Goal: Task Accomplishment & Management: Use online tool/utility

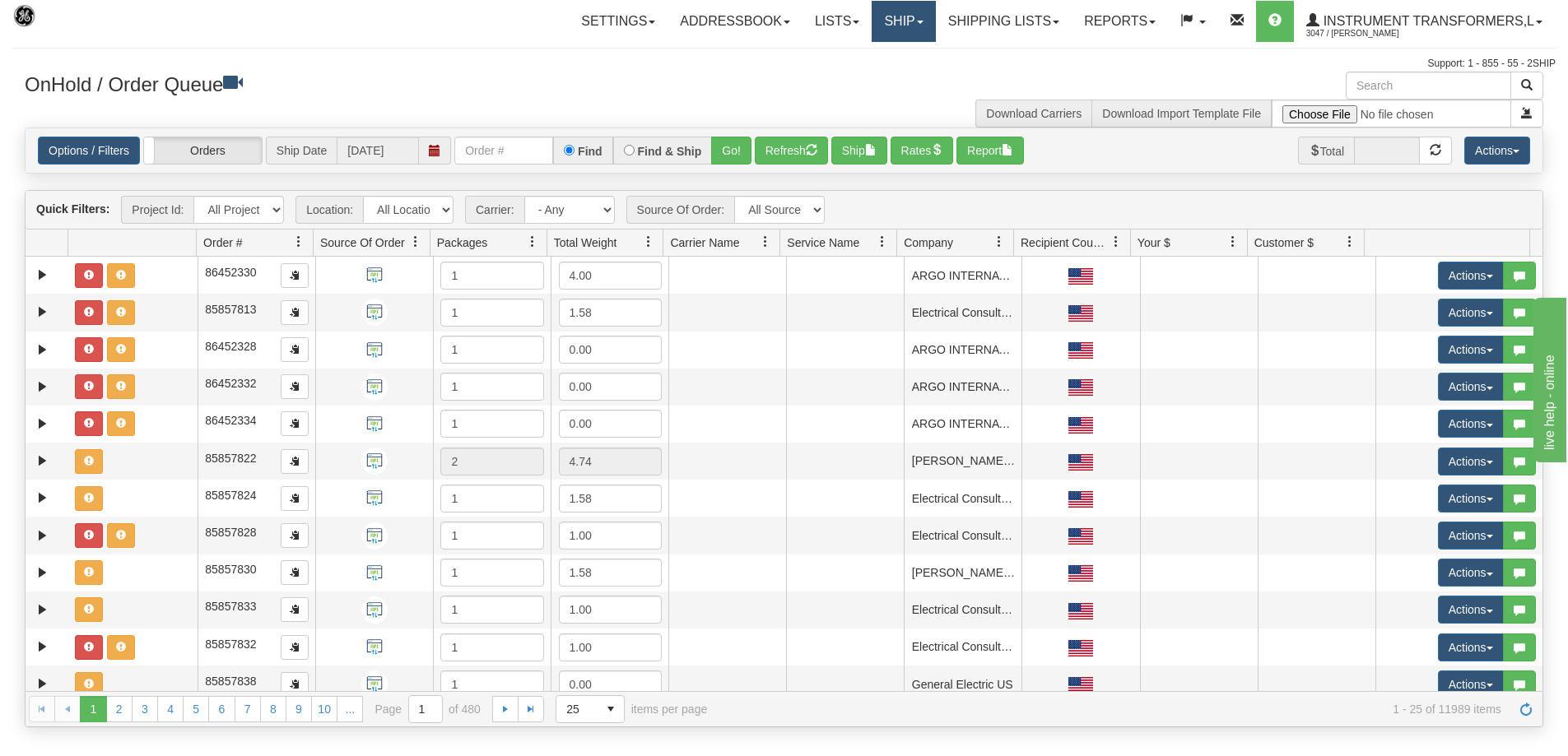
click at [921, 26] on link "Ship" at bounding box center [903, 21] width 63 height 41
click at [867, 54] on link "Ship Screen" at bounding box center [861, 57] width 149 height 21
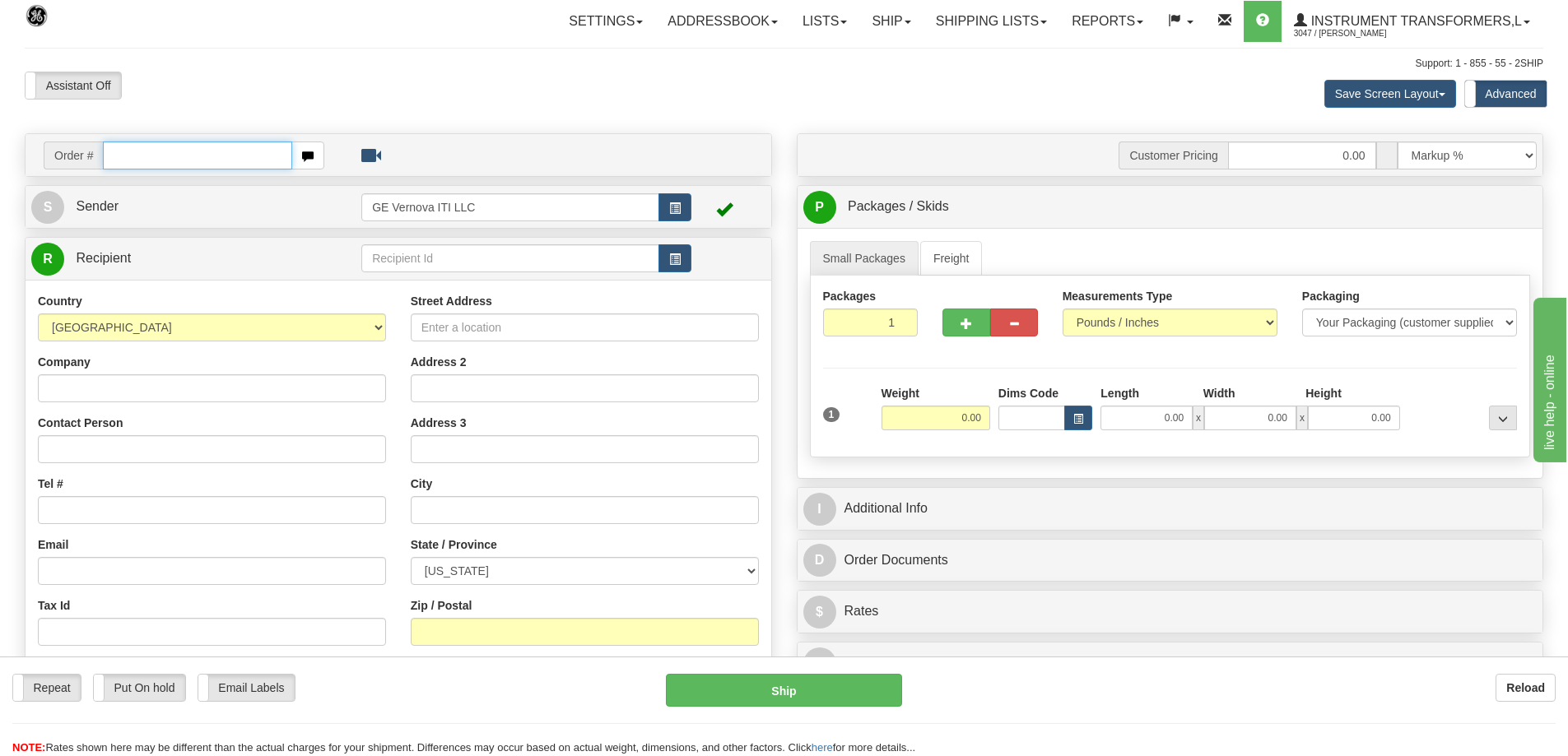
click at [164, 158] on input "text" at bounding box center [197, 155] width 189 height 28
type input "86707242"
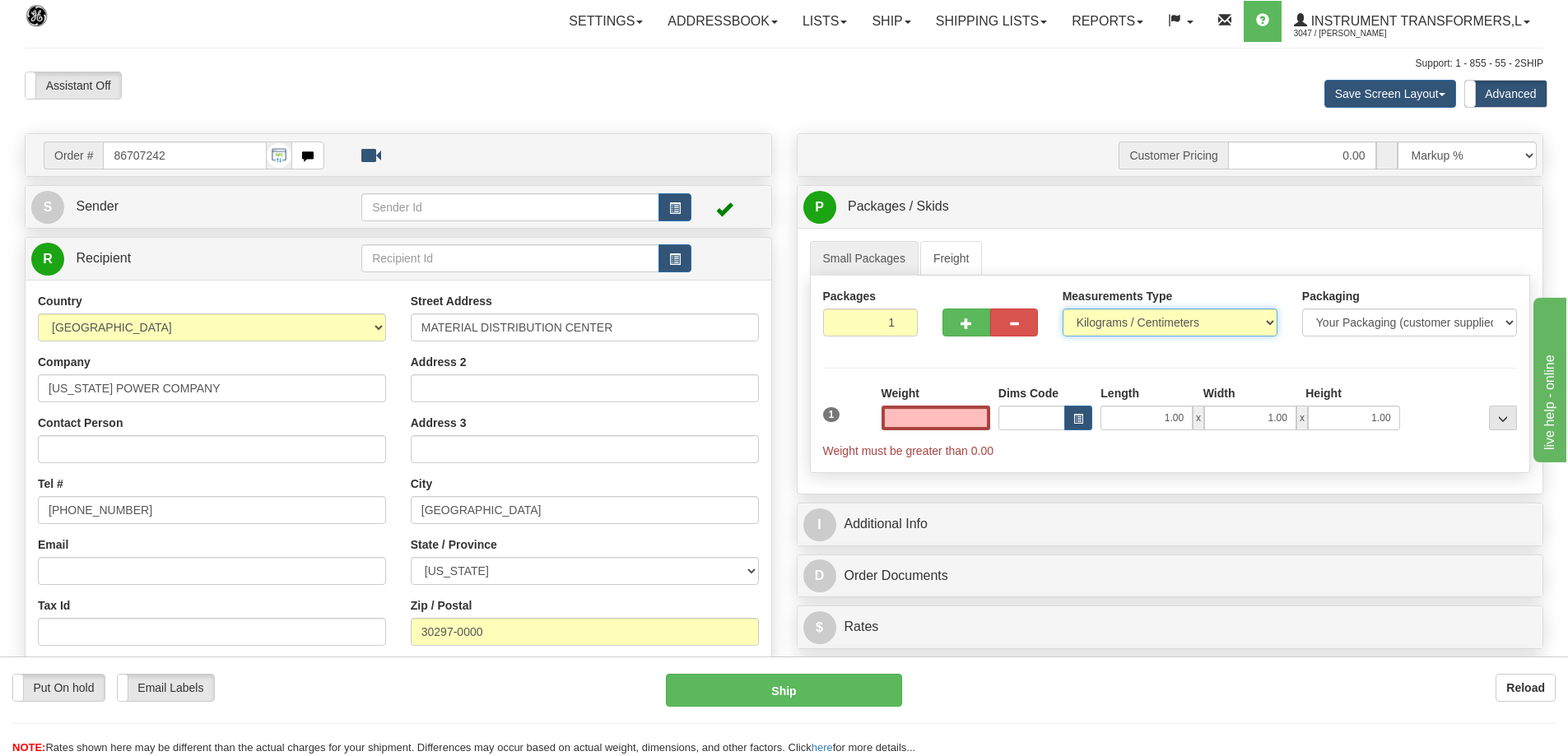
type input "0.00"
click at [1136, 316] on select "Pounds / Inches Kilograms / Centimeters" at bounding box center [1170, 322] width 215 height 28
select select "0"
click at [1063, 308] on select "Pounds / Inches Kilograms / Centimeters" at bounding box center [1170, 322] width 215 height 28
click at [912, 423] on input "0.00" at bounding box center [935, 418] width 109 height 25
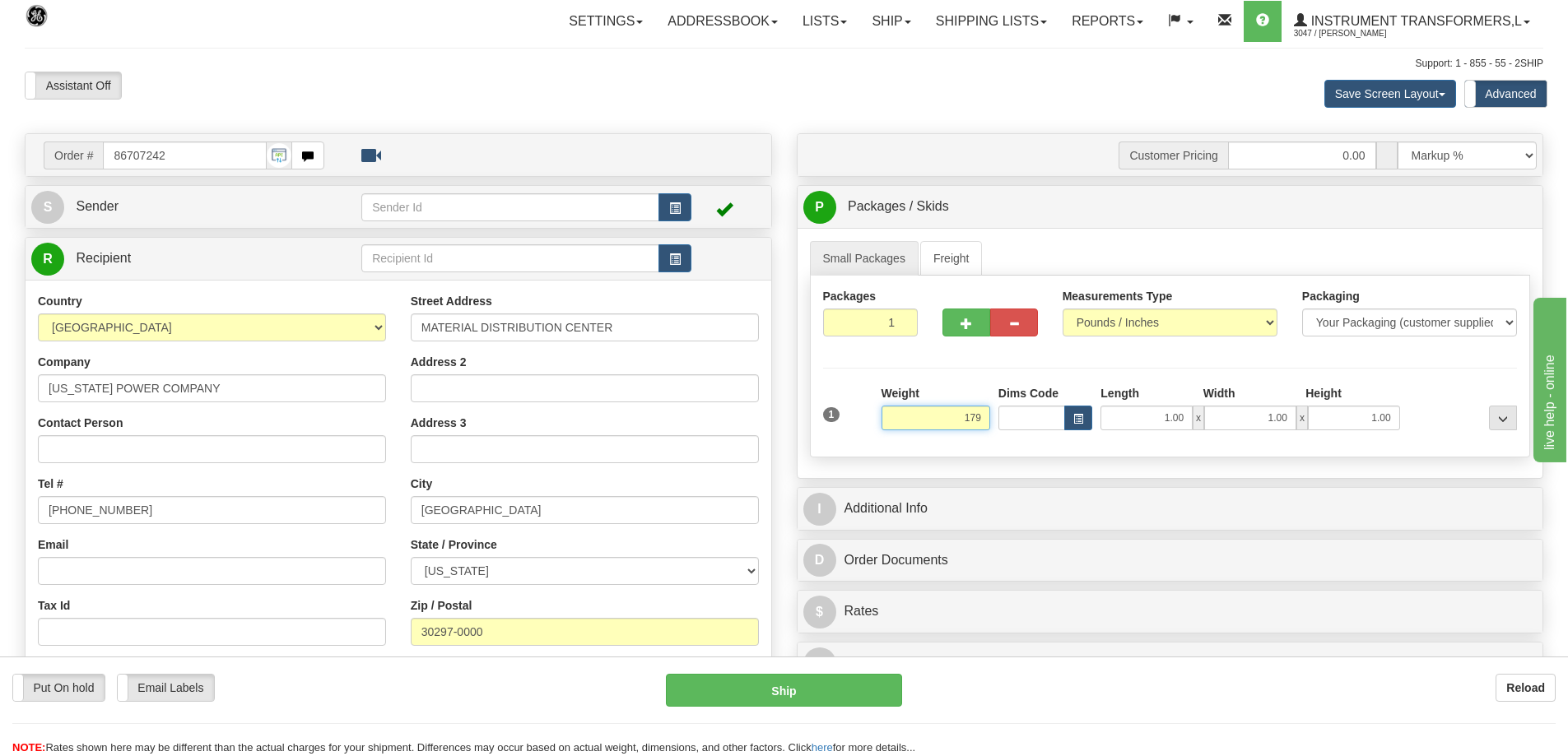
click button "Delete" at bounding box center [0, 0] width 0 height 0
type input "179.00"
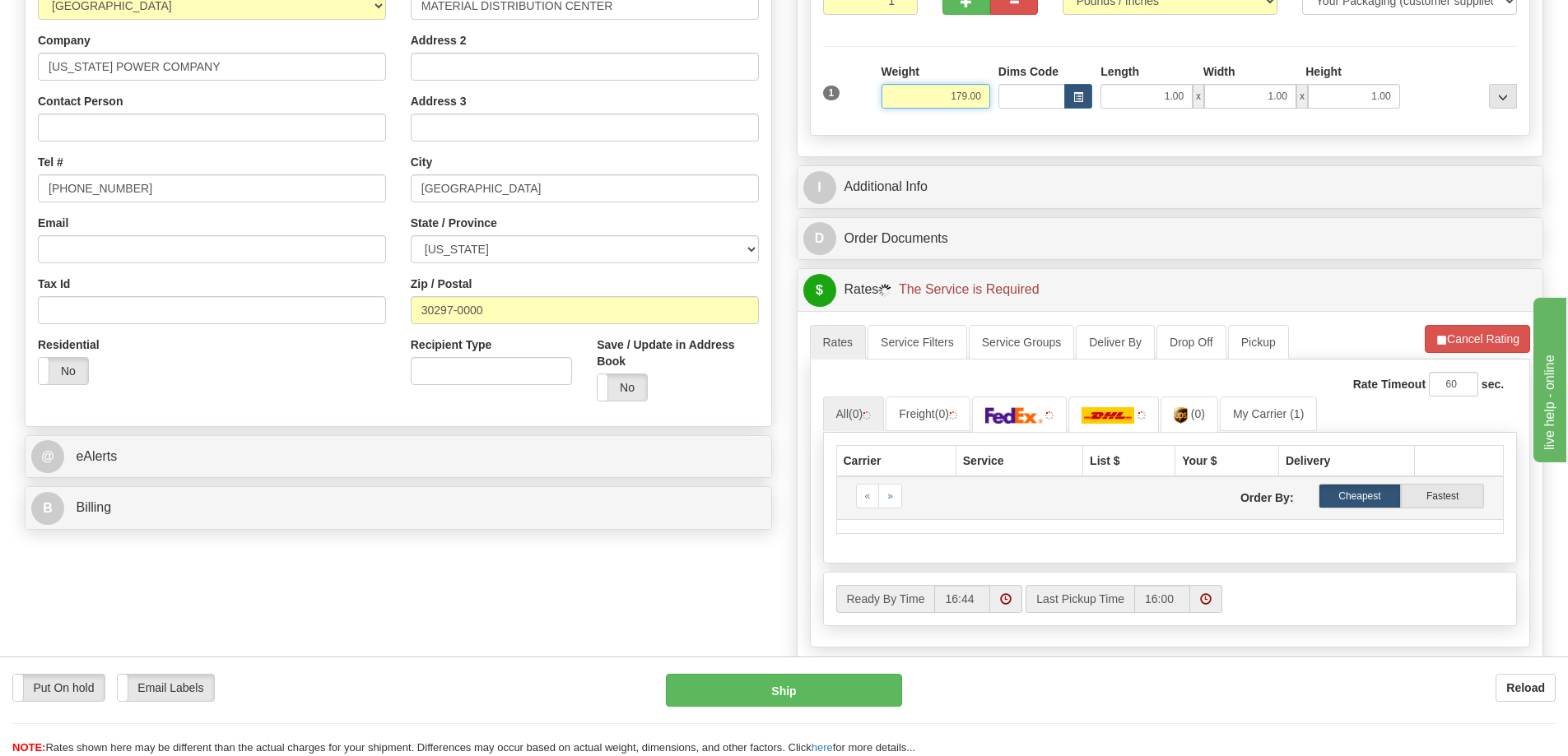
scroll to position [329, 0]
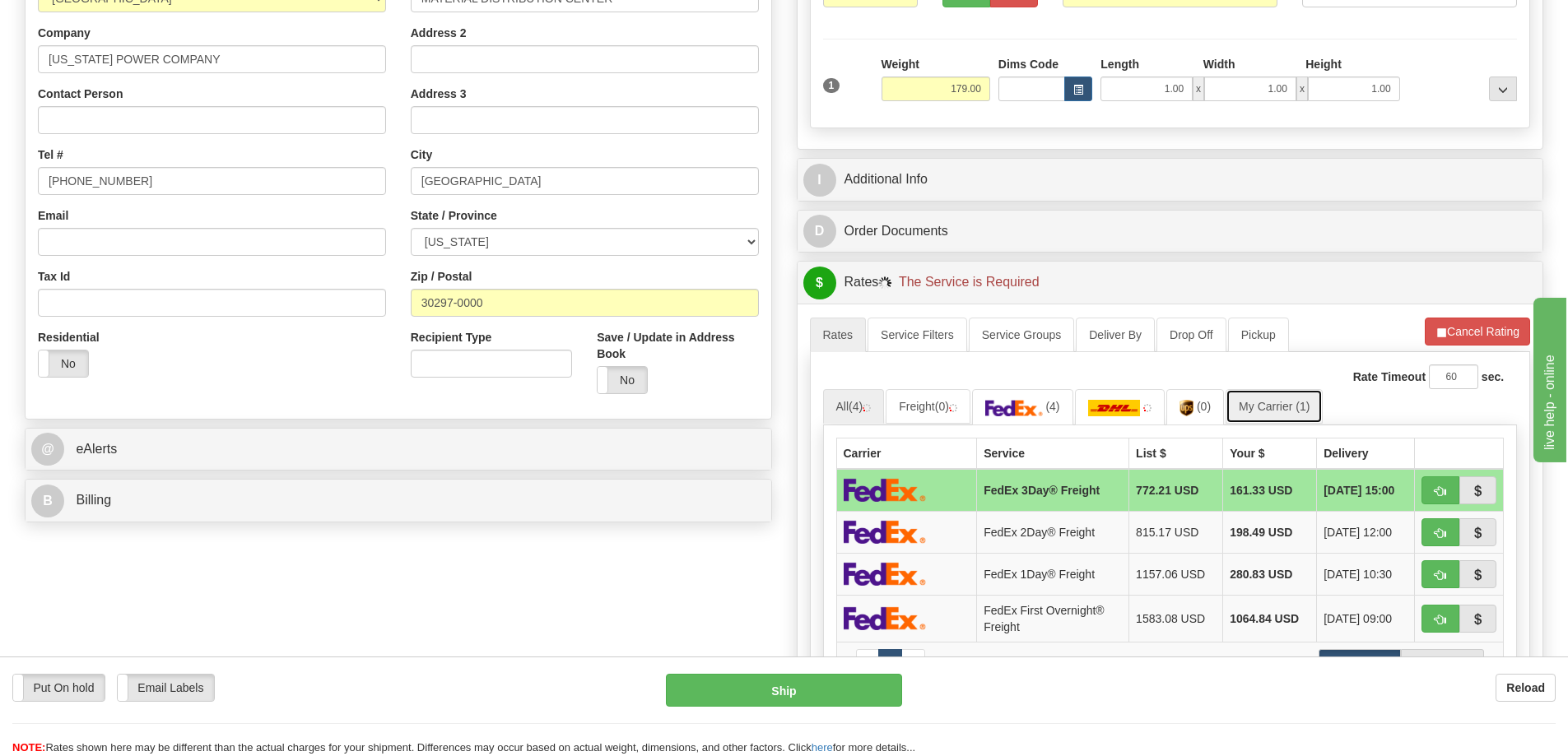
click at [1270, 413] on link "My Carrier (1)" at bounding box center [1273, 407] width 97 height 34
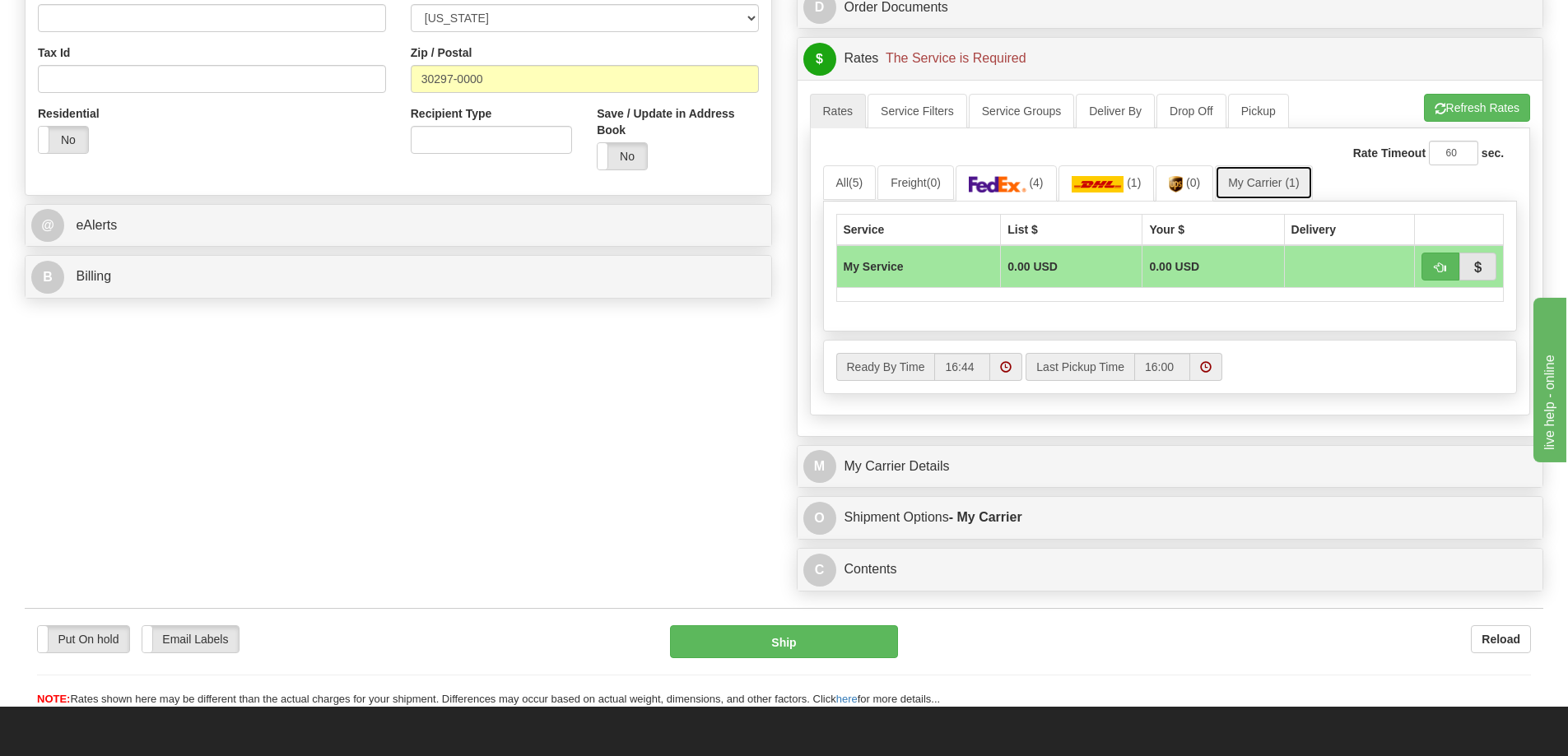
scroll to position [576, 0]
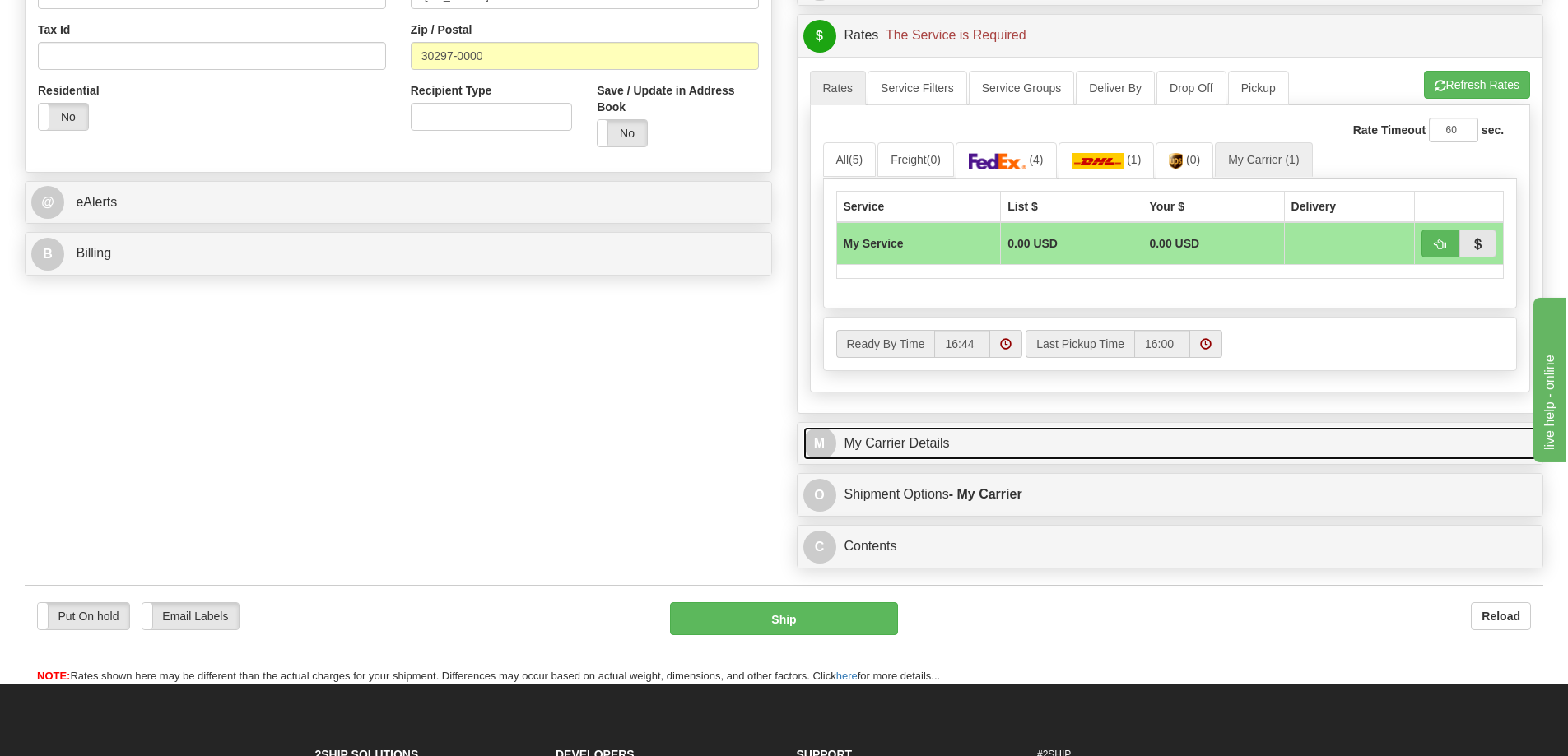
click at [1034, 454] on link "M My Carrier Details" at bounding box center [1170, 443] width 734 height 33
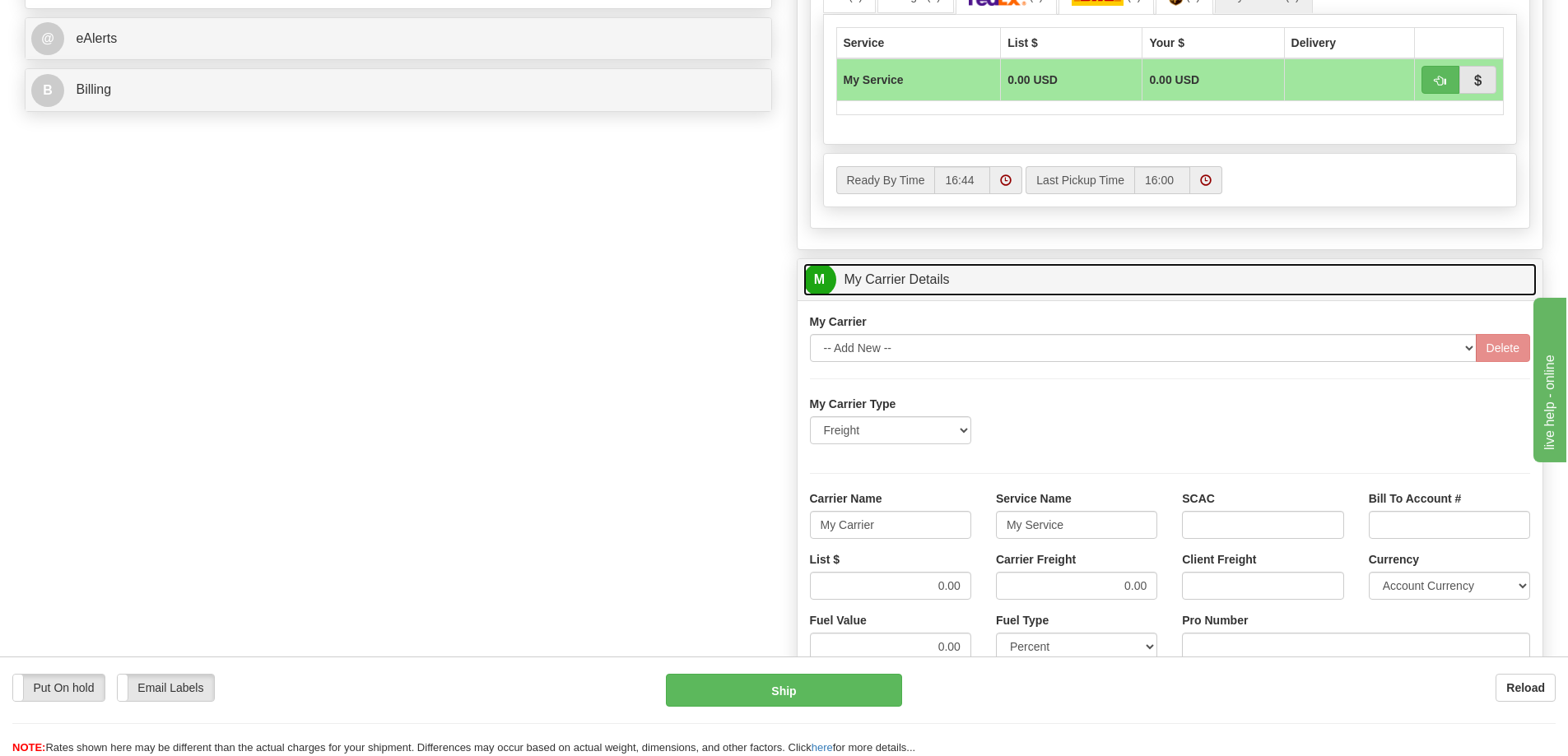
scroll to position [741, 0]
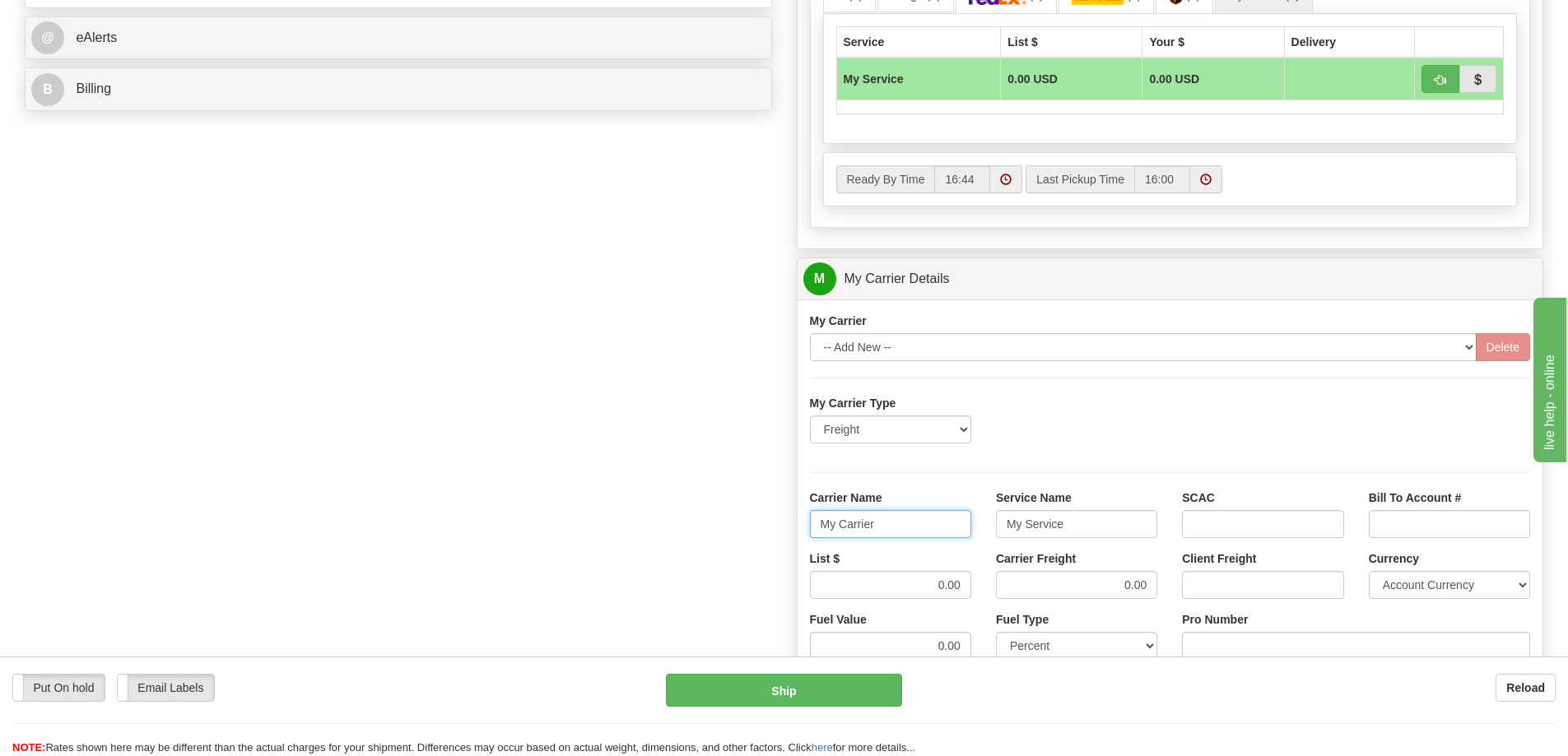
drag, startPoint x: 820, startPoint y: 530, endPoint x: 754, endPoint y: 540, distance: 66.8
click at [754, 540] on div "Order # 86707242 S Sender" at bounding box center [784, 187] width 1543 height 1588
drag, startPoint x: 1081, startPoint y: 529, endPoint x: 940, endPoint y: 539, distance: 141.4
click at [940, 539] on div "Carrier Name Service Name My Service SCAC Bill To Account #" at bounding box center [1170, 520] width 746 height 61
drag, startPoint x: 929, startPoint y: 589, endPoint x: 1015, endPoint y: 589, distance: 86.0
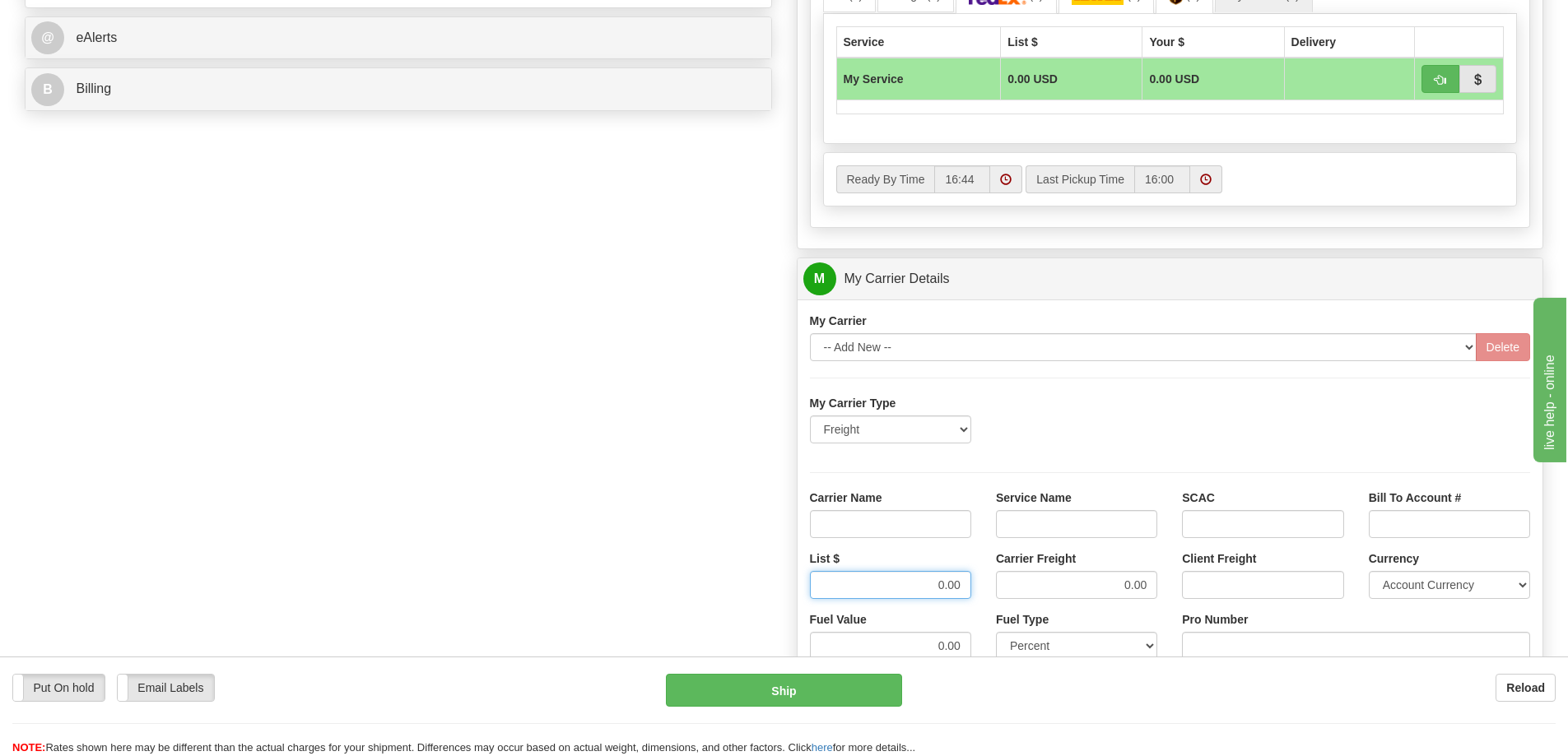
click at [1015, 589] on div "List $ 0.00 Carrier Freight 0.00 Client Freight Currency Account Currency ARN A…" at bounding box center [1170, 580] width 746 height 61
drag, startPoint x: 1075, startPoint y: 592, endPoint x: 1196, endPoint y: 595, distance: 121.0
click at [1196, 595] on div "List $ Carrier Freight 0.00 Client Freight Currency Account Currency ARN AWG AU…" at bounding box center [1170, 580] width 746 height 61
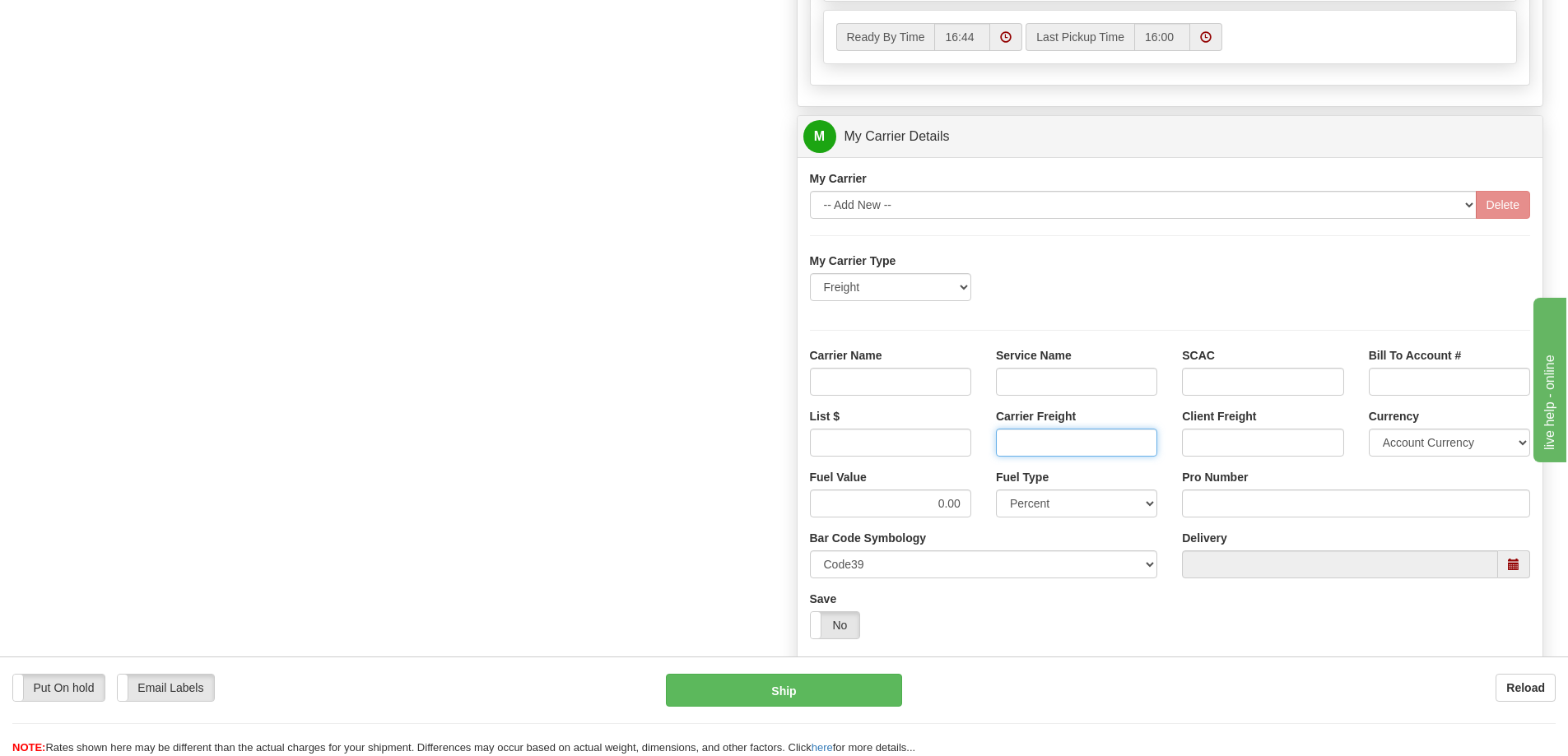
scroll to position [905, 0]
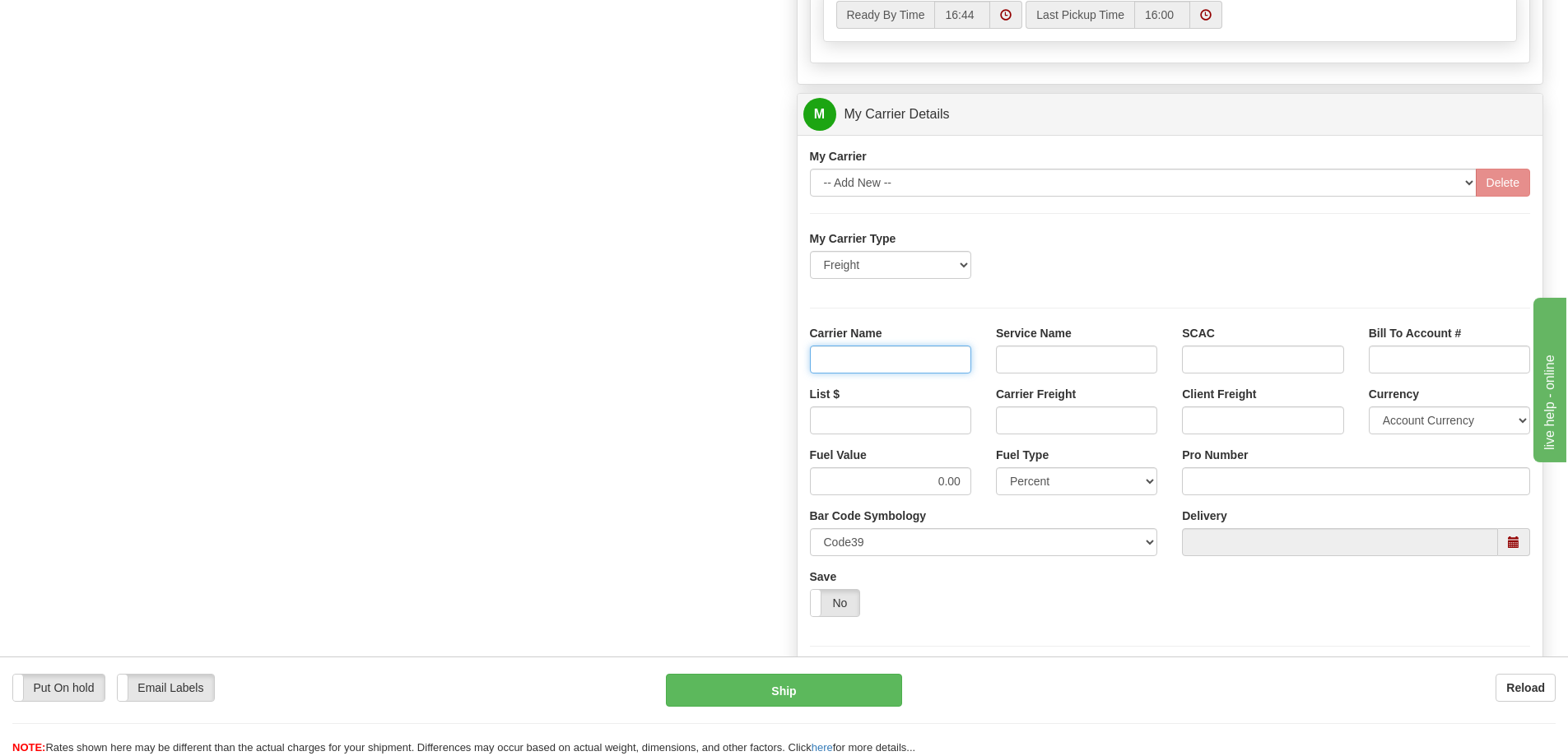
click at [900, 369] on input "Carrier Name" at bounding box center [891, 360] width 161 height 28
type input "AVR"
click at [996, 356] on input "Service Name" at bounding box center [1076, 360] width 161 height 28
type input "LTL"
click at [921, 432] on input "List $" at bounding box center [891, 420] width 161 height 28
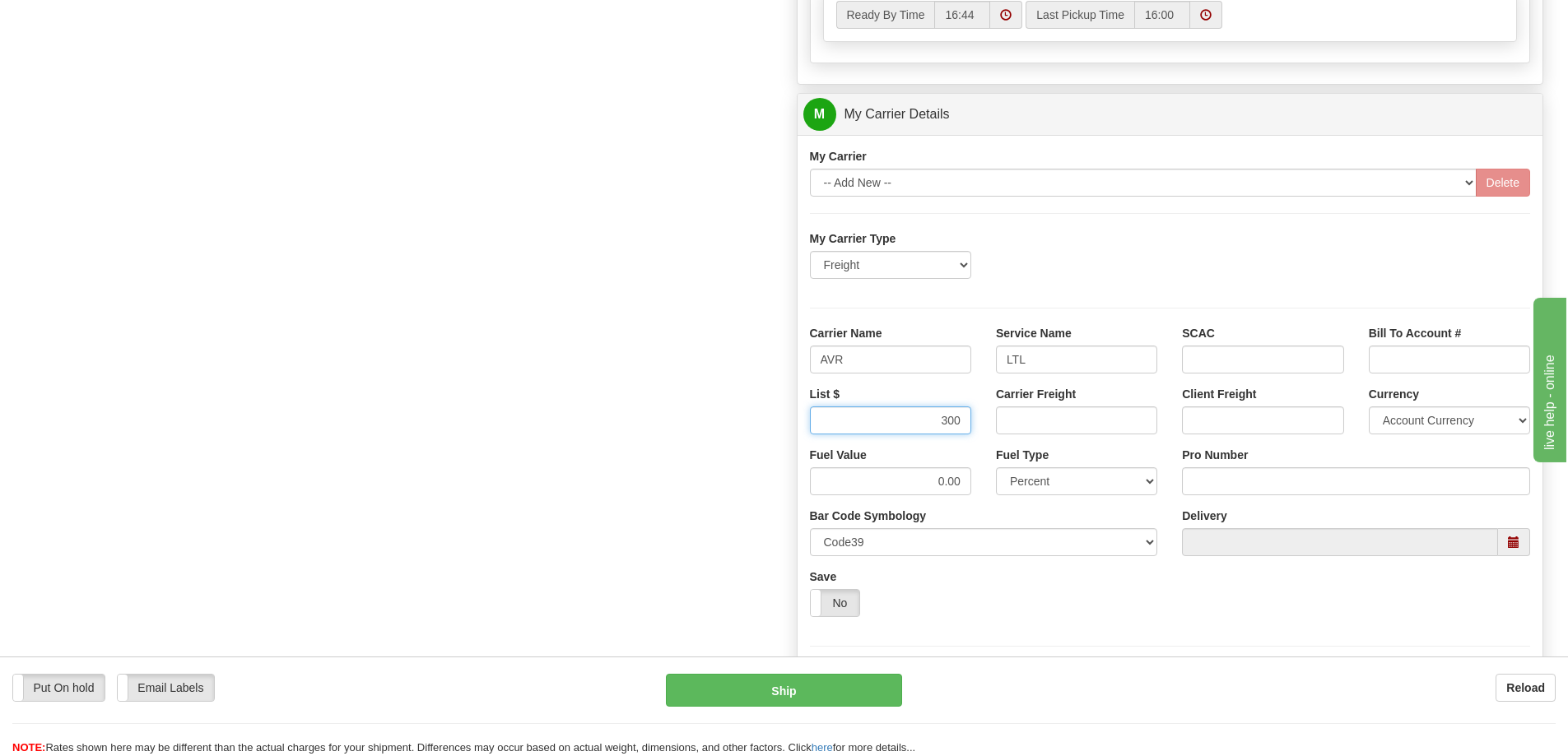
type input "300"
click at [1000, 426] on input "Carrier Freight" at bounding box center [1076, 420] width 161 height 28
type input "300"
click at [1231, 491] on input "Pro Number" at bounding box center [1356, 481] width 349 height 28
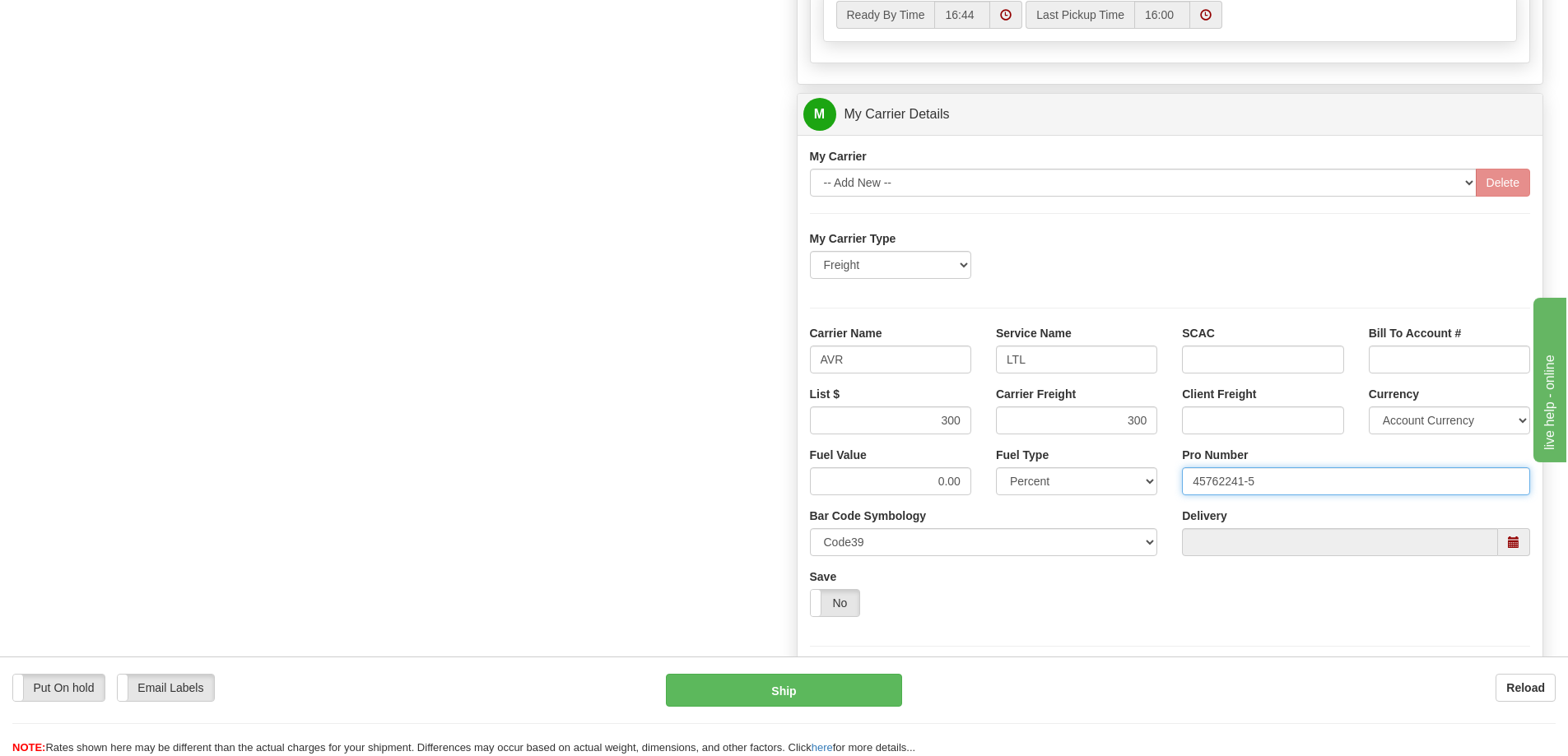
type input "45762241-5"
click button "Delete" at bounding box center [0, 0] width 0 height 0
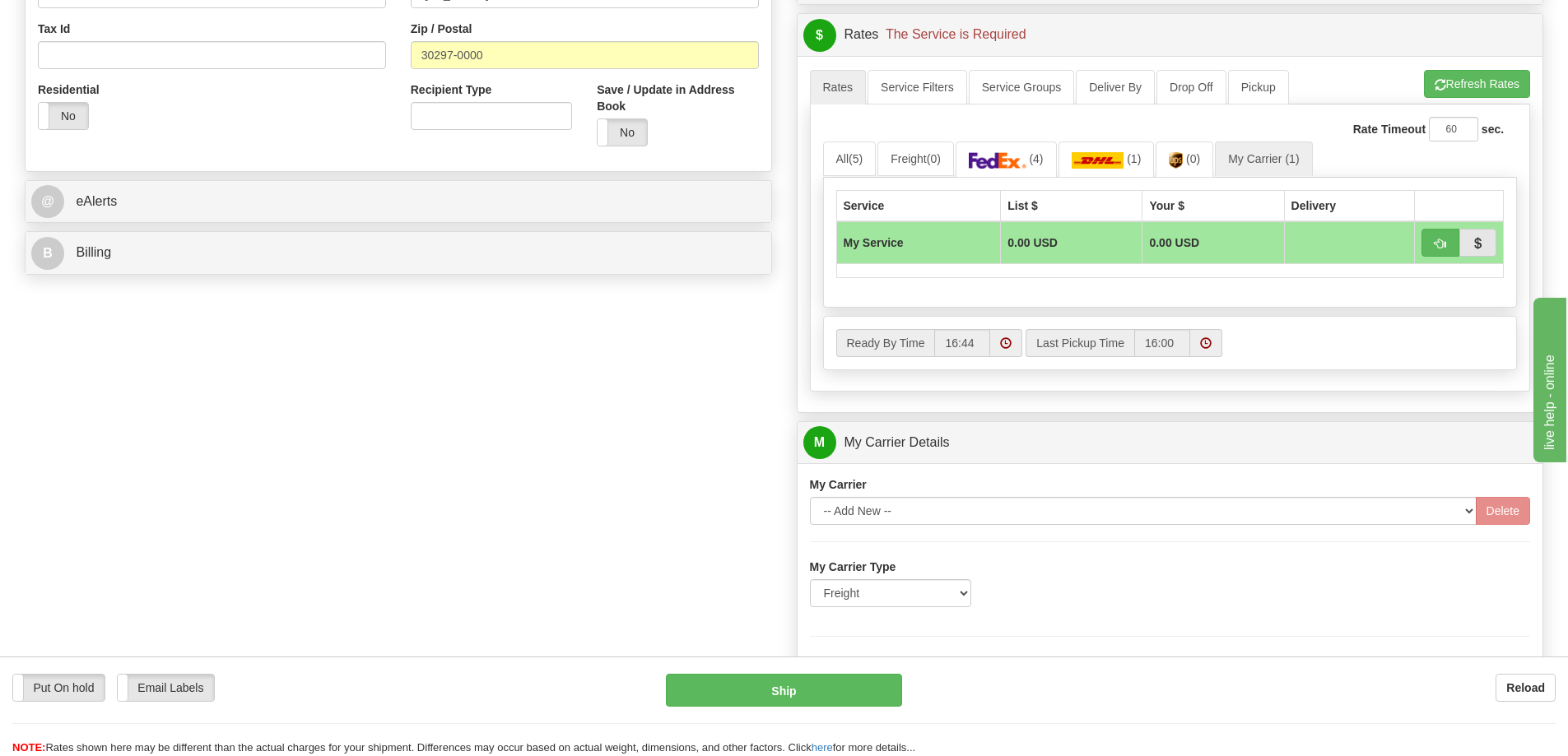
scroll to position [576, 0]
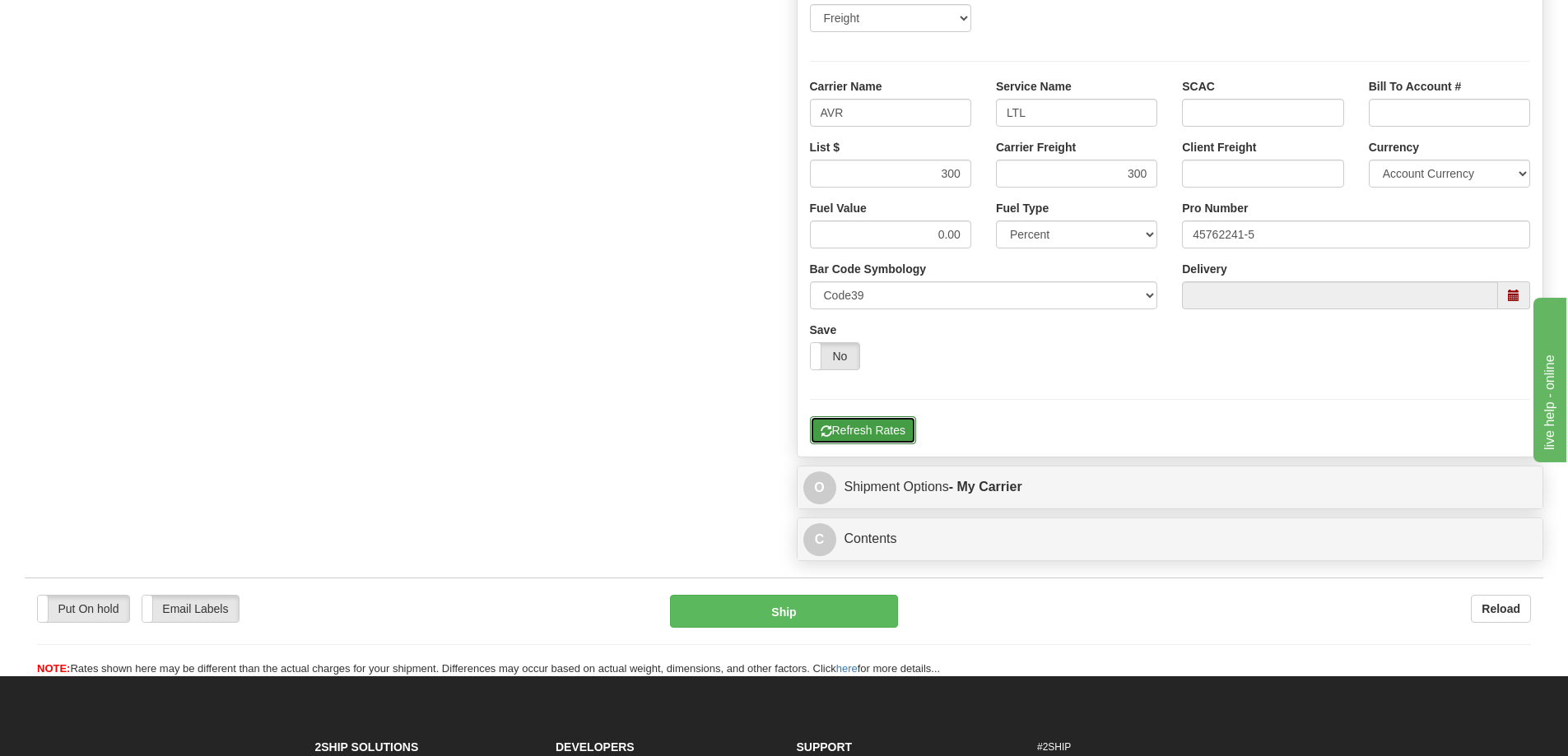
click at [864, 442] on button "Refresh Rates" at bounding box center [863, 430] width 106 height 28
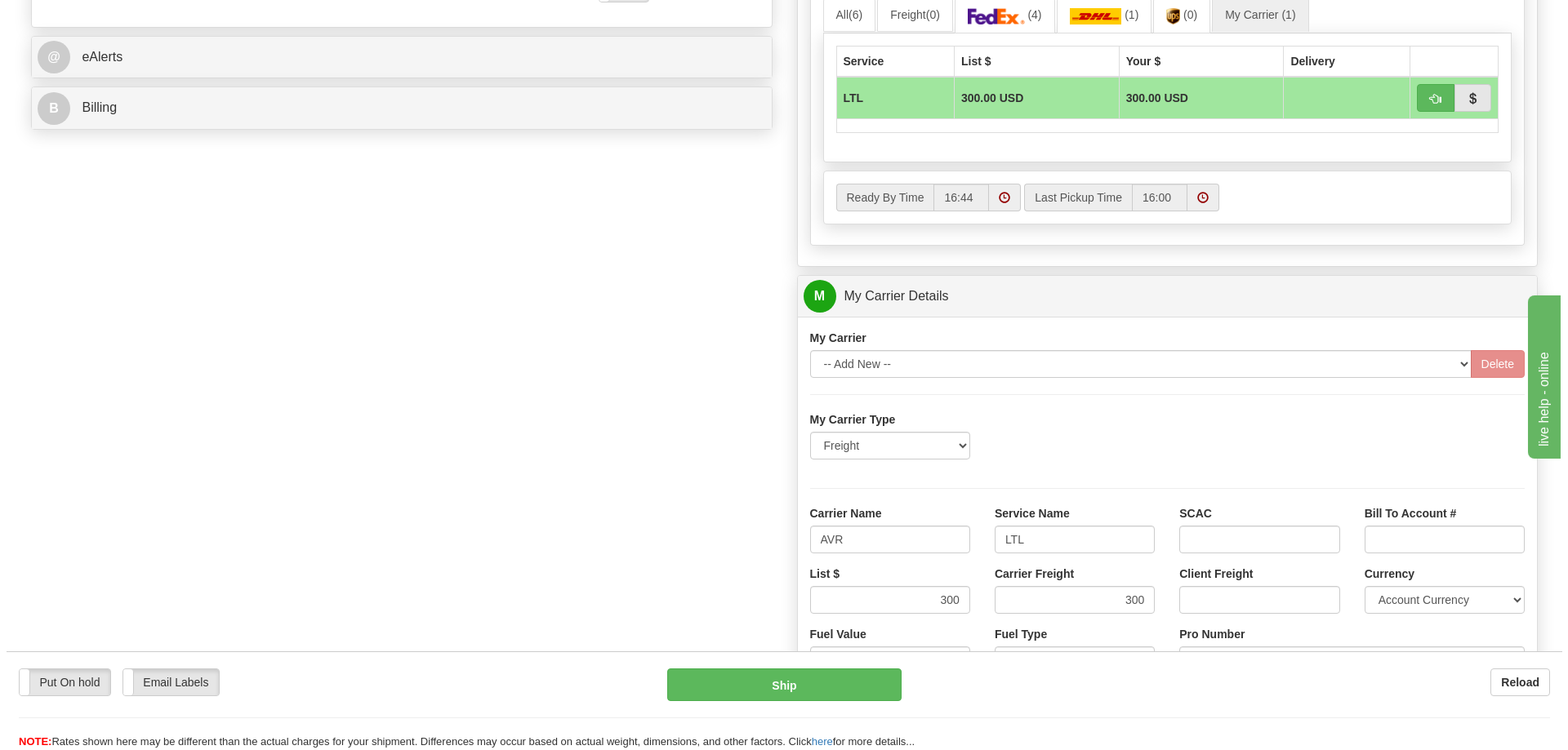
scroll to position [653, 0]
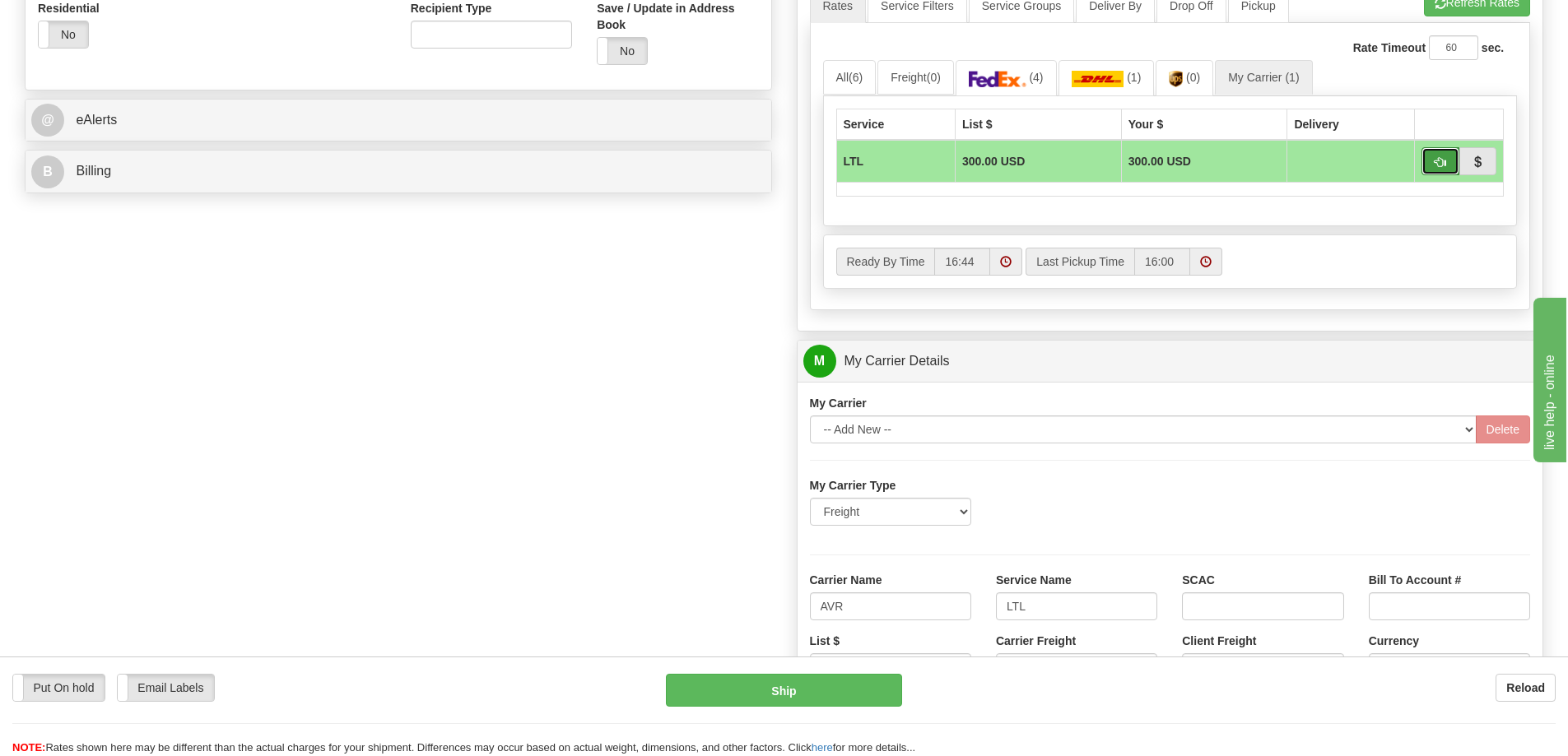
click at [1433, 166] on button "button" at bounding box center [1440, 161] width 38 height 28
type input "00"
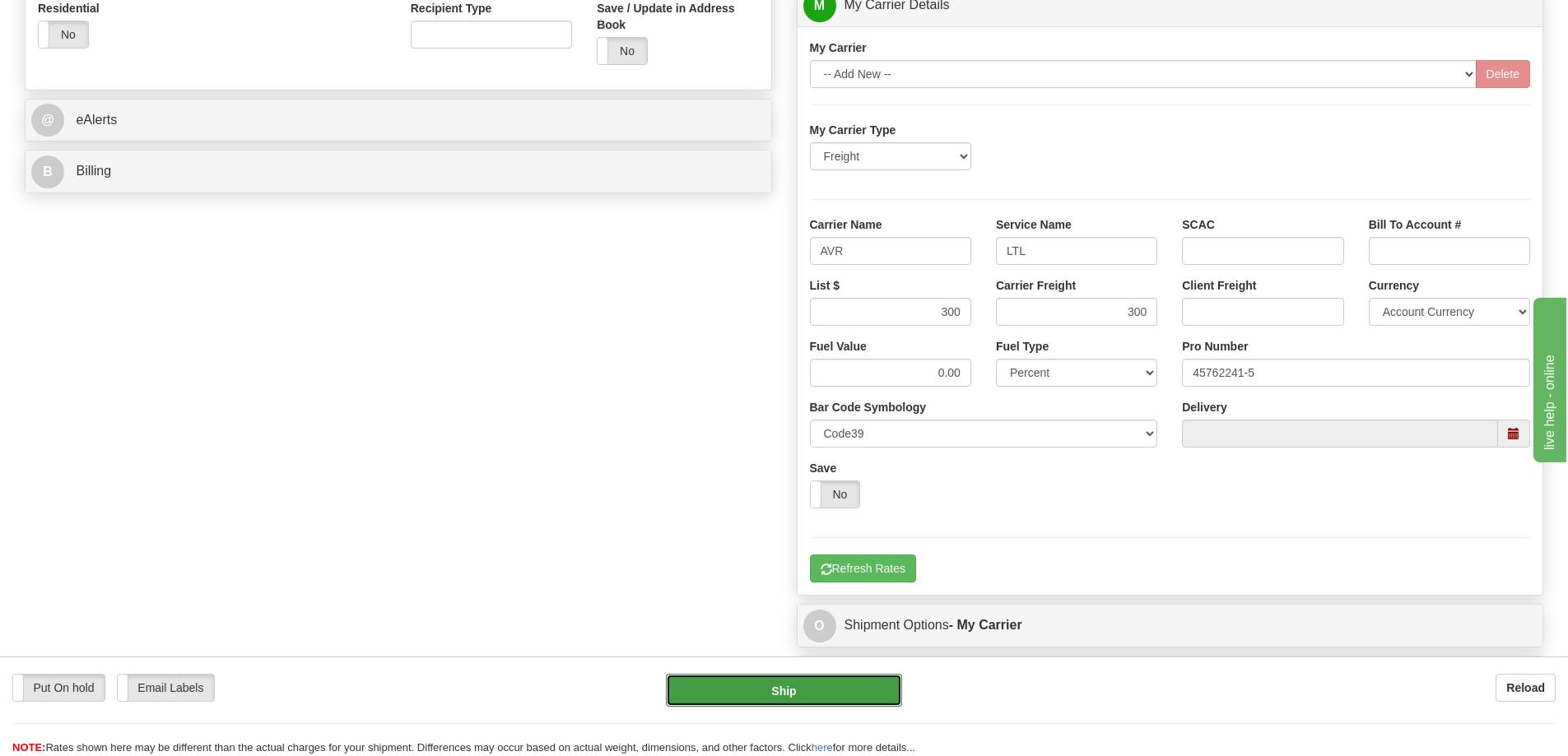
click at [801, 695] on button "Ship" at bounding box center [784, 690] width 236 height 33
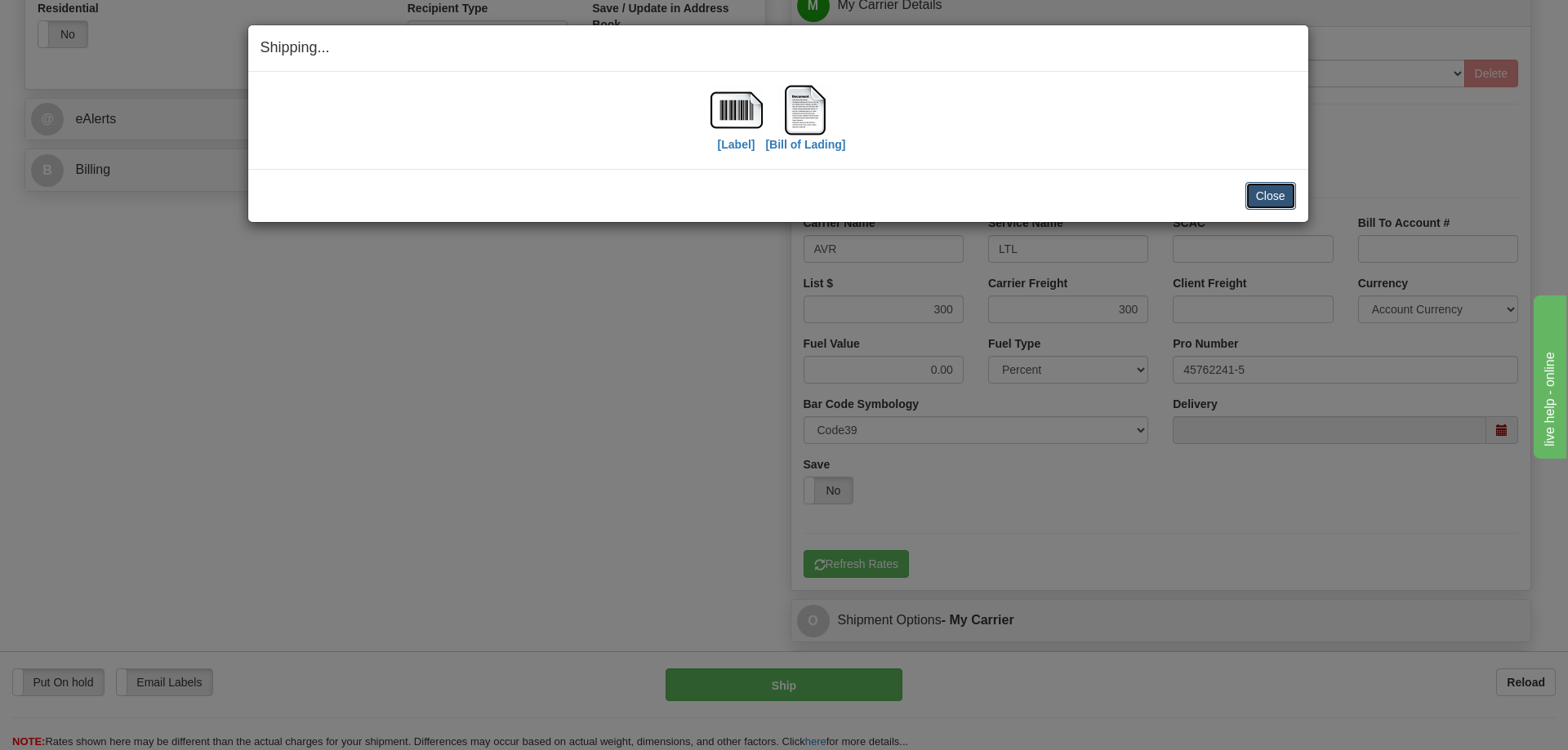
click at [1257, 206] on button "Close" at bounding box center [1271, 195] width 51 height 28
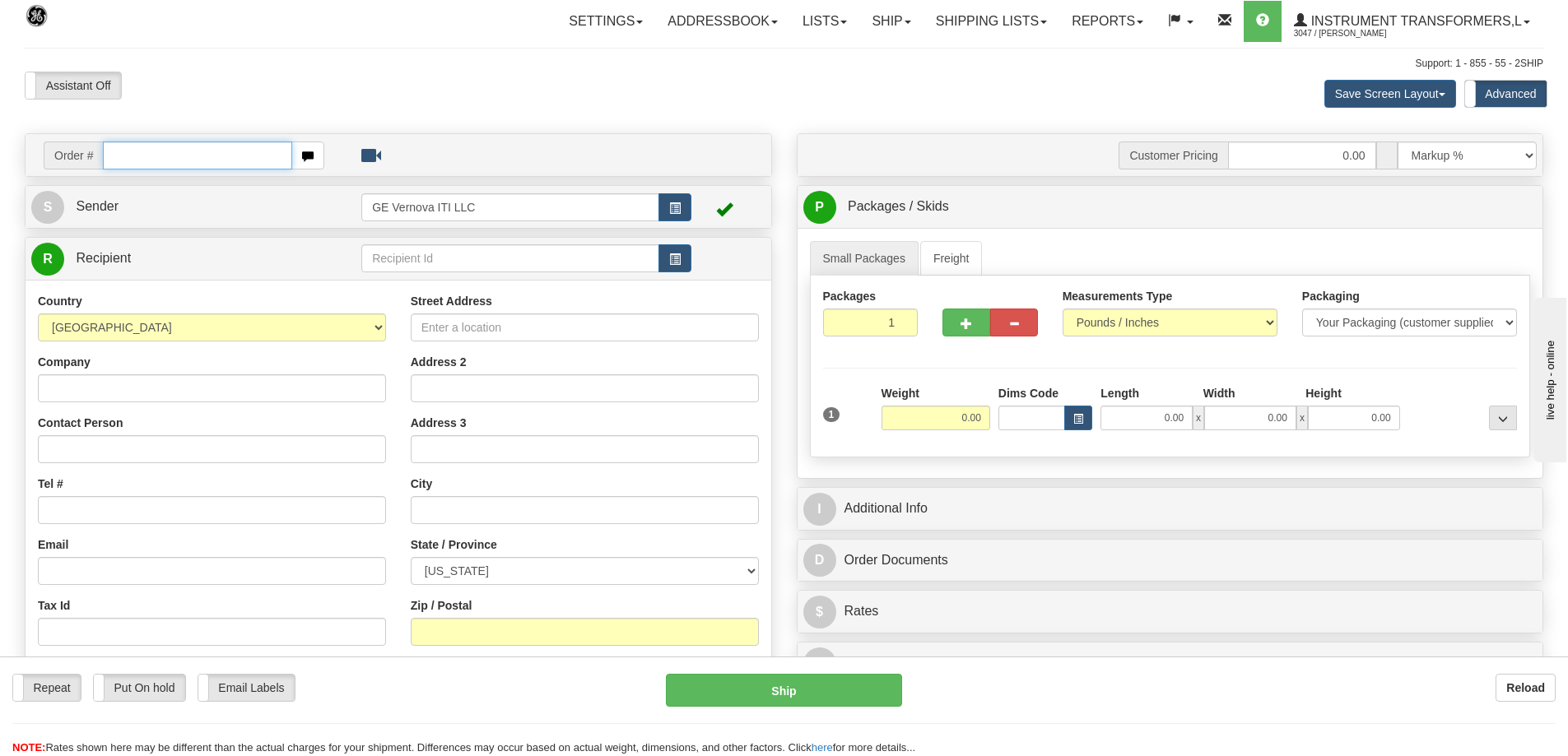
click at [222, 149] on input "text" at bounding box center [197, 155] width 189 height 28
type input "86707343"
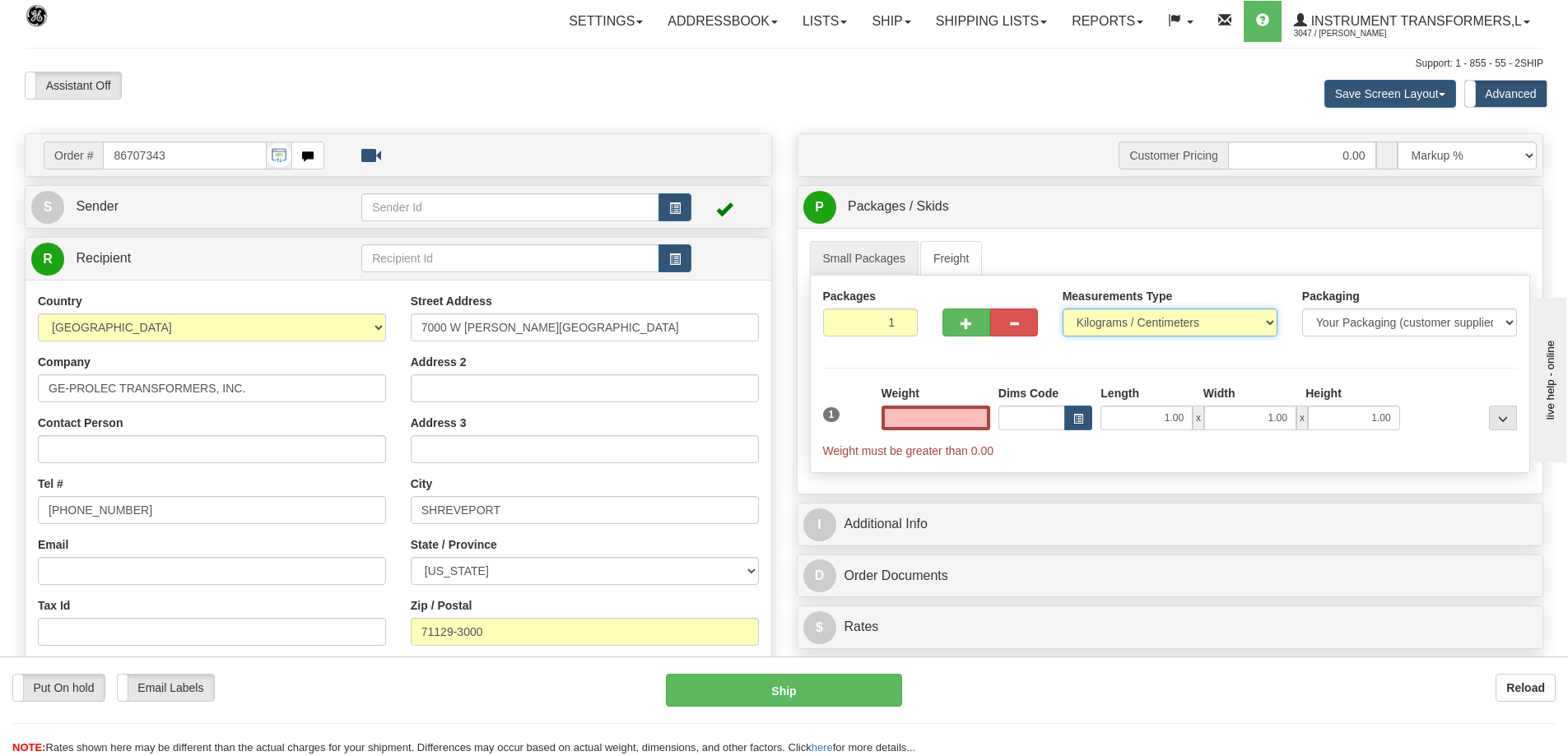
type input "0.00"
click at [1094, 321] on select "Pounds / Inches Kilograms / Centimeters" at bounding box center [1170, 322] width 215 height 28
select select "0"
click at [1063, 308] on select "Pounds / Inches Kilograms / Centimeters" at bounding box center [1170, 322] width 215 height 28
click at [930, 420] on input "0.00" at bounding box center [935, 418] width 109 height 25
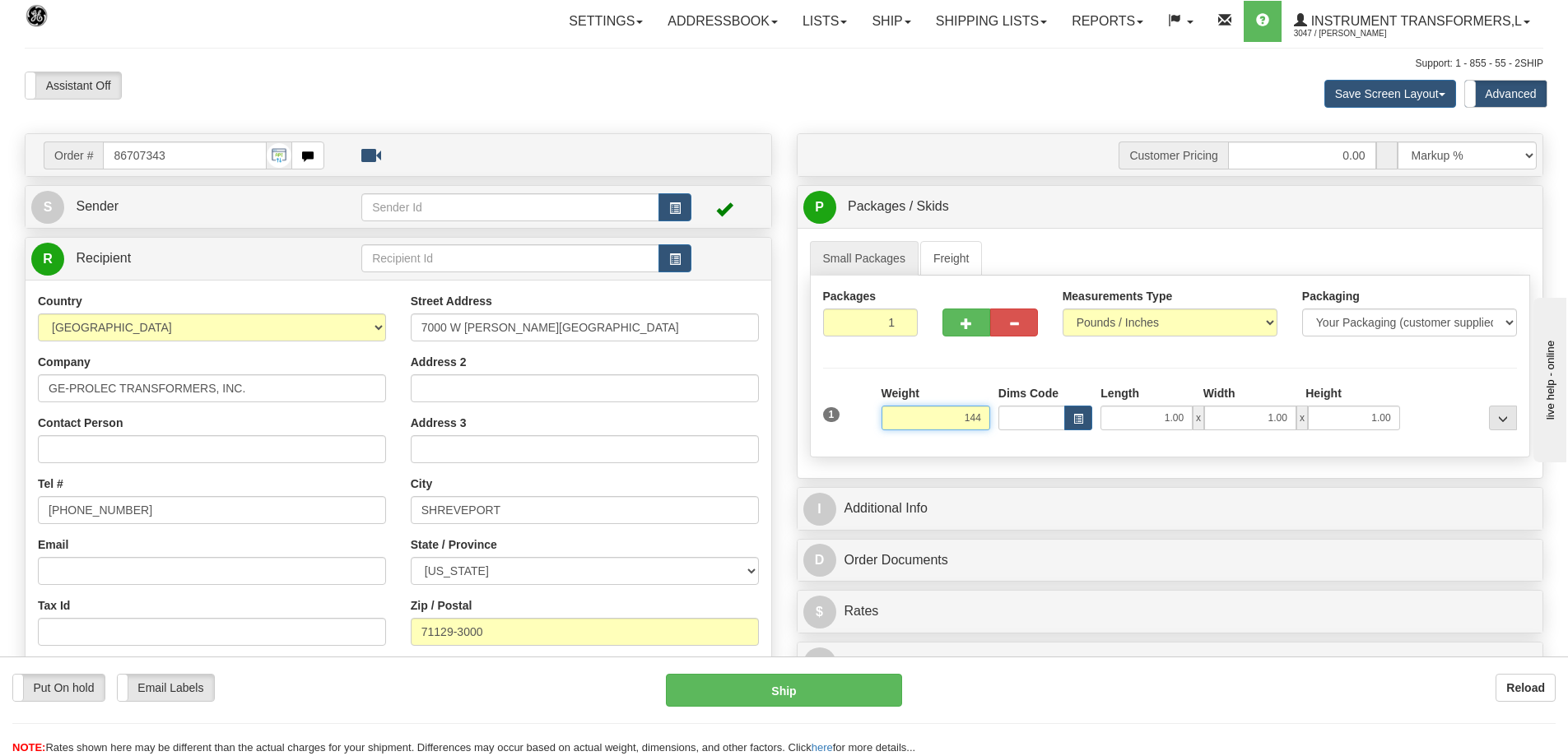
click button "Delete" at bounding box center [0, 0] width 0 height 0
type input "144.00"
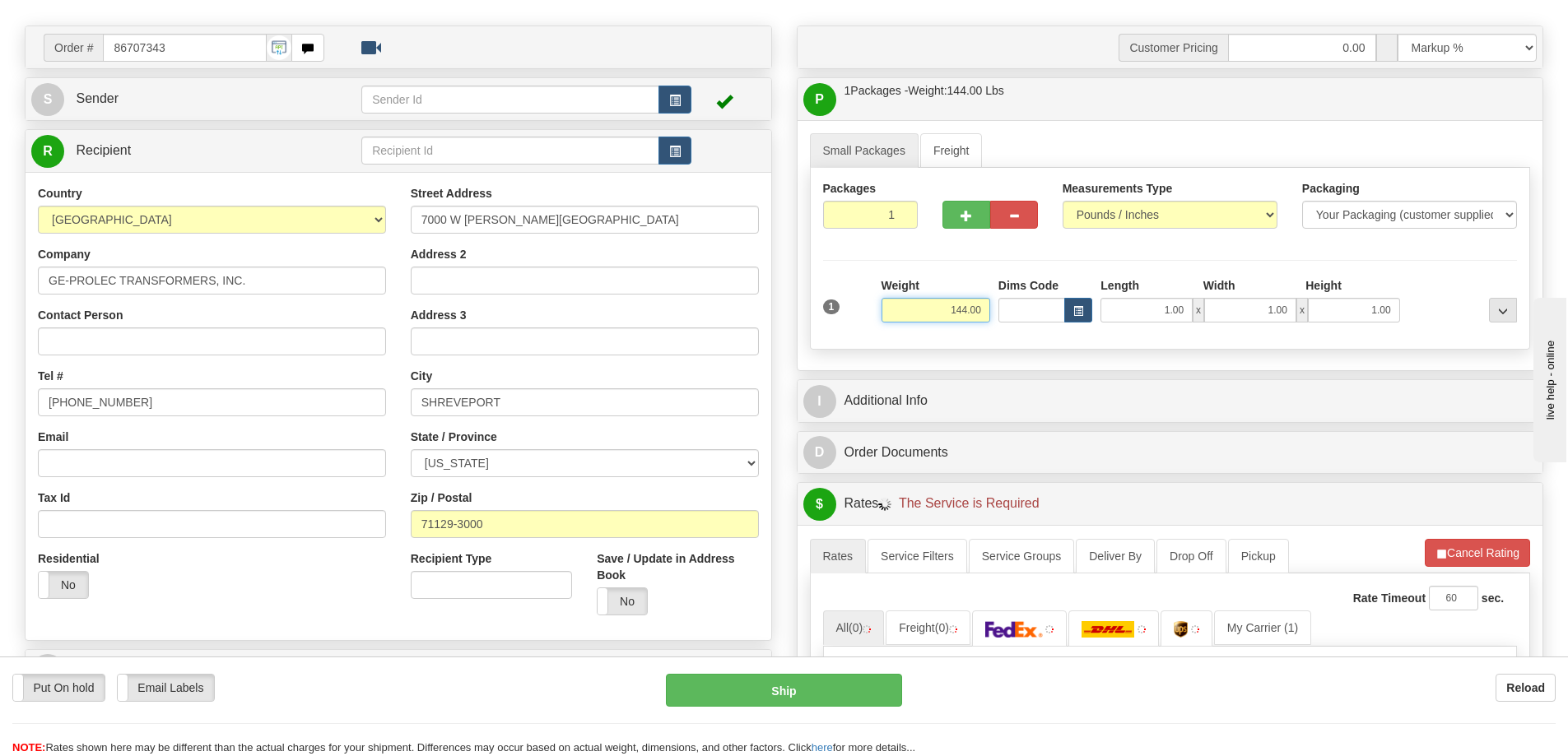
scroll to position [247, 0]
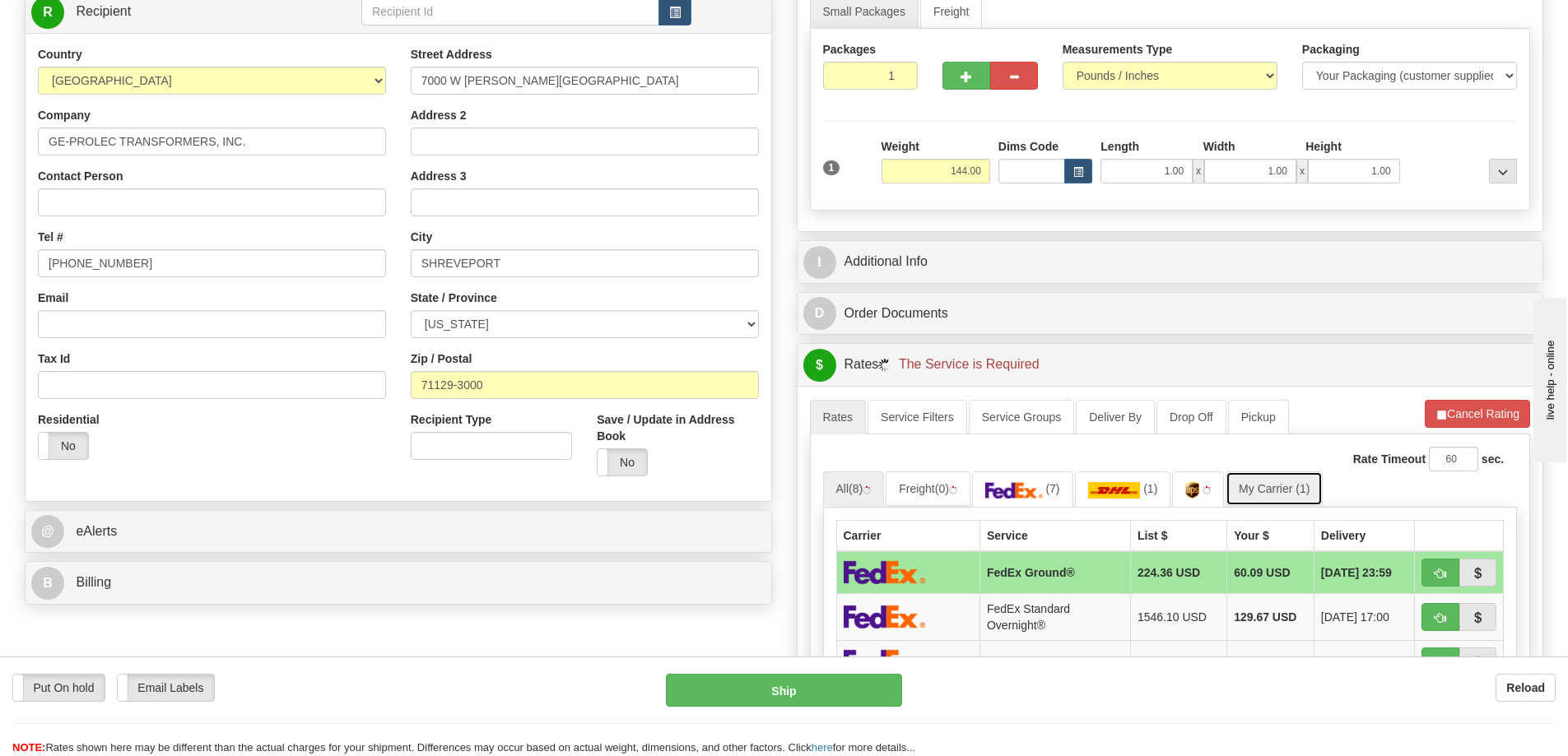
click at [1273, 486] on link "My Carrier (1)" at bounding box center [1273, 489] width 97 height 34
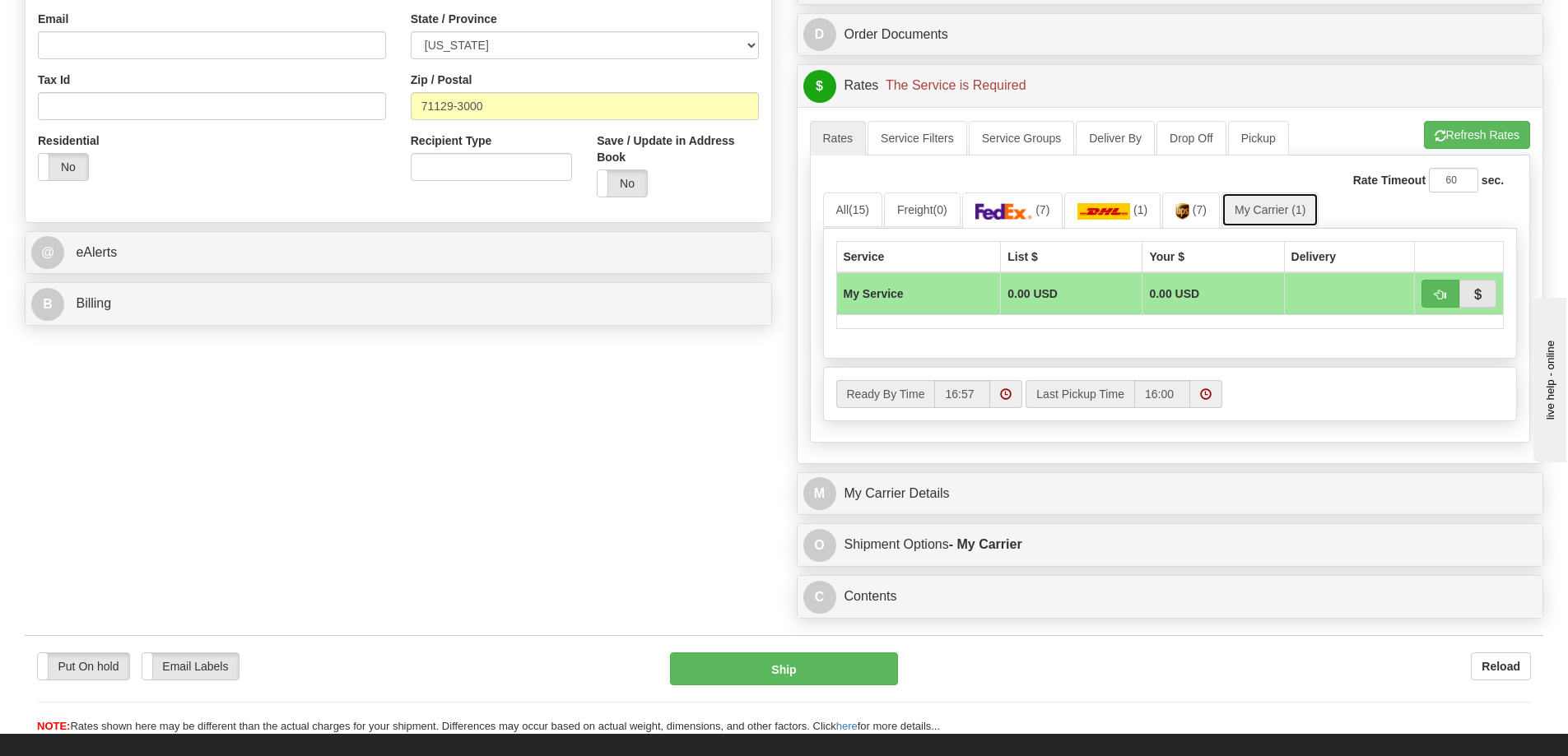
scroll to position [576, 0]
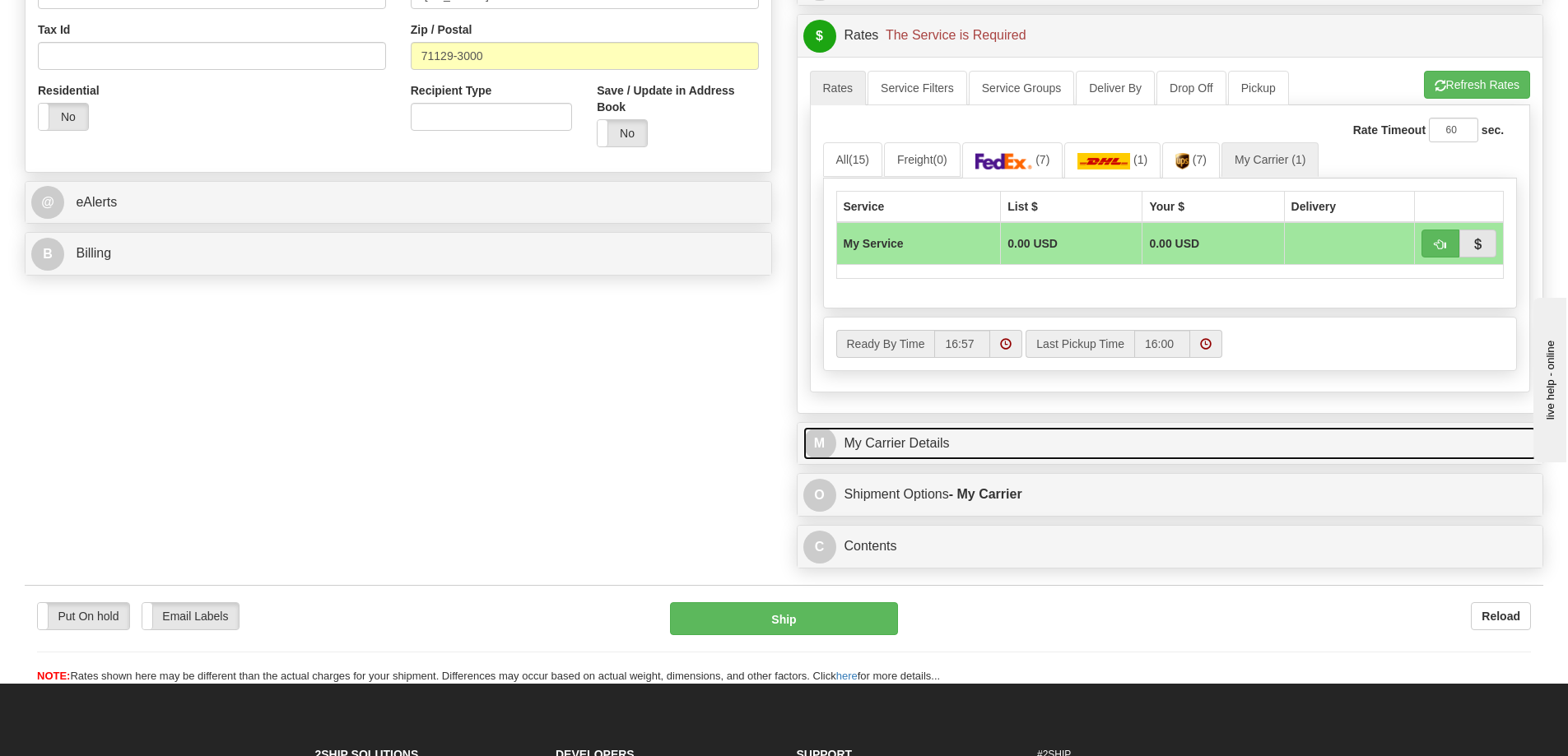
click at [921, 452] on link "M My Carrier Details" at bounding box center [1170, 443] width 734 height 33
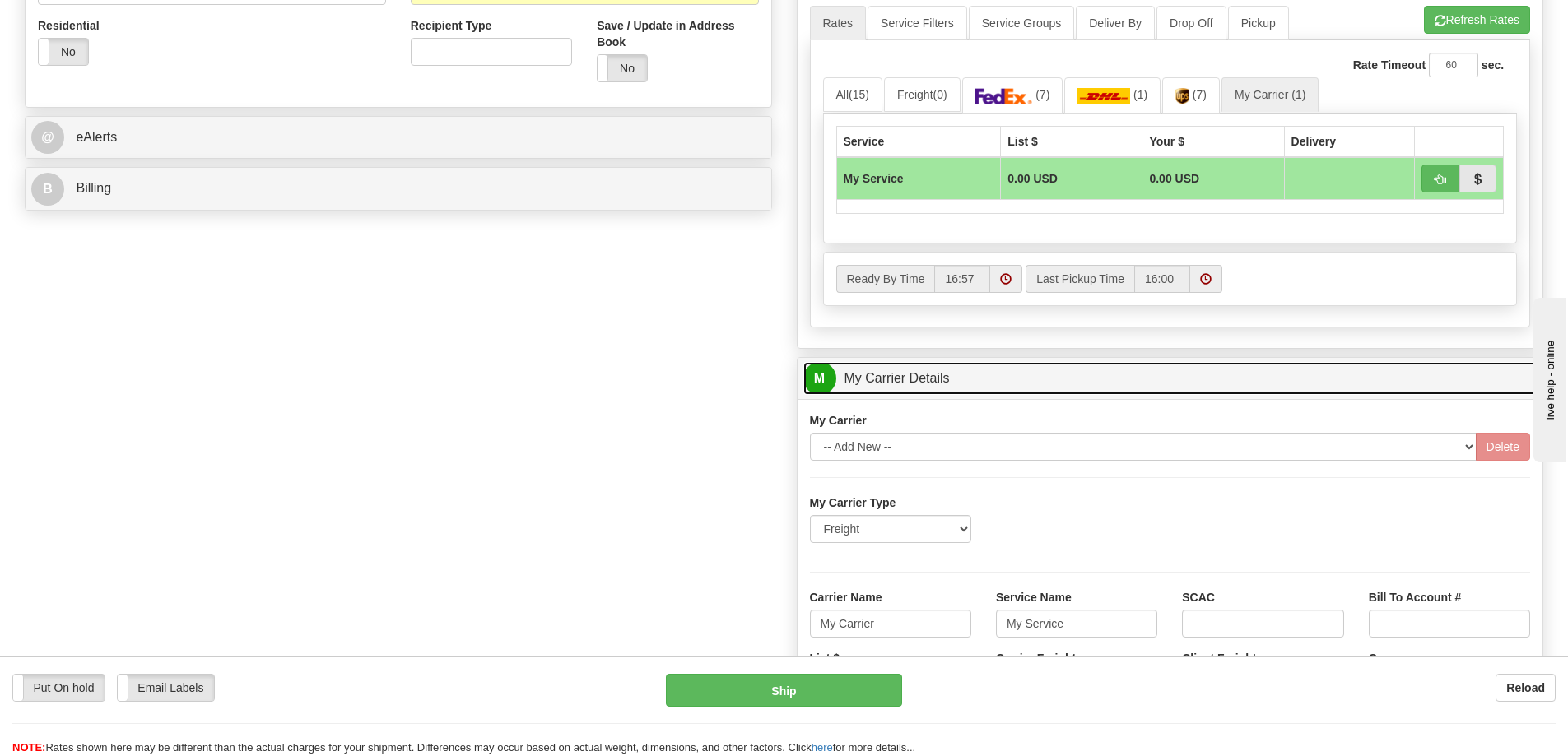
scroll to position [741, 0]
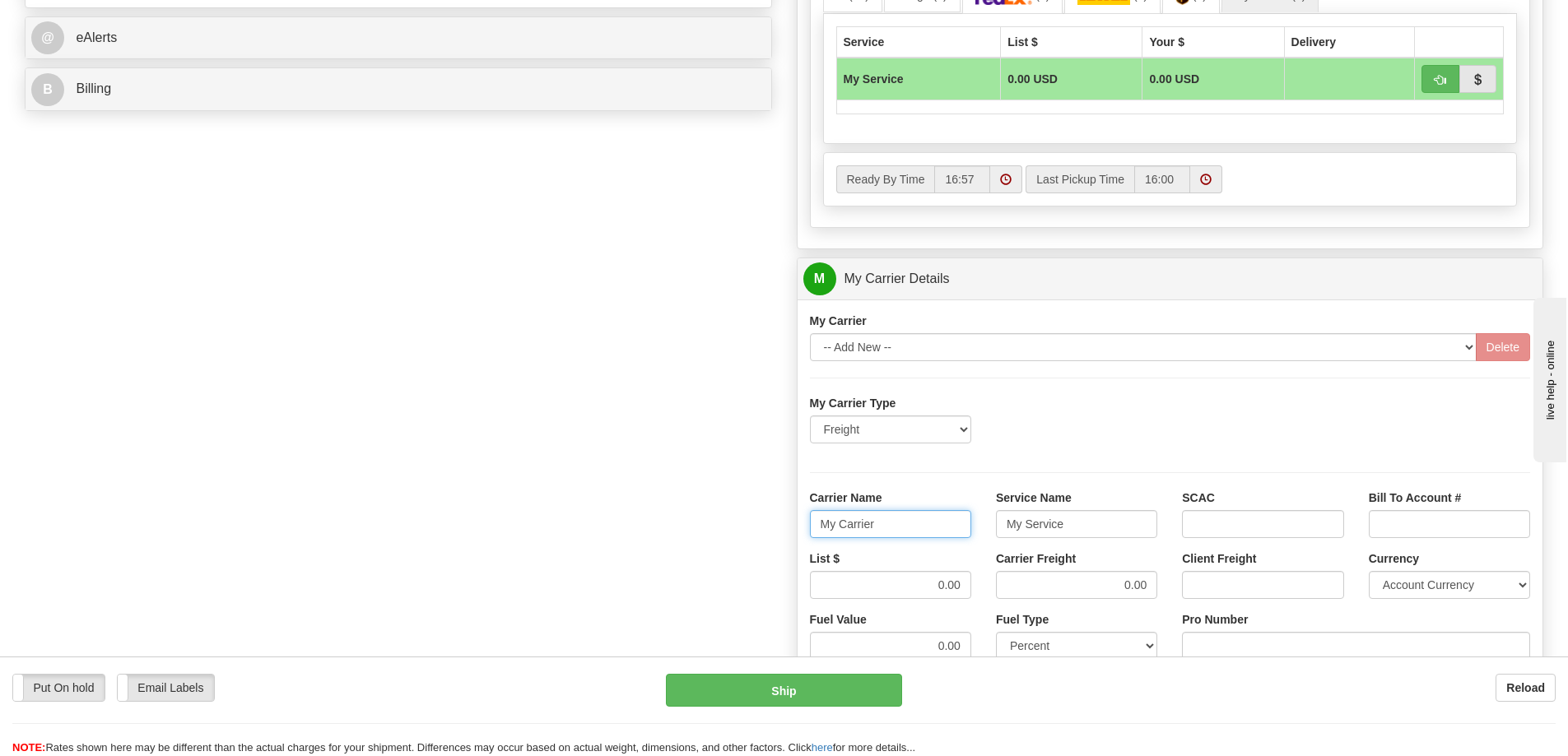
drag, startPoint x: 891, startPoint y: 533, endPoint x: 814, endPoint y: 536, distance: 77.1
click at [814, 536] on input "My Carrier" at bounding box center [891, 524] width 161 height 28
drag, startPoint x: 1086, startPoint y: 520, endPoint x: 982, endPoint y: 539, distance: 105.7
click at [978, 532] on div "Carrier Name Service Name My Service SCAC Bill To Account #" at bounding box center [1170, 520] width 746 height 61
drag, startPoint x: 921, startPoint y: 591, endPoint x: 973, endPoint y: 582, distance: 52.8
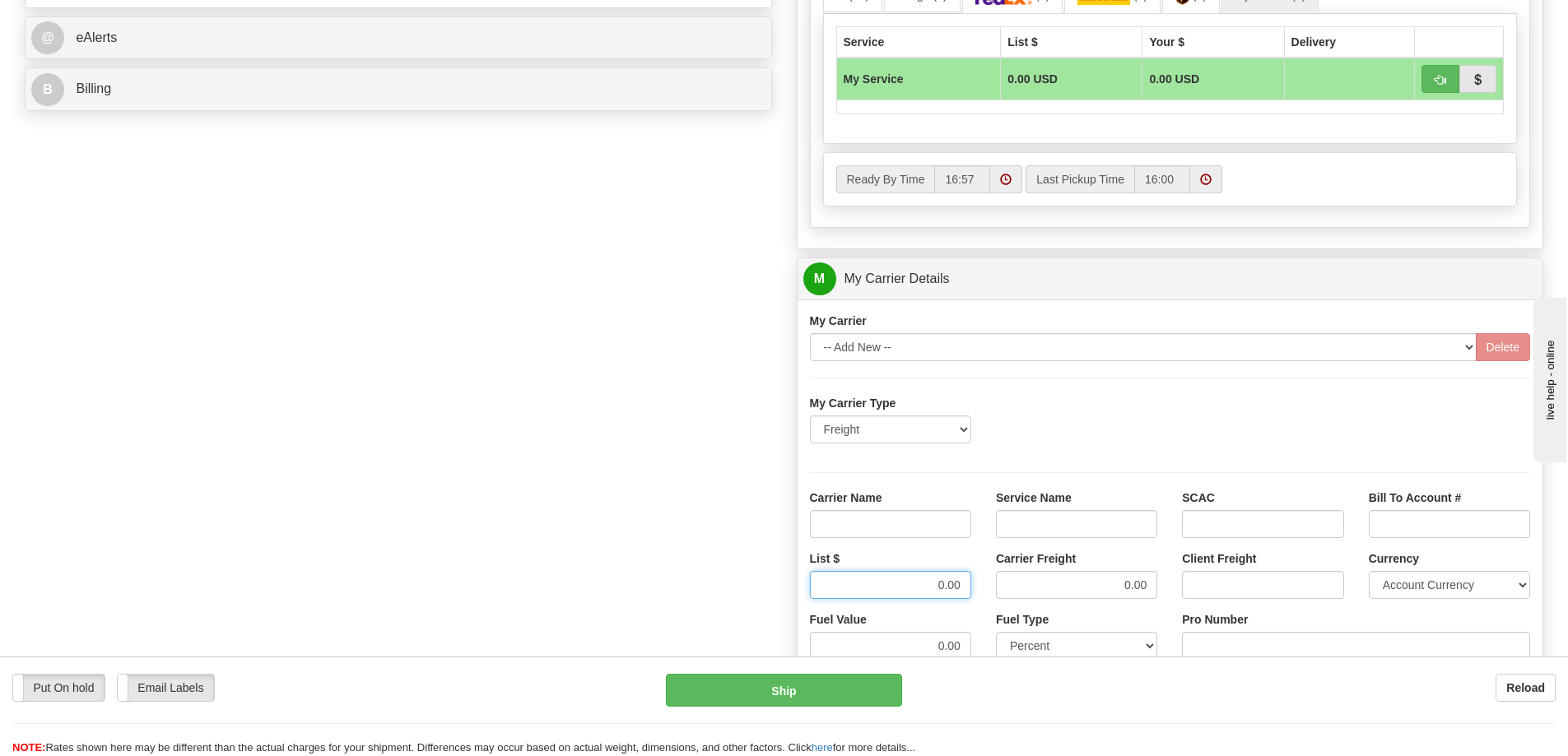
click at [973, 582] on div "List $ 0.00" at bounding box center [890, 580] width 186 height 61
drag, startPoint x: 1091, startPoint y: 577, endPoint x: 1150, endPoint y: 580, distance: 59.1
click at [1150, 580] on input "Carrier Freight" at bounding box center [1076, 585] width 161 height 28
click at [903, 521] on input "Carrier Name" at bounding box center [891, 524] width 161 height 28
type input "AVR"
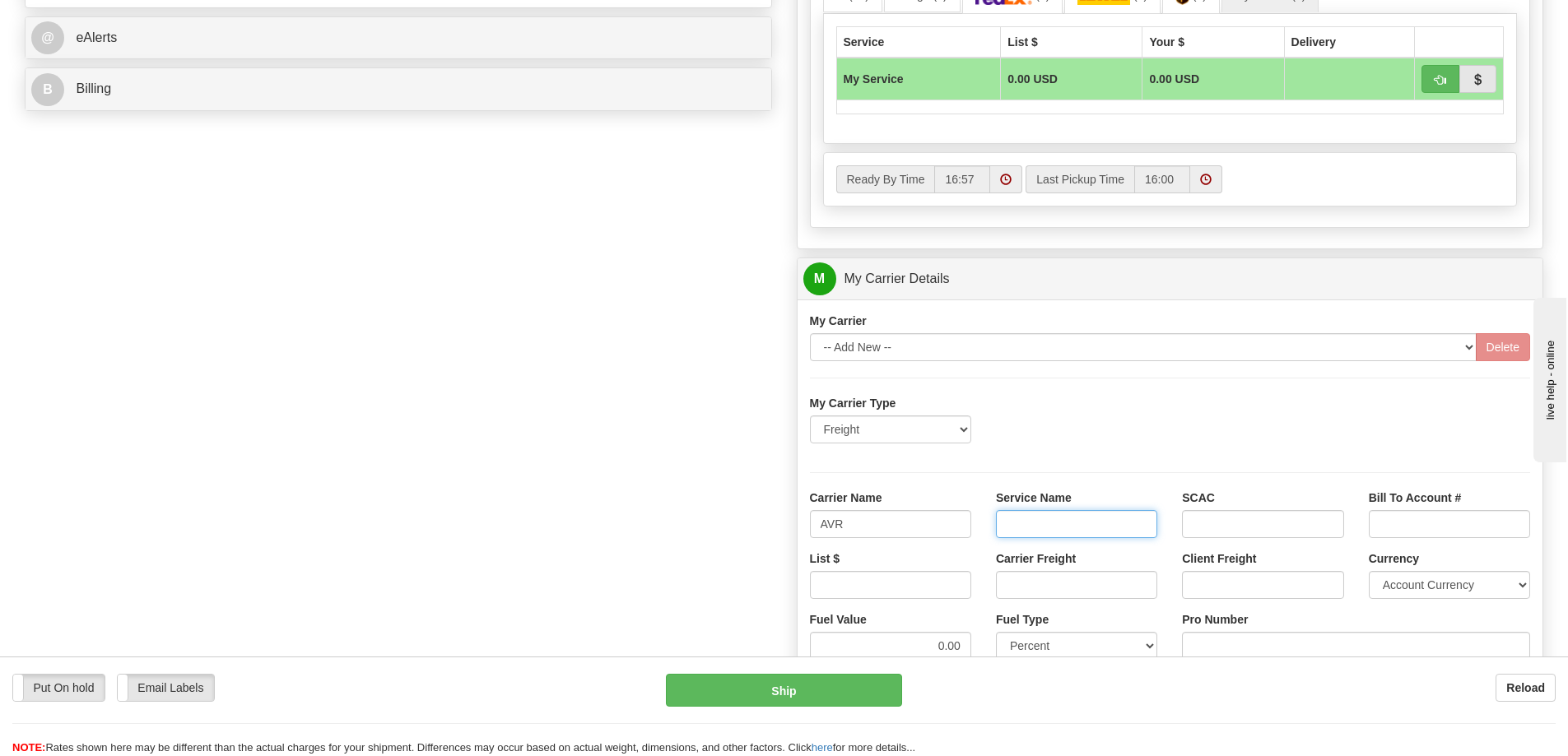
click at [1072, 513] on input "Service Name" at bounding box center [1076, 524] width 161 height 28
type input "LTL"
click at [939, 586] on input "List $" at bounding box center [891, 585] width 161 height 28
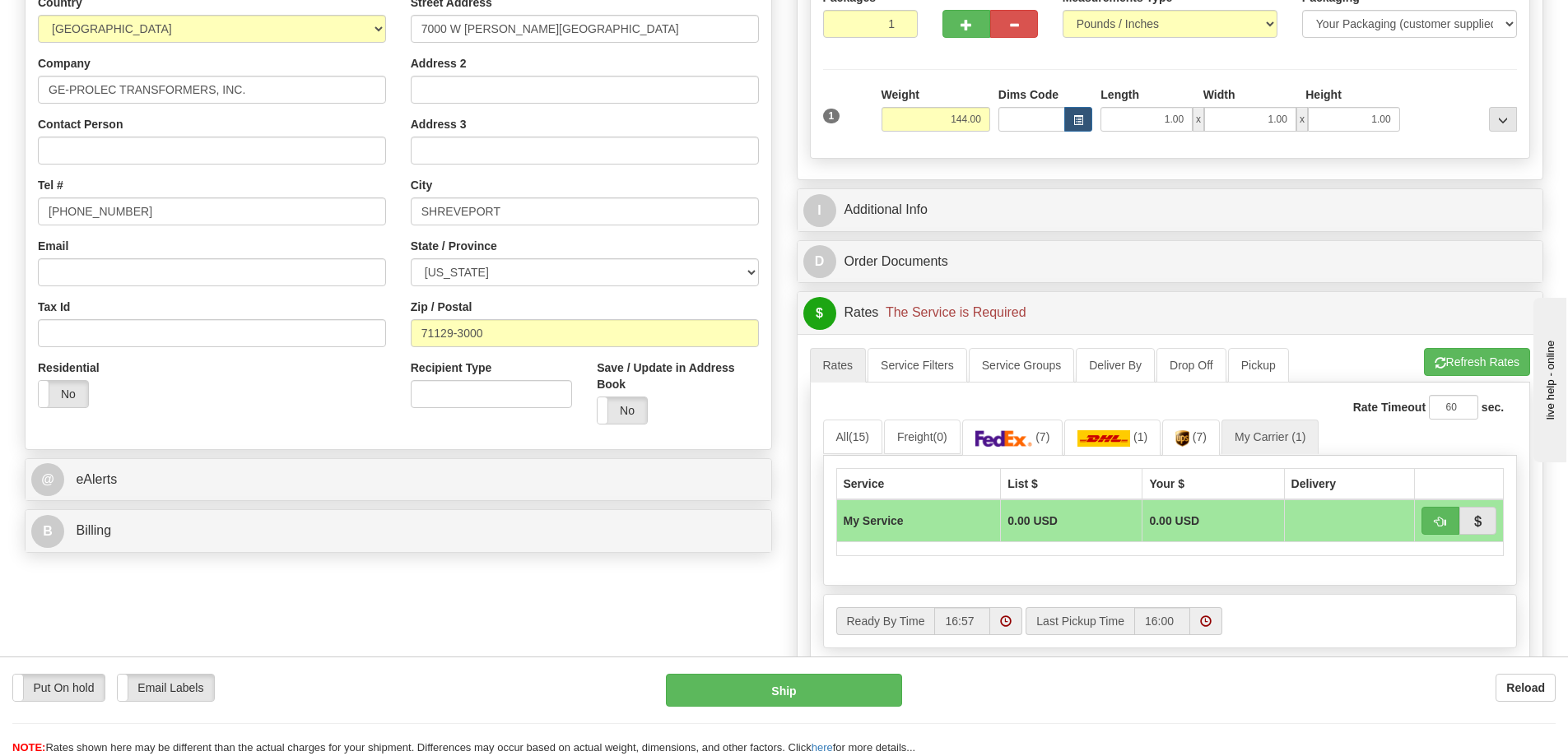
scroll to position [247, 0]
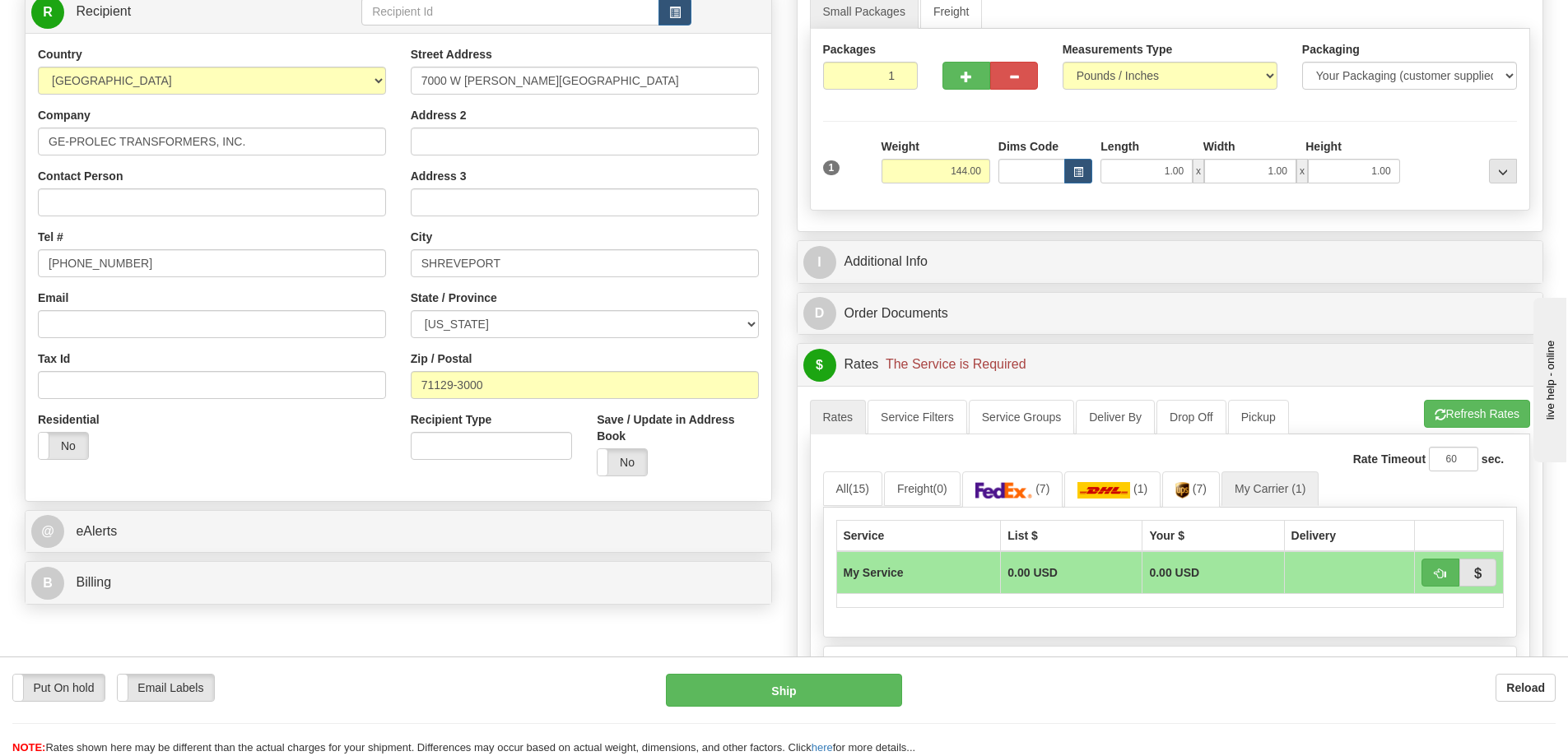
type input "300"
drag, startPoint x: 939, startPoint y: 177, endPoint x: 986, endPoint y: 172, distance: 47.3
click at [986, 172] on input "144.00" at bounding box center [935, 170] width 109 height 25
click button "Delete" at bounding box center [0, 0] width 0 height 0
type input "169.00"
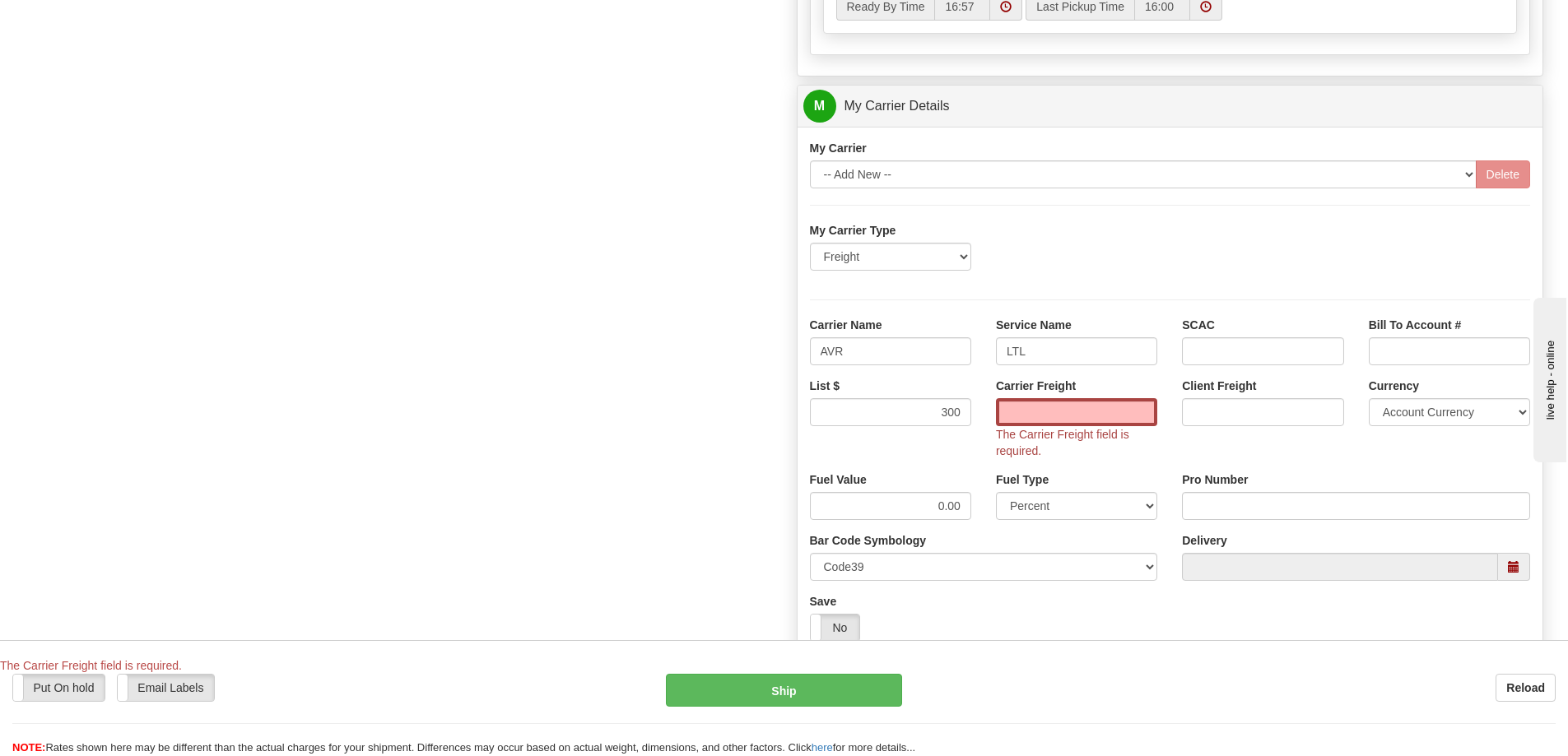
scroll to position [905, 0]
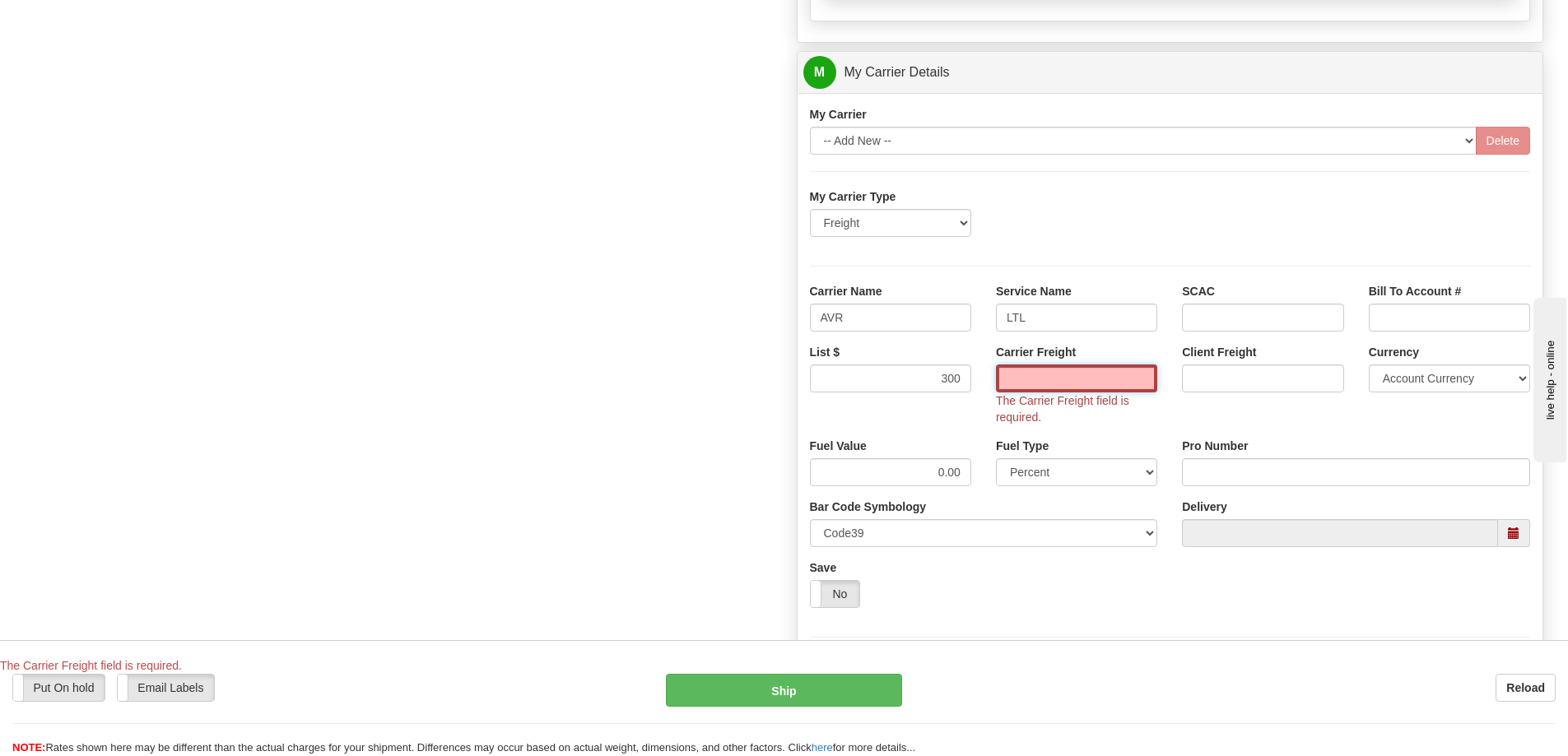
click at [1055, 376] on input "Carrier Freight" at bounding box center [1076, 378] width 161 height 28
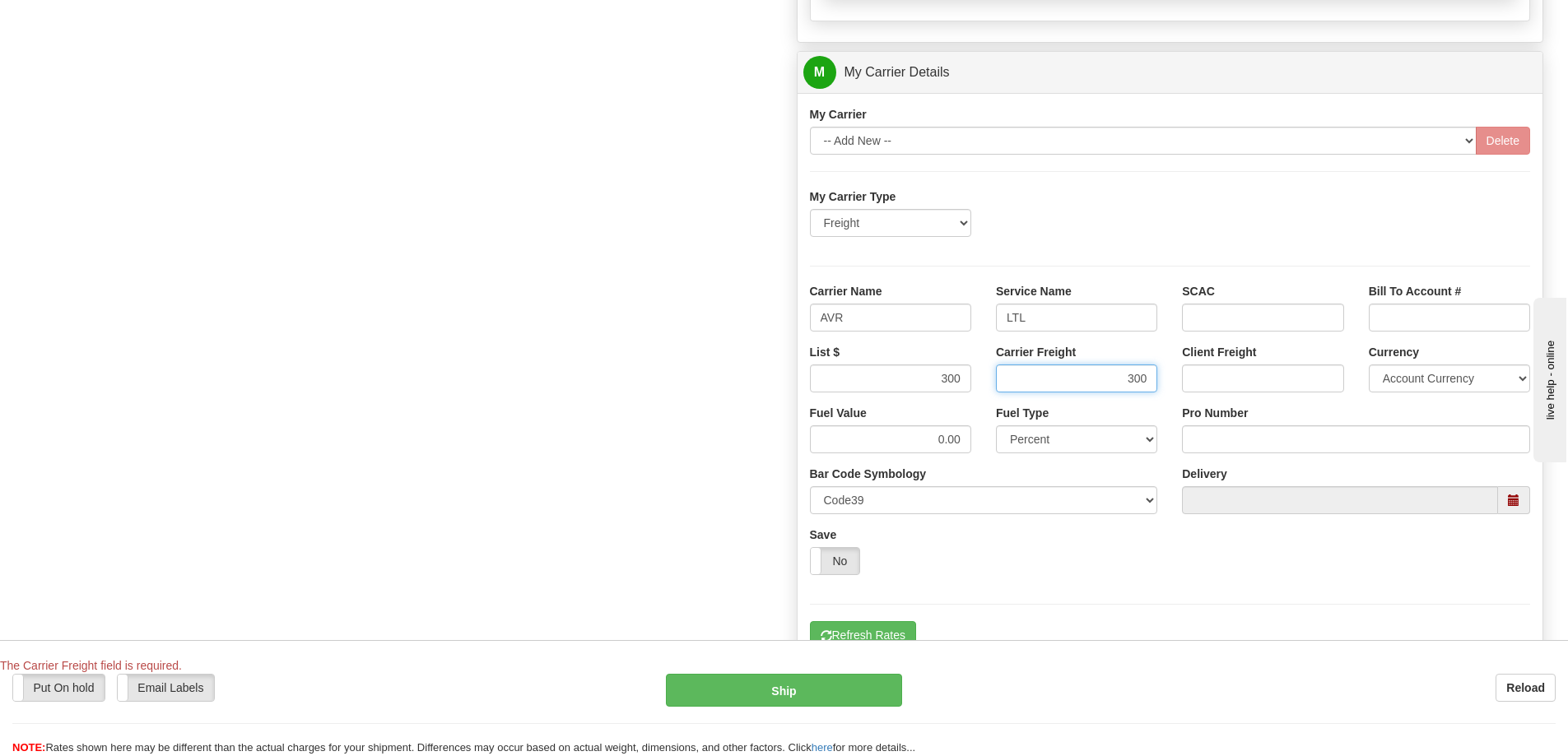
type input "300"
click at [1241, 430] on input "Pro Number" at bounding box center [1356, 439] width 349 height 28
type input "0760161469"
click button "Delete" at bounding box center [0, 0] width 0 height 0
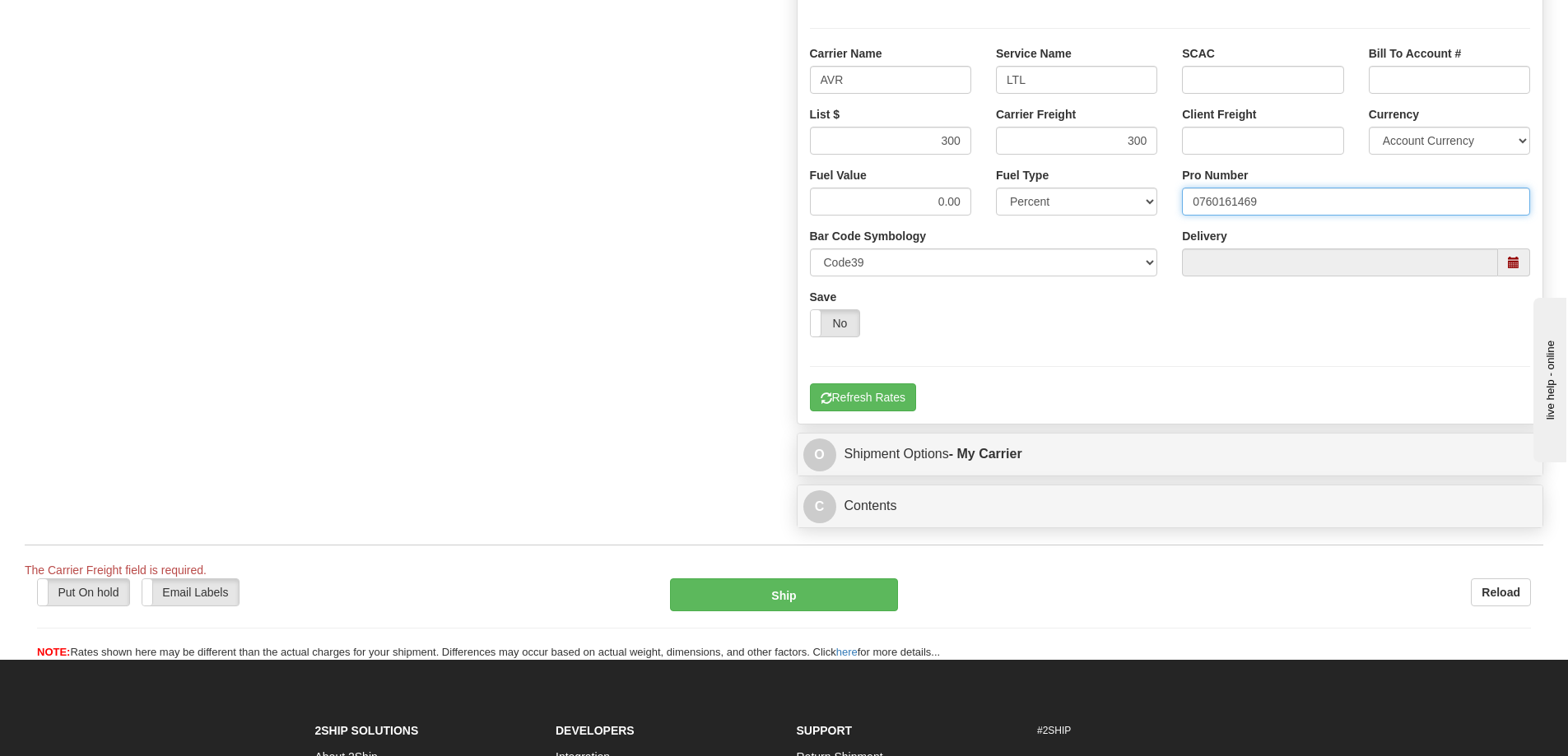
scroll to position [1235, 0]
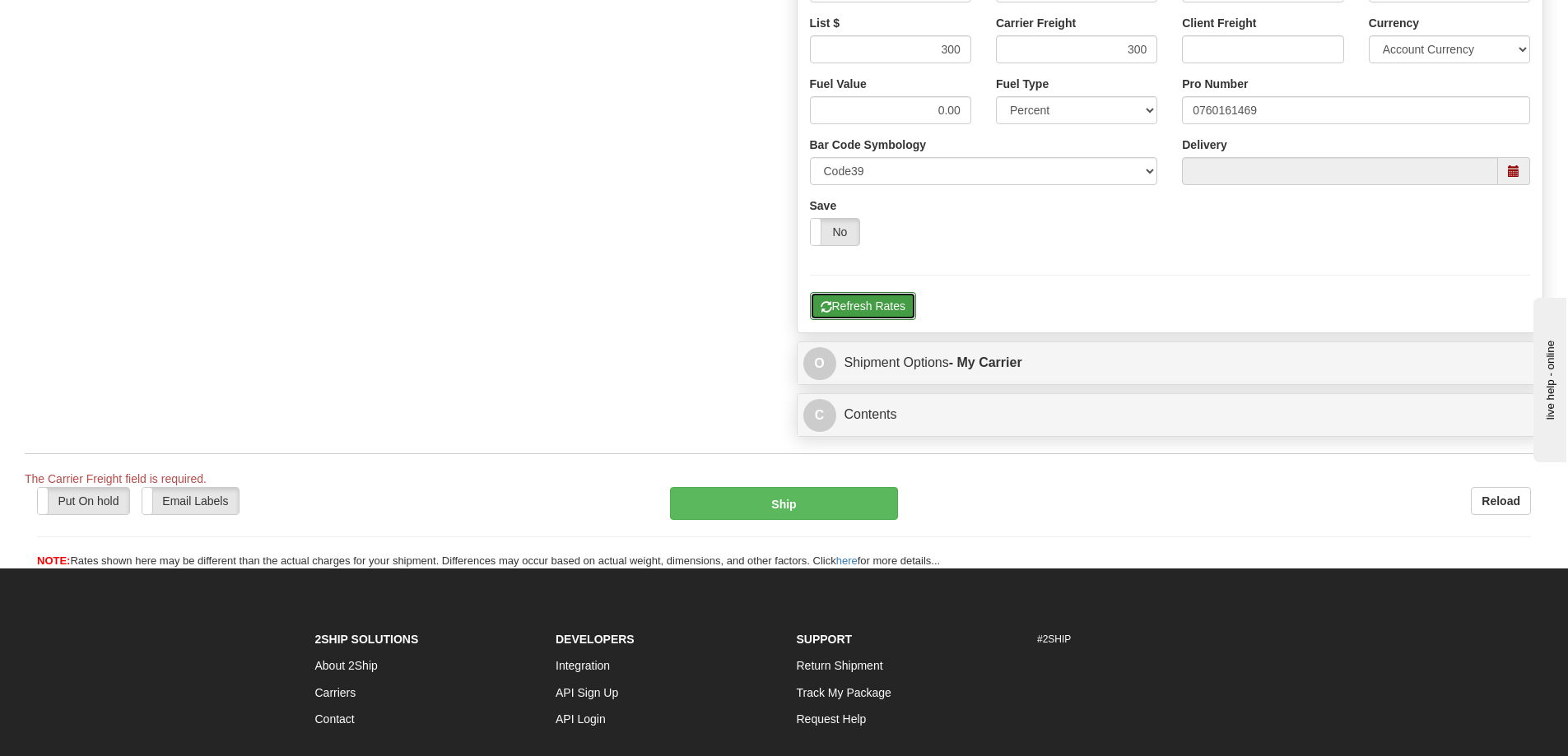
click at [862, 301] on button "Refresh Rates" at bounding box center [863, 306] width 106 height 28
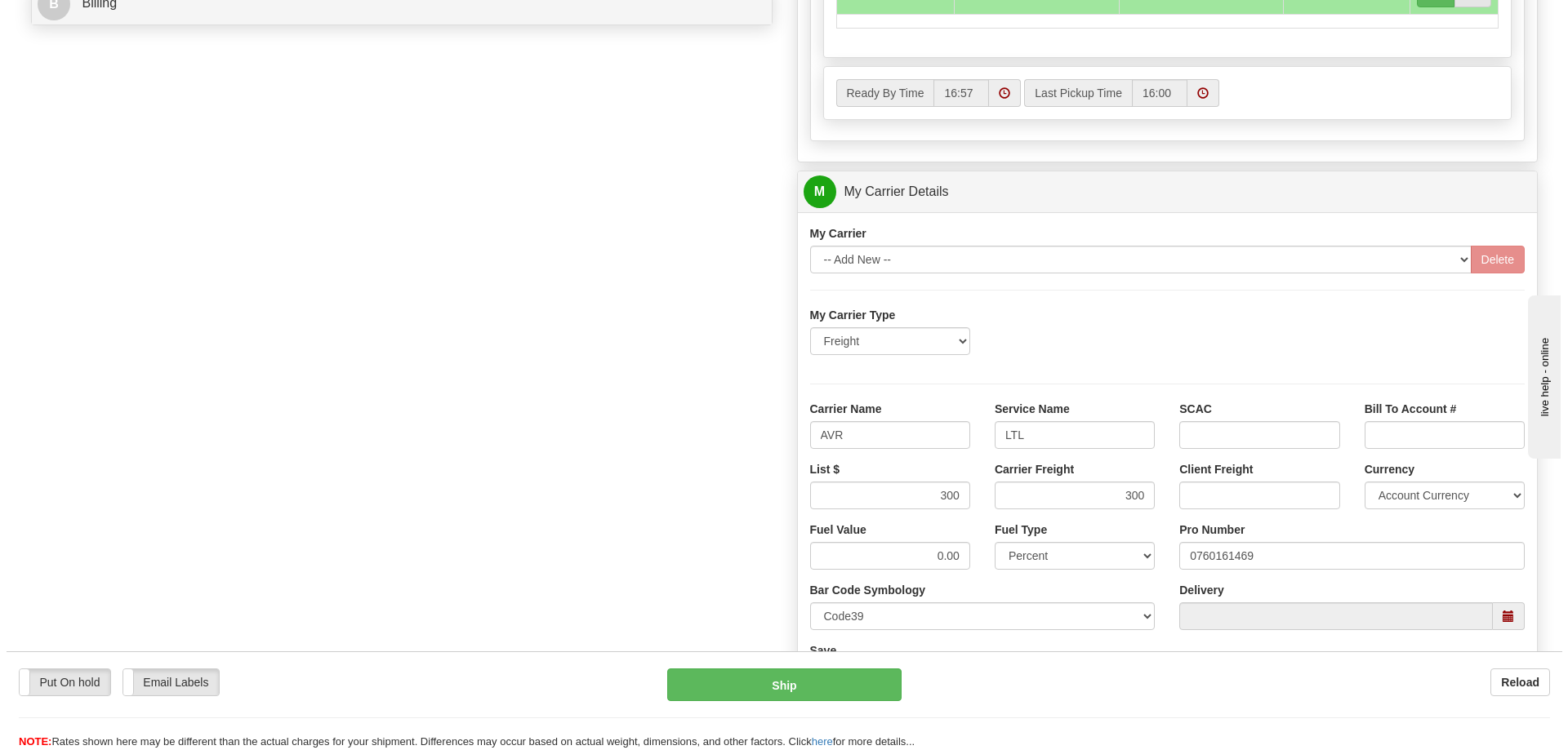
scroll to position [695, 0]
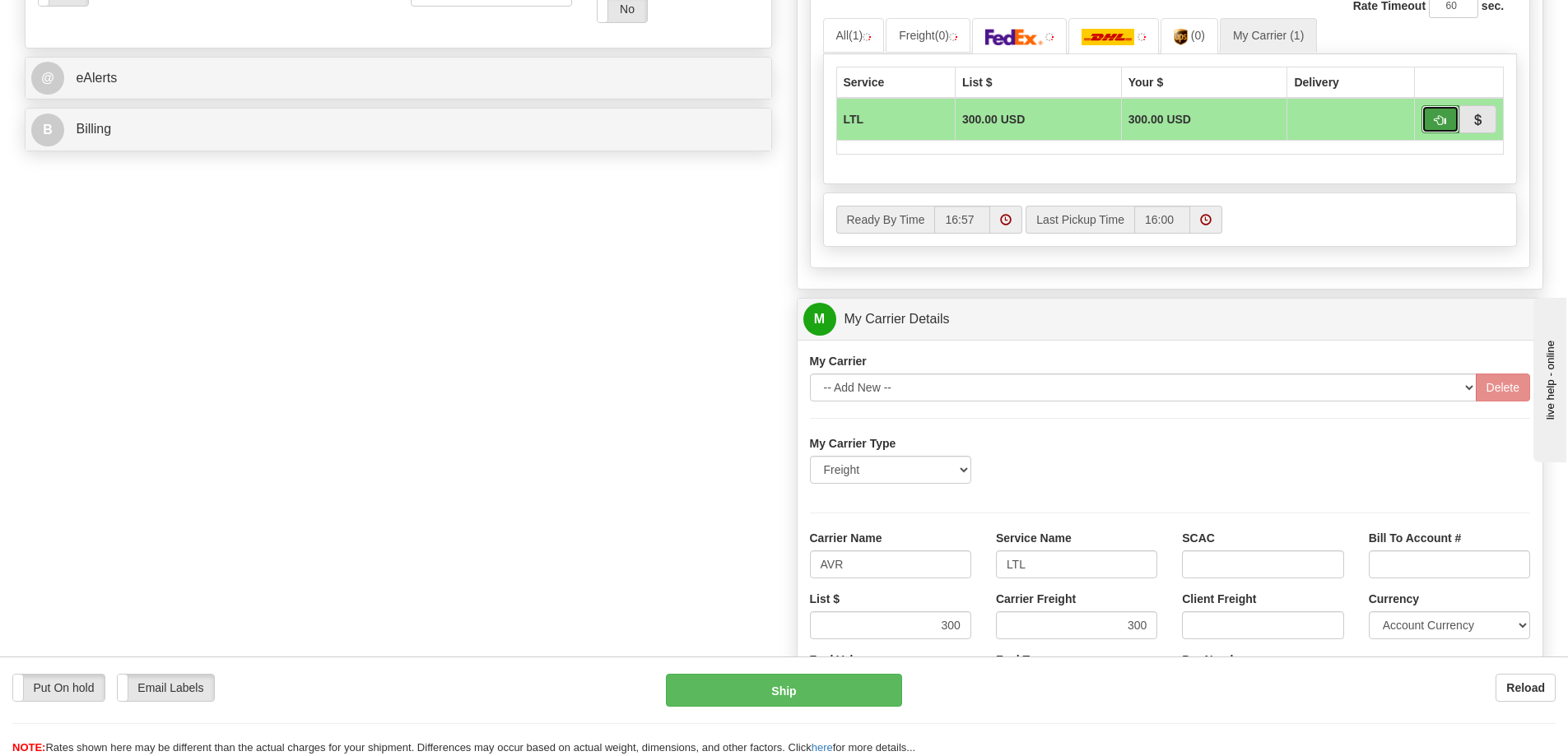
click at [1441, 119] on span "button" at bounding box center [1440, 121] width 11 height 10
type input "00"
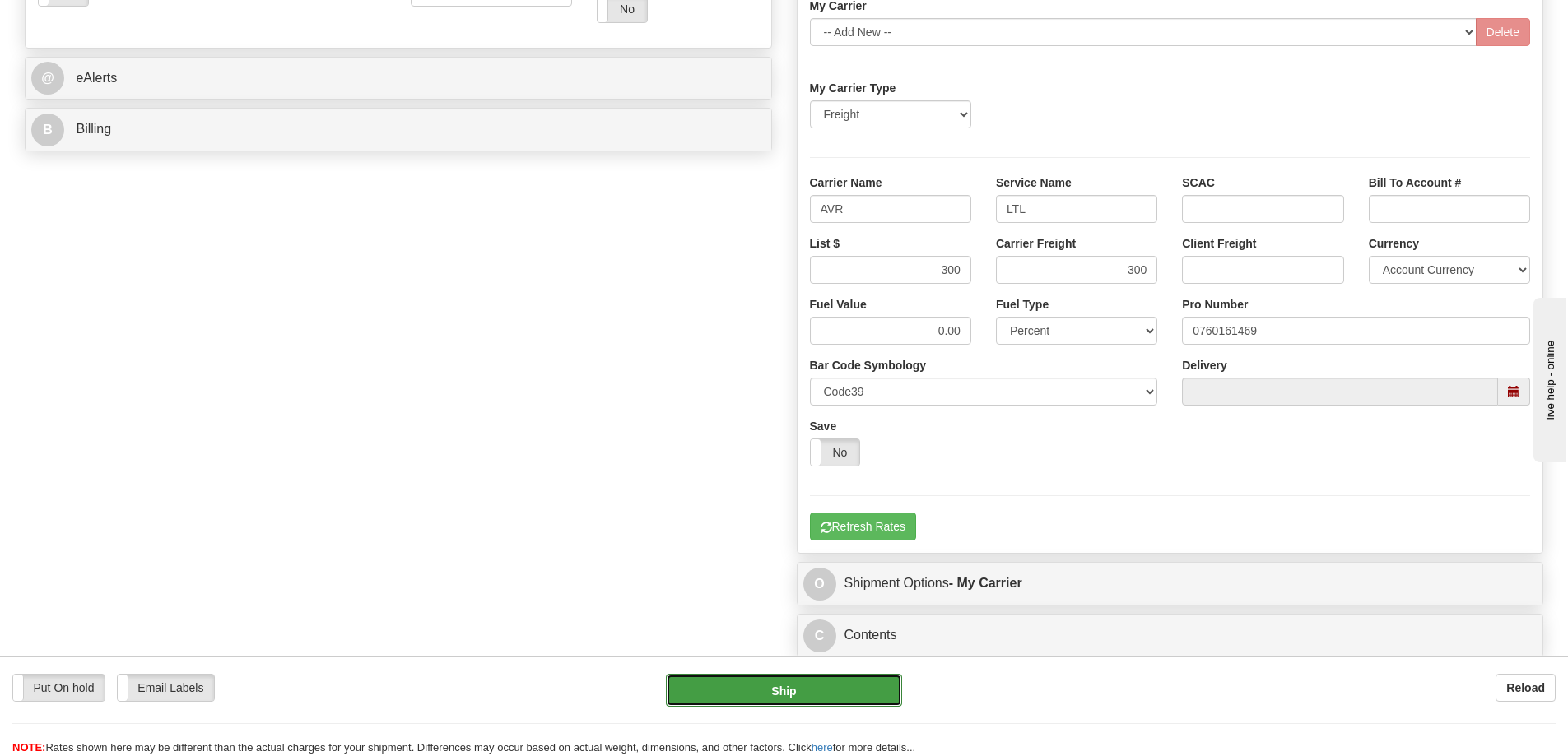
click at [804, 688] on button "Ship" at bounding box center [784, 690] width 236 height 33
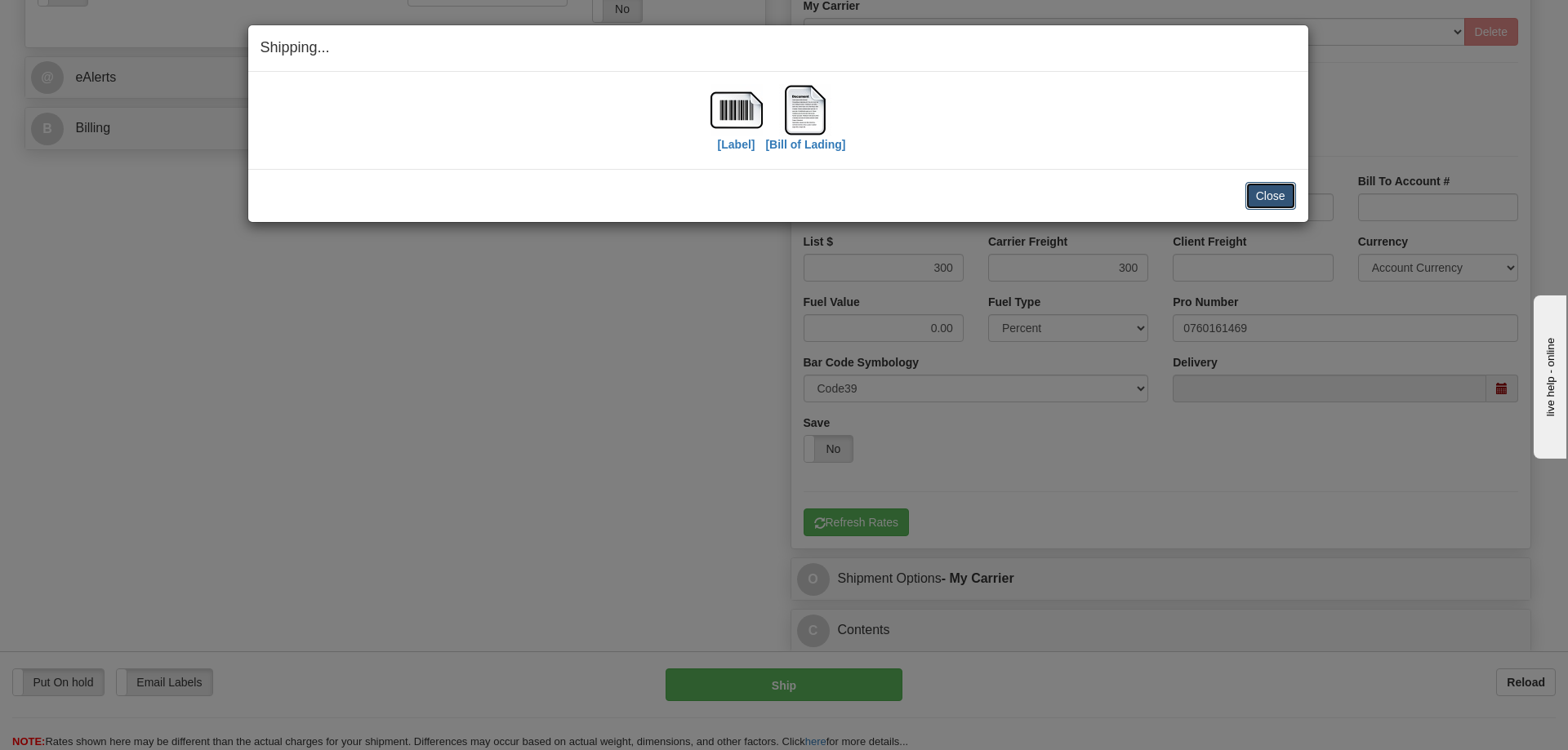
click at [1281, 200] on button "Close" at bounding box center [1271, 195] width 51 height 28
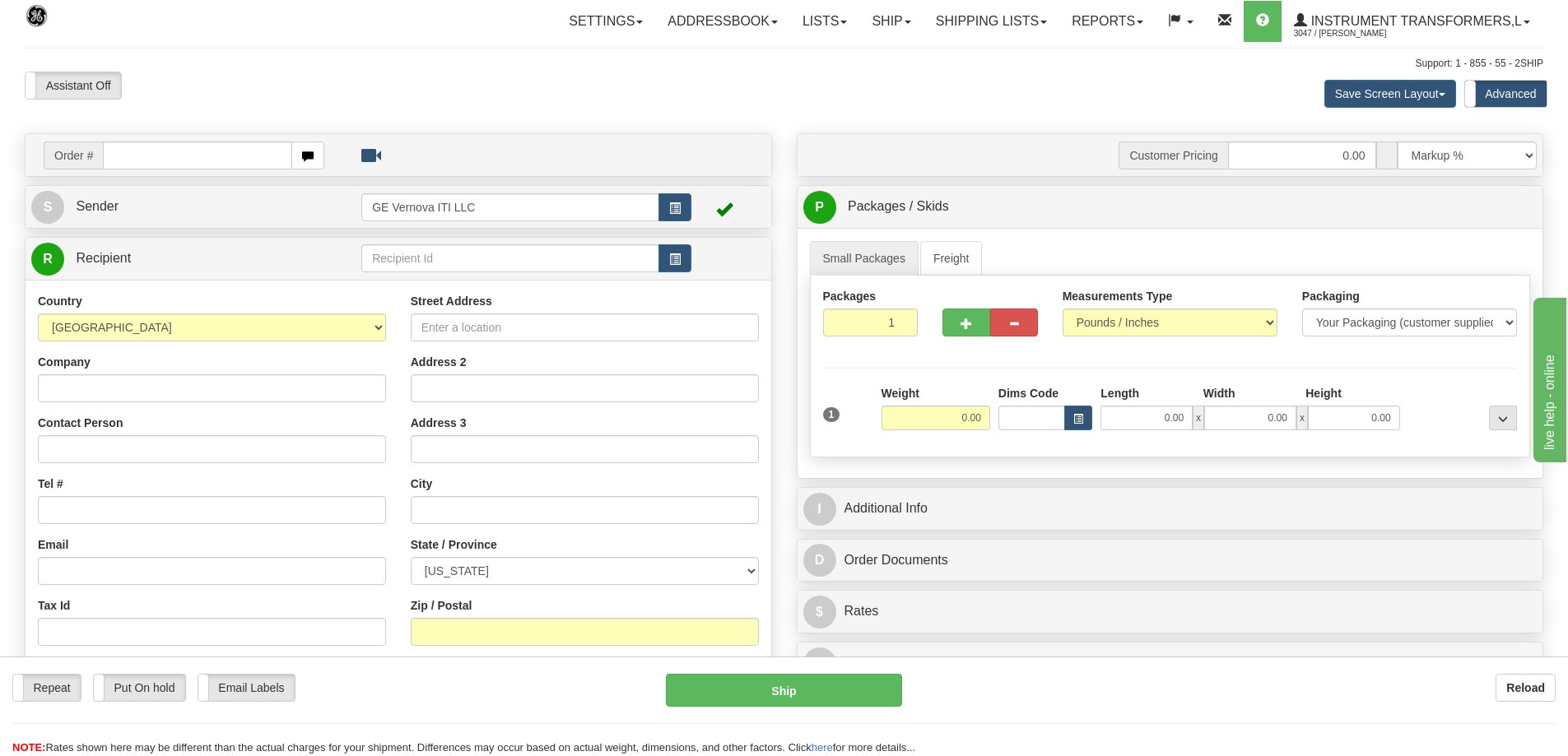
click at [209, 165] on input "text" at bounding box center [197, 155] width 189 height 28
type input "86707198"
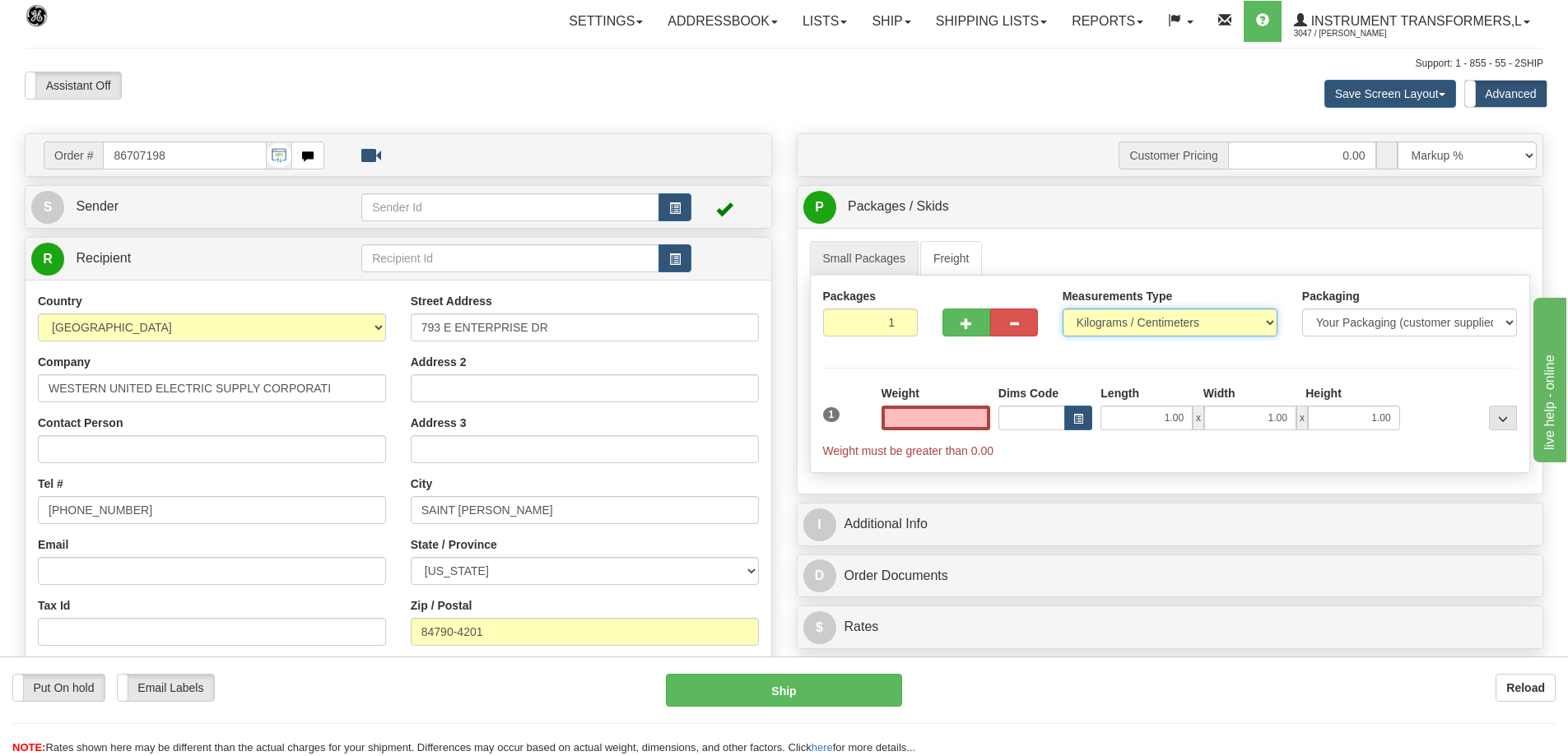
type input "0.00"
click at [1100, 321] on select "Pounds / Inches Kilograms / Centimeters" at bounding box center [1170, 322] width 215 height 28
select select "0"
click at [1063, 308] on select "Pounds / Inches Kilograms / Centimeters" at bounding box center [1170, 322] width 215 height 28
click at [929, 416] on input "0.00" at bounding box center [935, 418] width 109 height 25
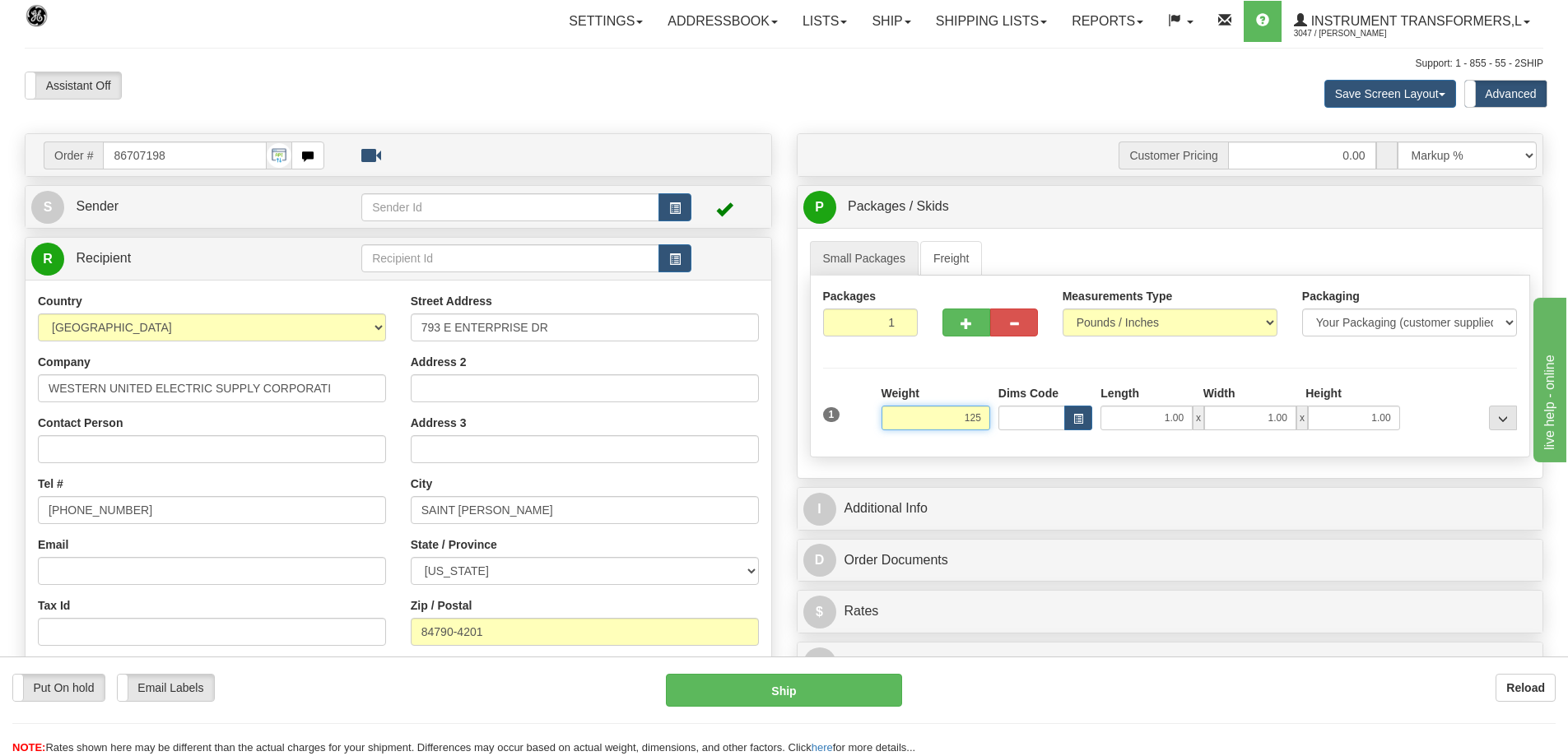
click button "Delete" at bounding box center [0, 0] width 0 height 0
type input "125.00"
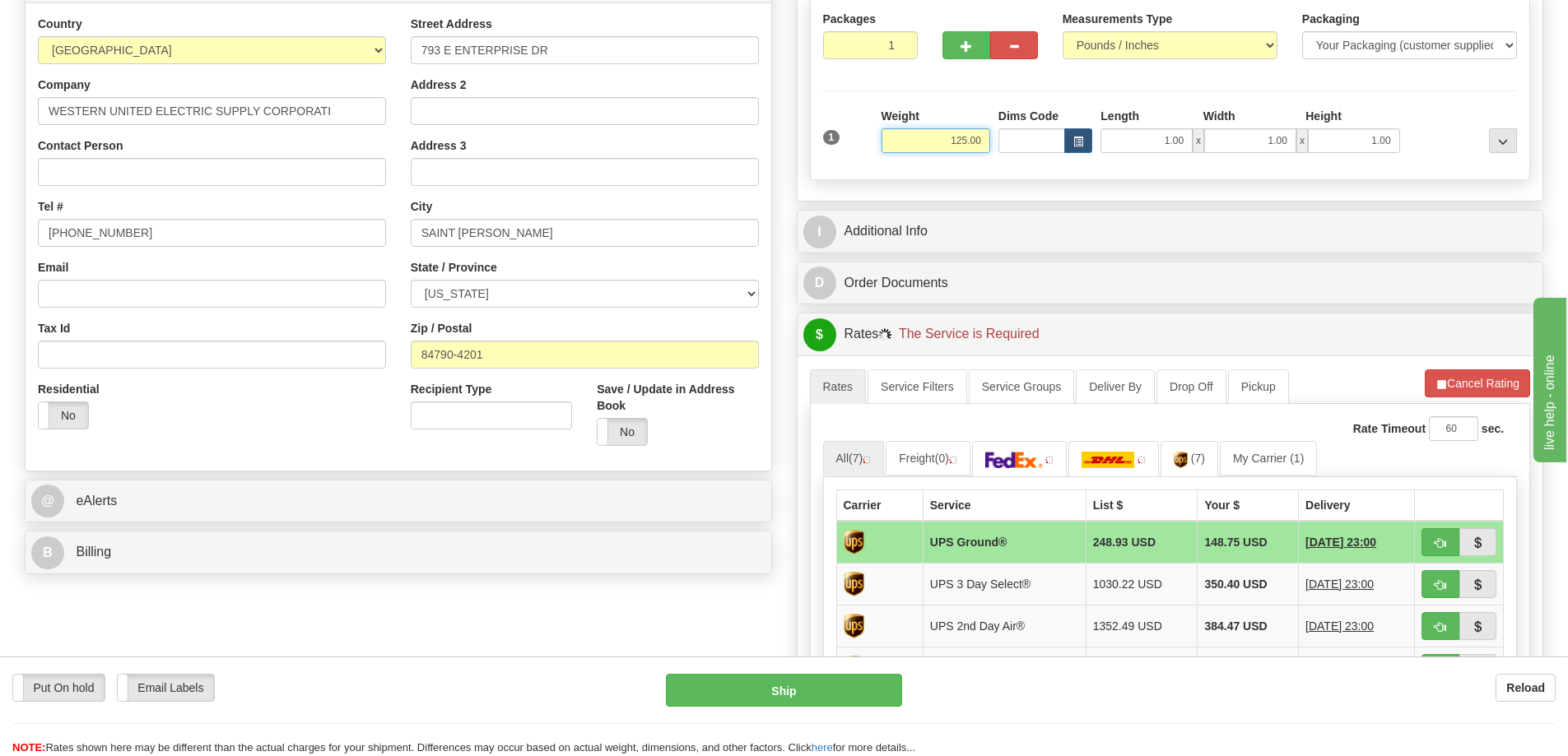
scroll to position [329, 0]
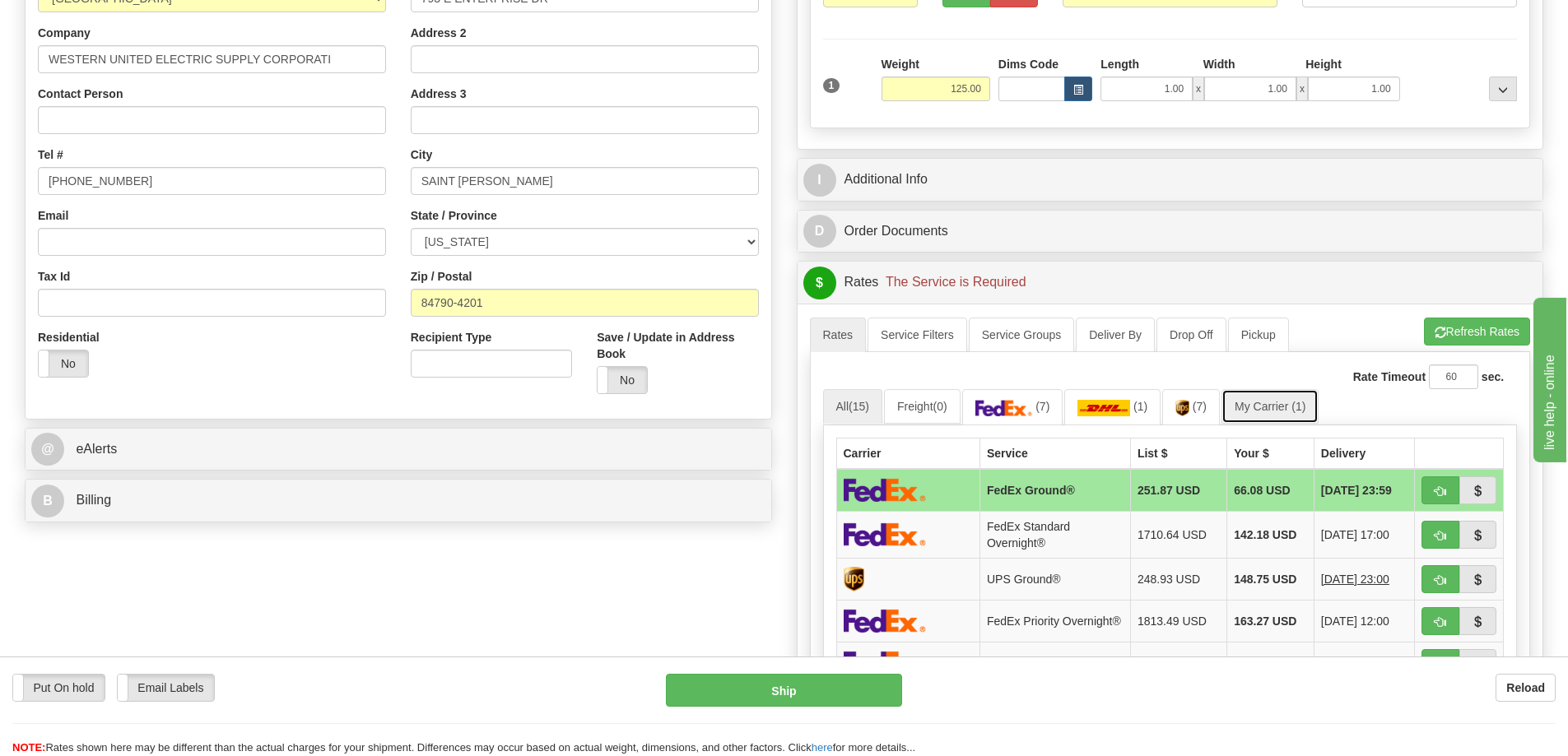
click at [1281, 403] on link "My Carrier (1)" at bounding box center [1269, 407] width 97 height 34
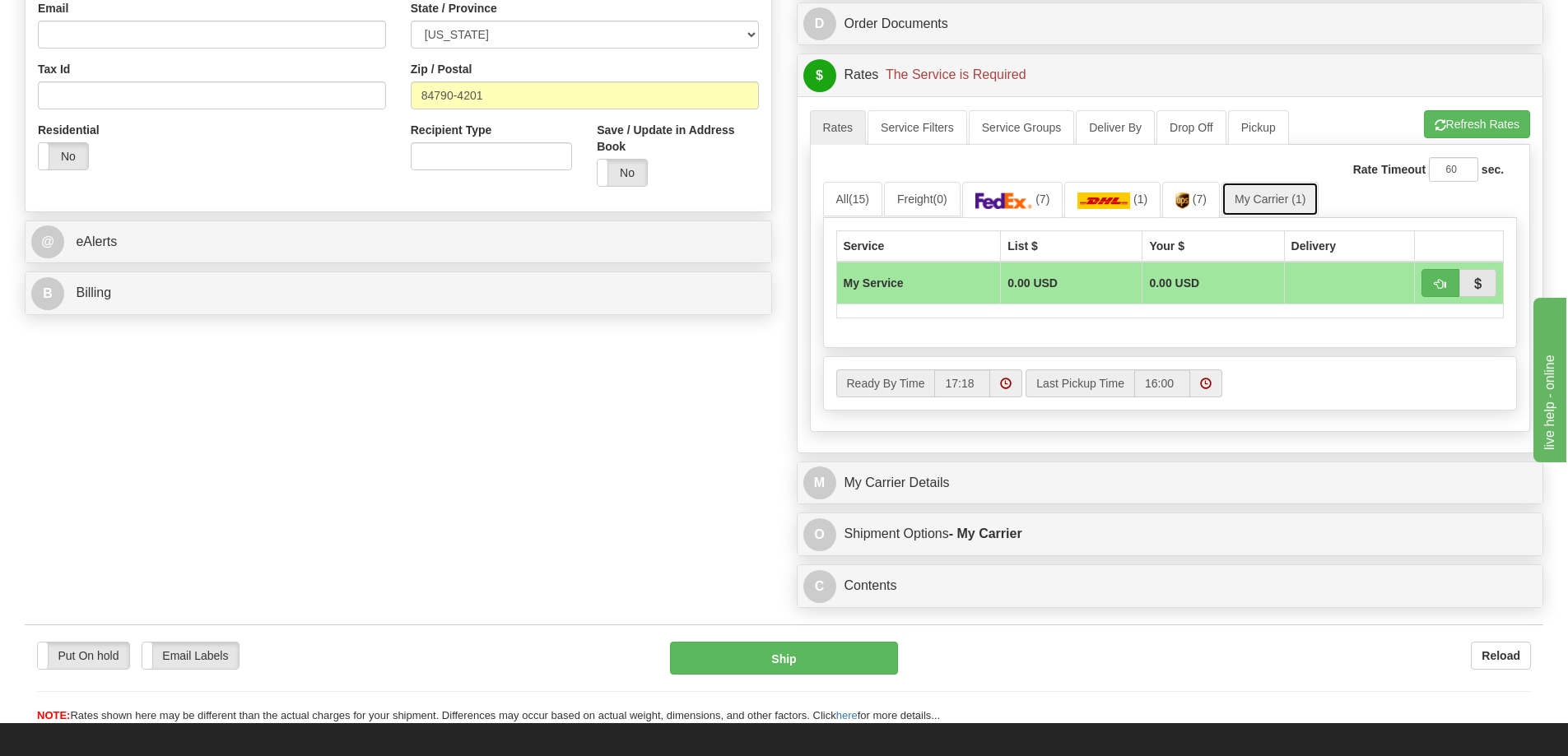
scroll to position [658, 0]
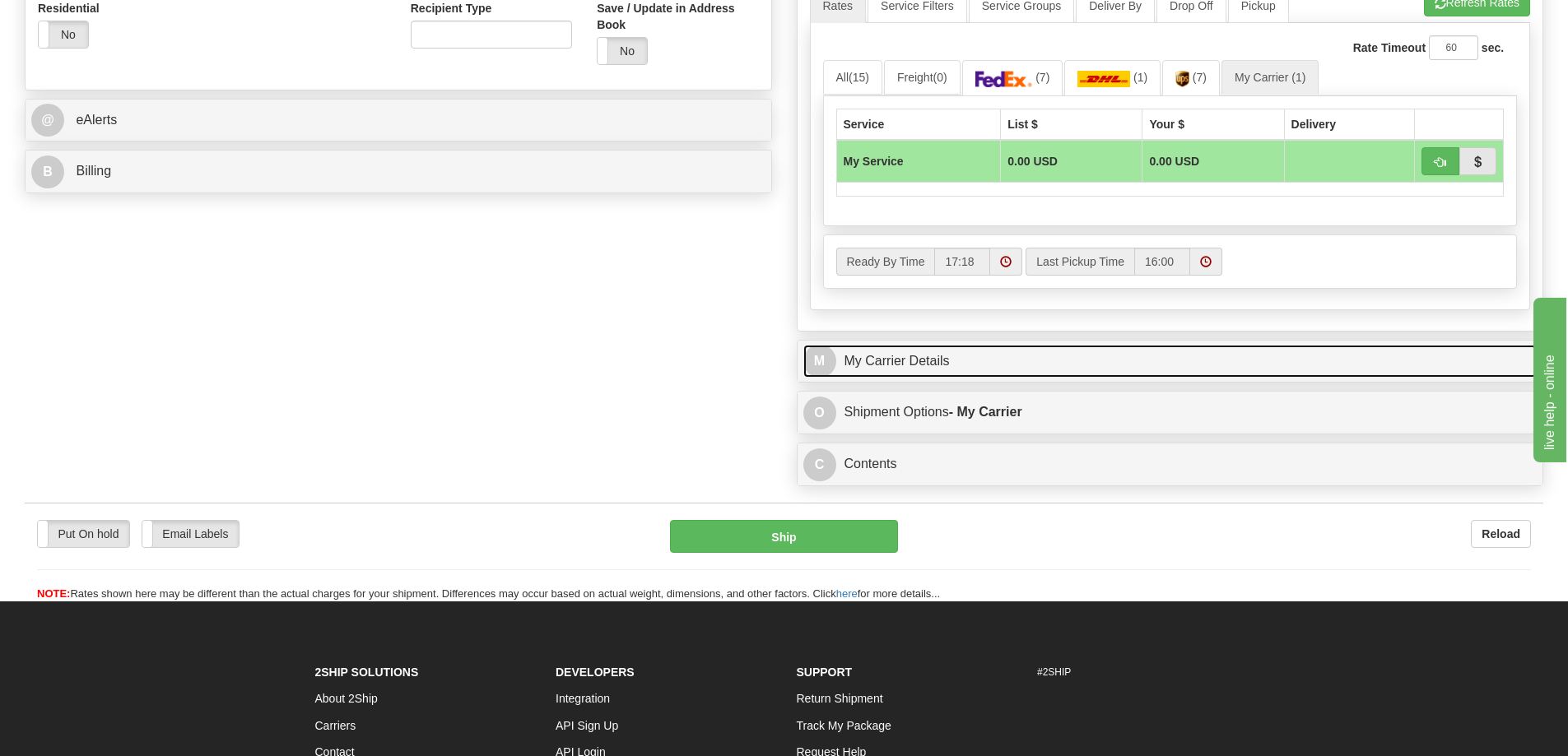
click at [964, 362] on link "M My Carrier Details" at bounding box center [1170, 361] width 734 height 33
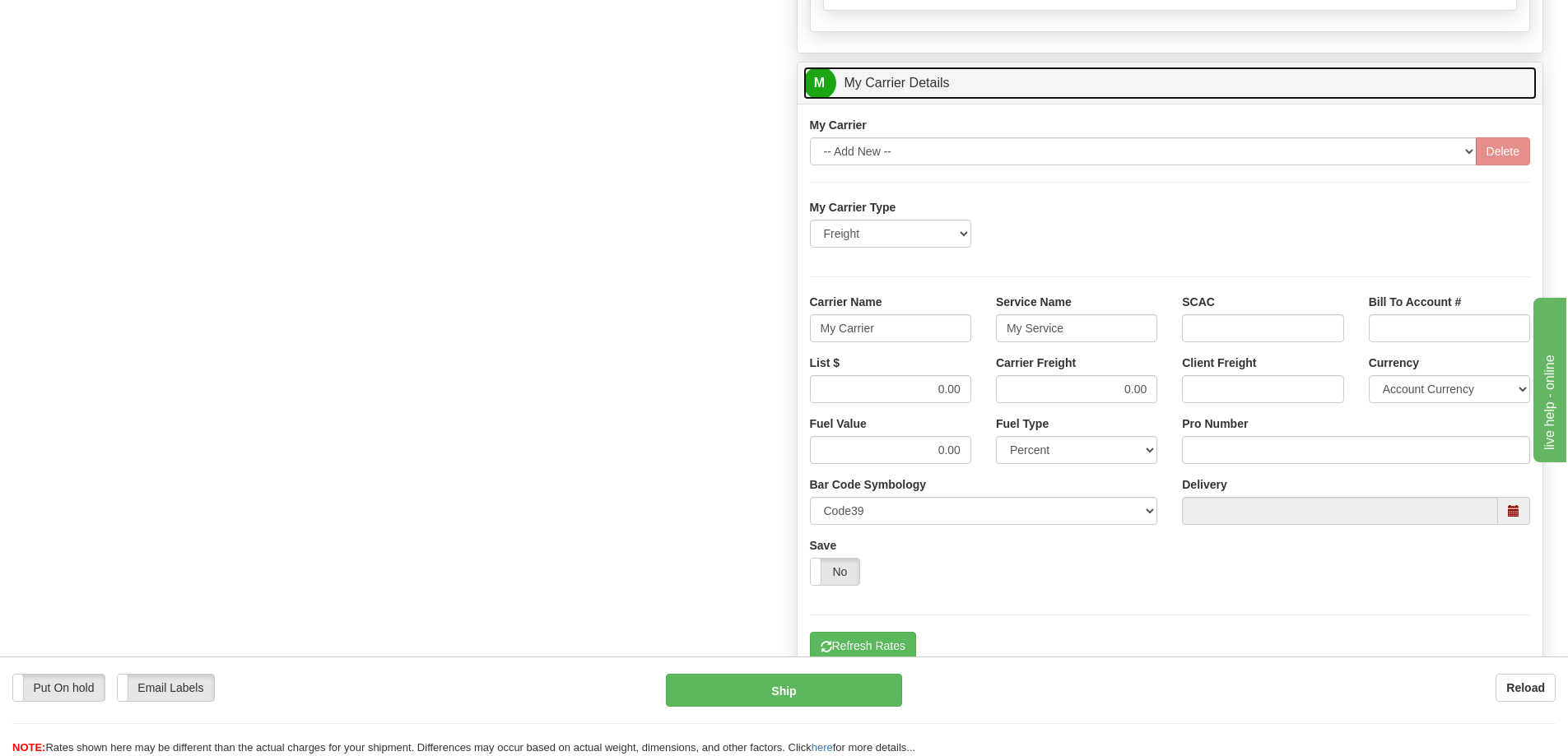
scroll to position [987, 0]
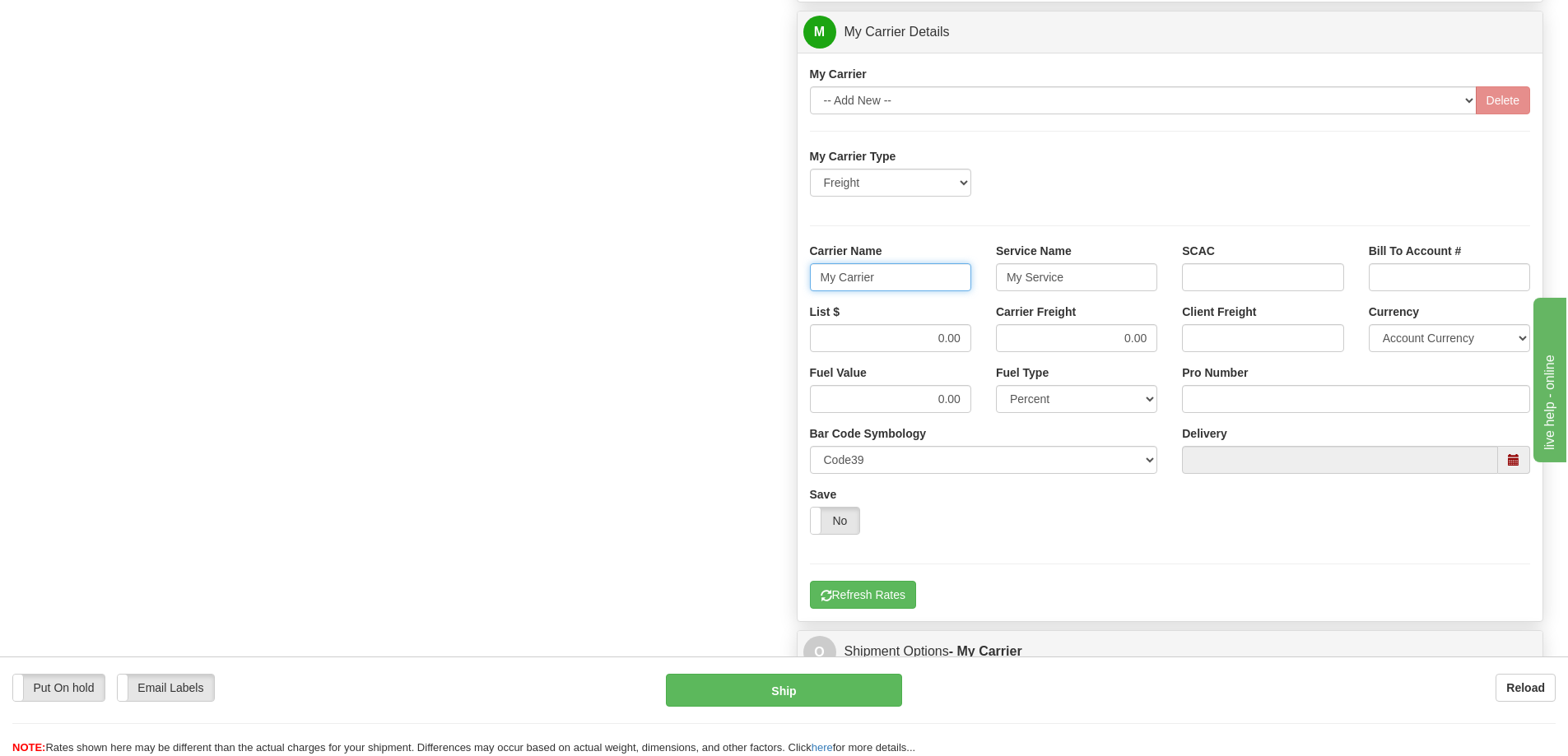
drag, startPoint x: 916, startPoint y: 280, endPoint x: 617, endPoint y: 277, distance: 299.0
drag, startPoint x: 1097, startPoint y: 277, endPoint x: 998, endPoint y: 290, distance: 99.8
click at [998, 290] on input "My Service" at bounding box center [1076, 277] width 161 height 28
drag, startPoint x: 1121, startPoint y: 346, endPoint x: 1157, endPoint y: 345, distance: 36.0
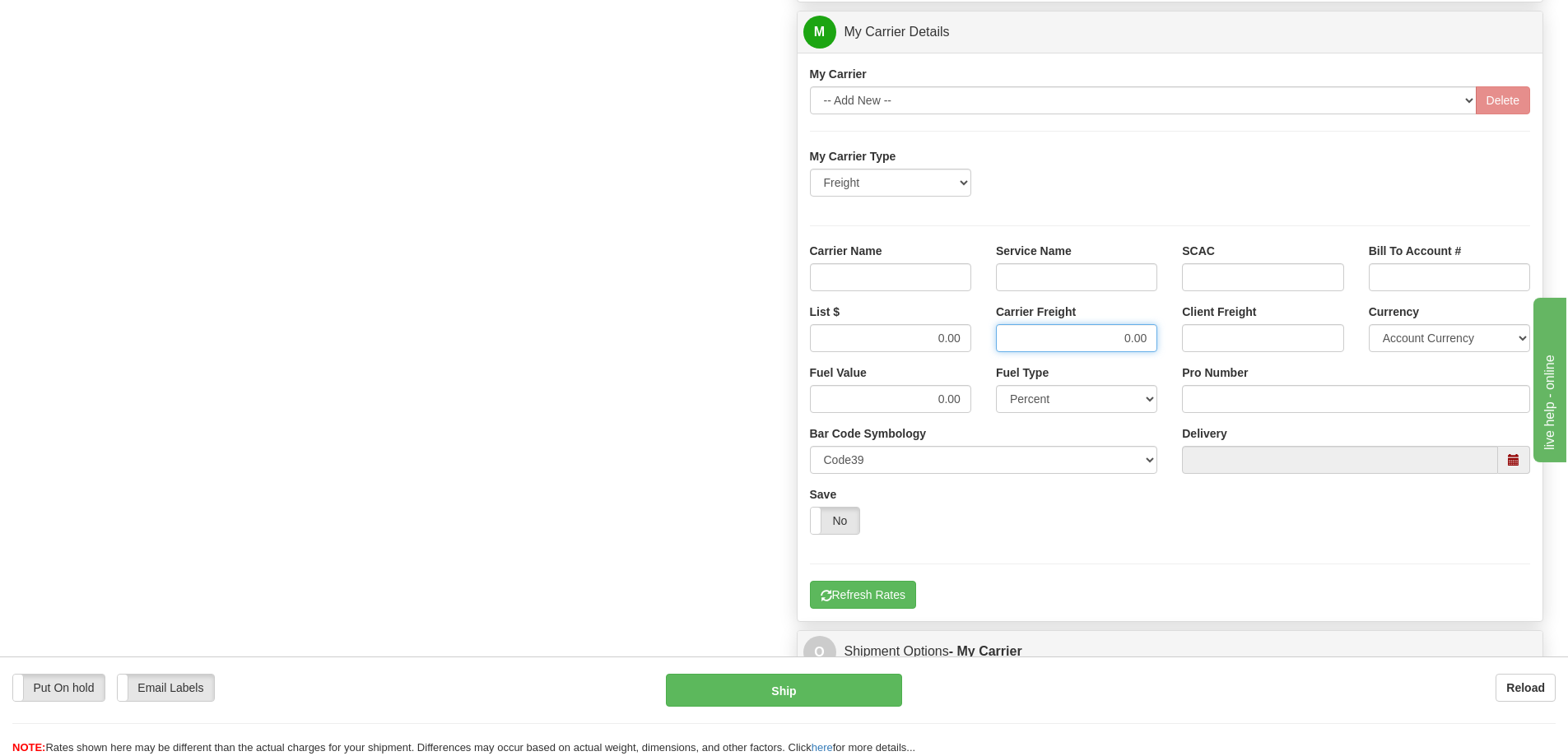
click at [1157, 345] on input "0.00" at bounding box center [1076, 338] width 161 height 28
drag, startPoint x: 921, startPoint y: 329, endPoint x: 1011, endPoint y: 333, distance: 90.1
click at [1011, 333] on div "List $ 0.00 Carrier Freight Client Freight Currency Account Currency ARN AWG AU…" at bounding box center [1170, 334] width 746 height 61
click at [910, 276] on input "Carrier Name" at bounding box center [891, 277] width 161 height 28
type input "AVR"
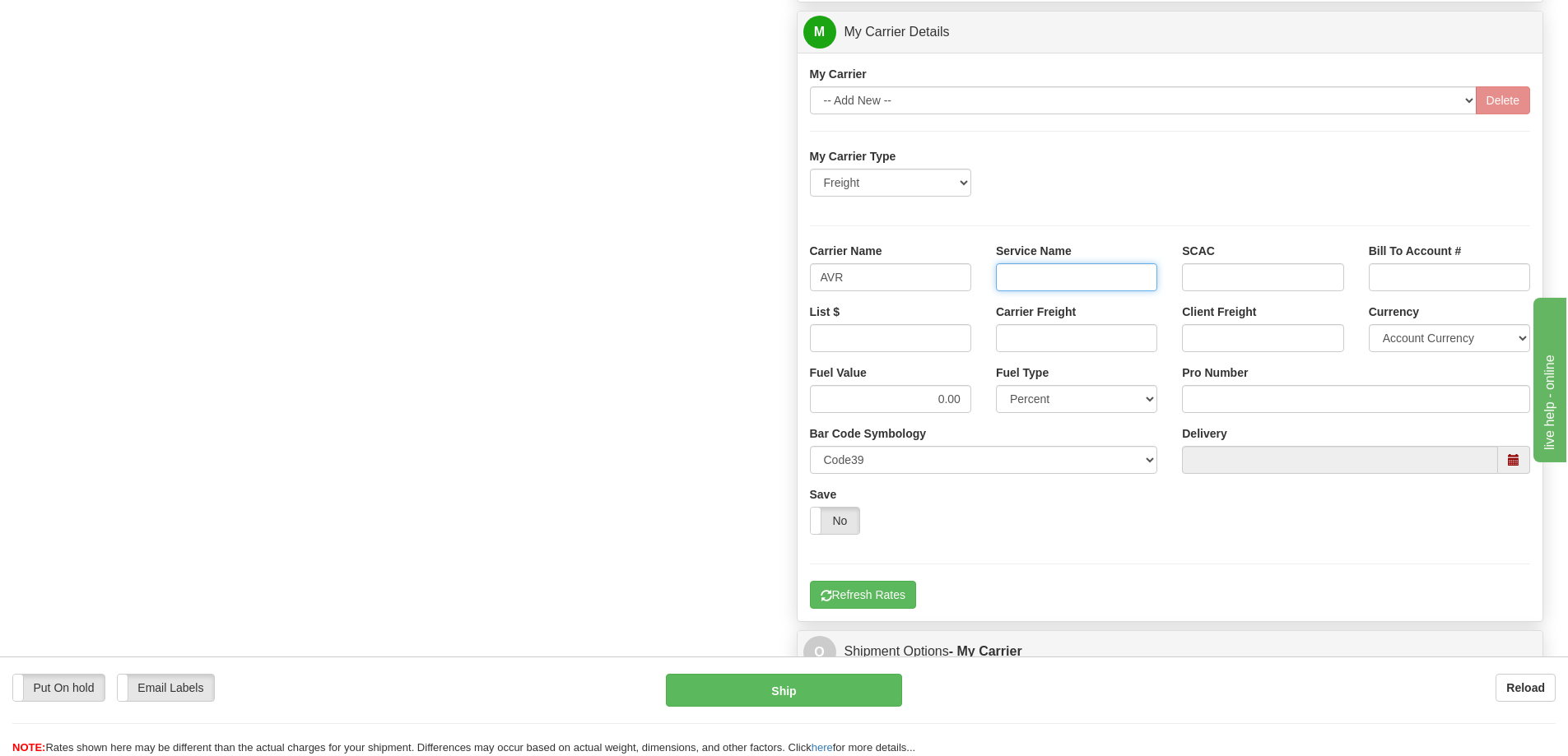
drag, startPoint x: 1038, startPoint y: 271, endPoint x: 1046, endPoint y: 282, distance: 13.6
click at [1038, 271] on input "Service Name" at bounding box center [1076, 277] width 161 height 28
type input "LTL"
click at [945, 348] on input "List $" at bounding box center [891, 338] width 161 height 28
type input "300"
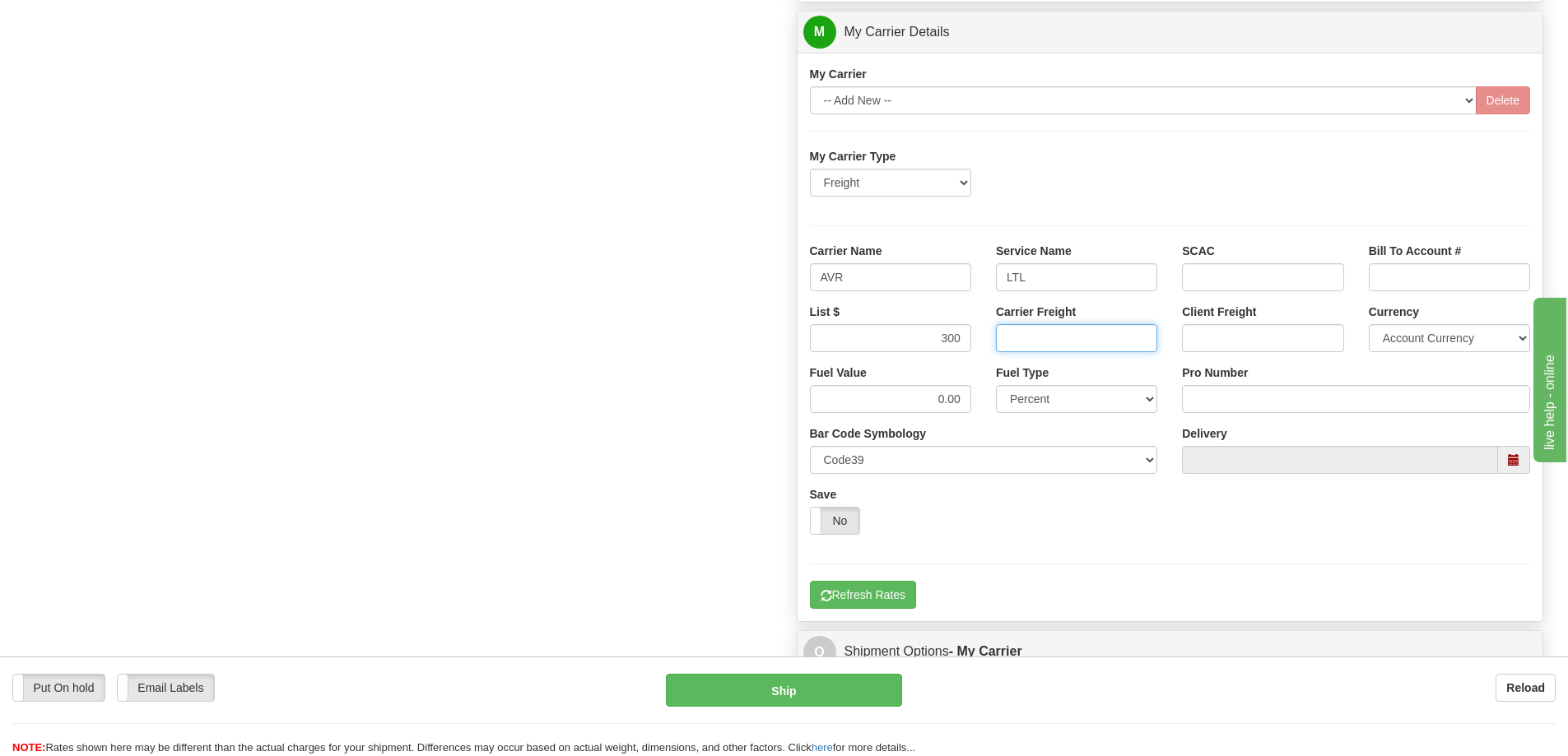
click at [1011, 333] on input "Carrier Freight" at bounding box center [1076, 338] width 161 height 28
type input "300"
click at [1189, 395] on input "Pro Number" at bounding box center [1356, 399] width 349 height 28
type input "108030359601"
click button "Delete" at bounding box center [0, 0] width 0 height 0
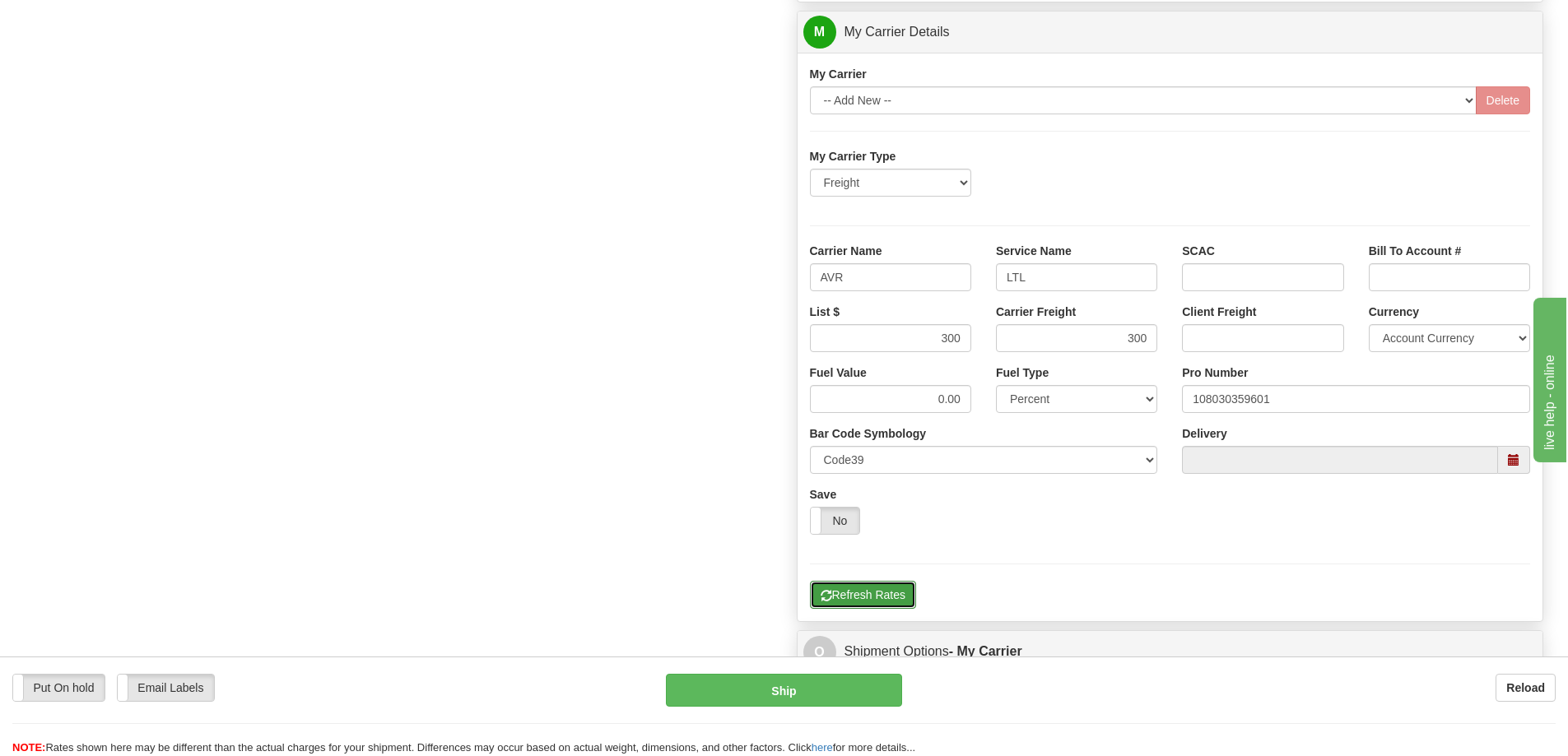
click at [887, 604] on button "Refresh Rates" at bounding box center [863, 595] width 106 height 28
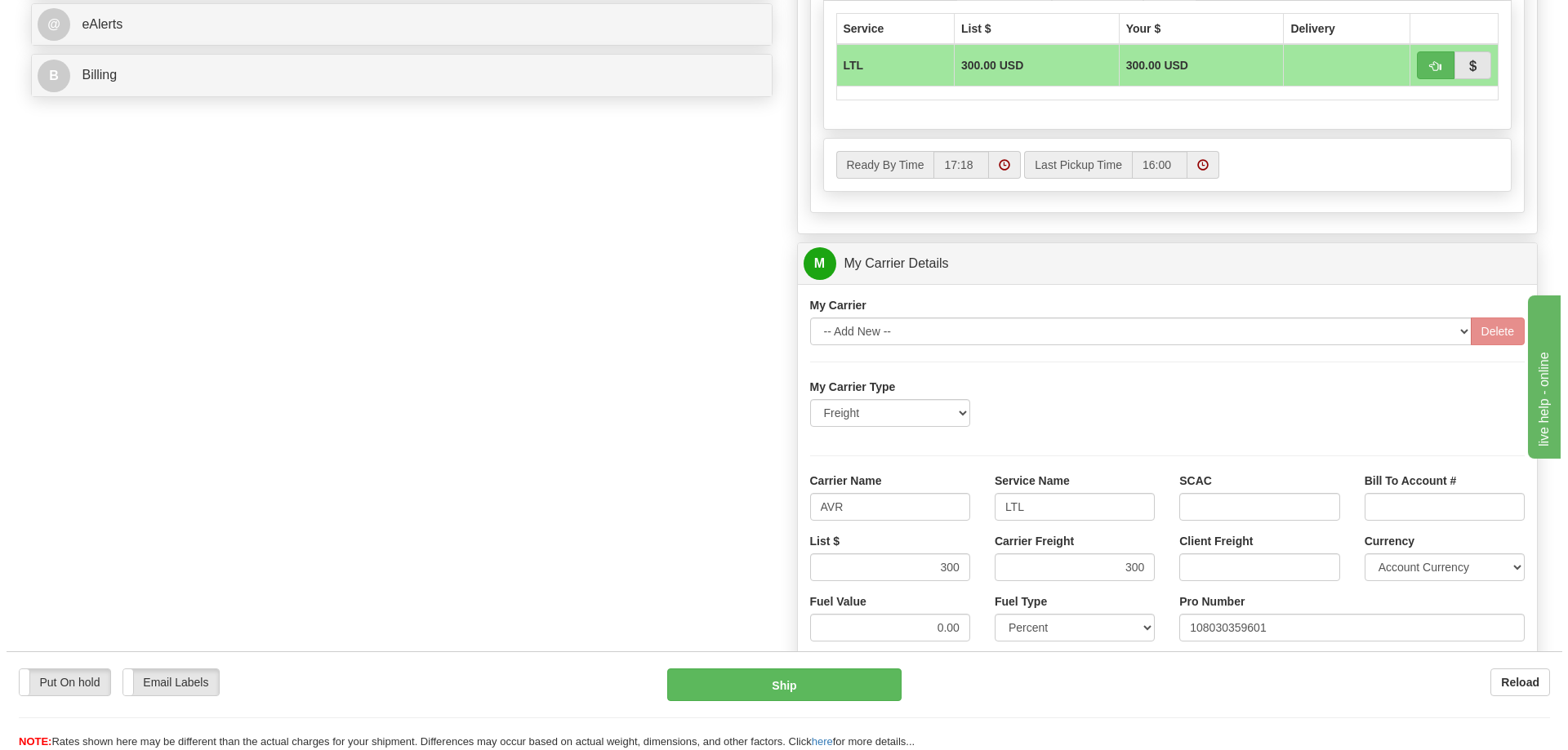
scroll to position [735, 0]
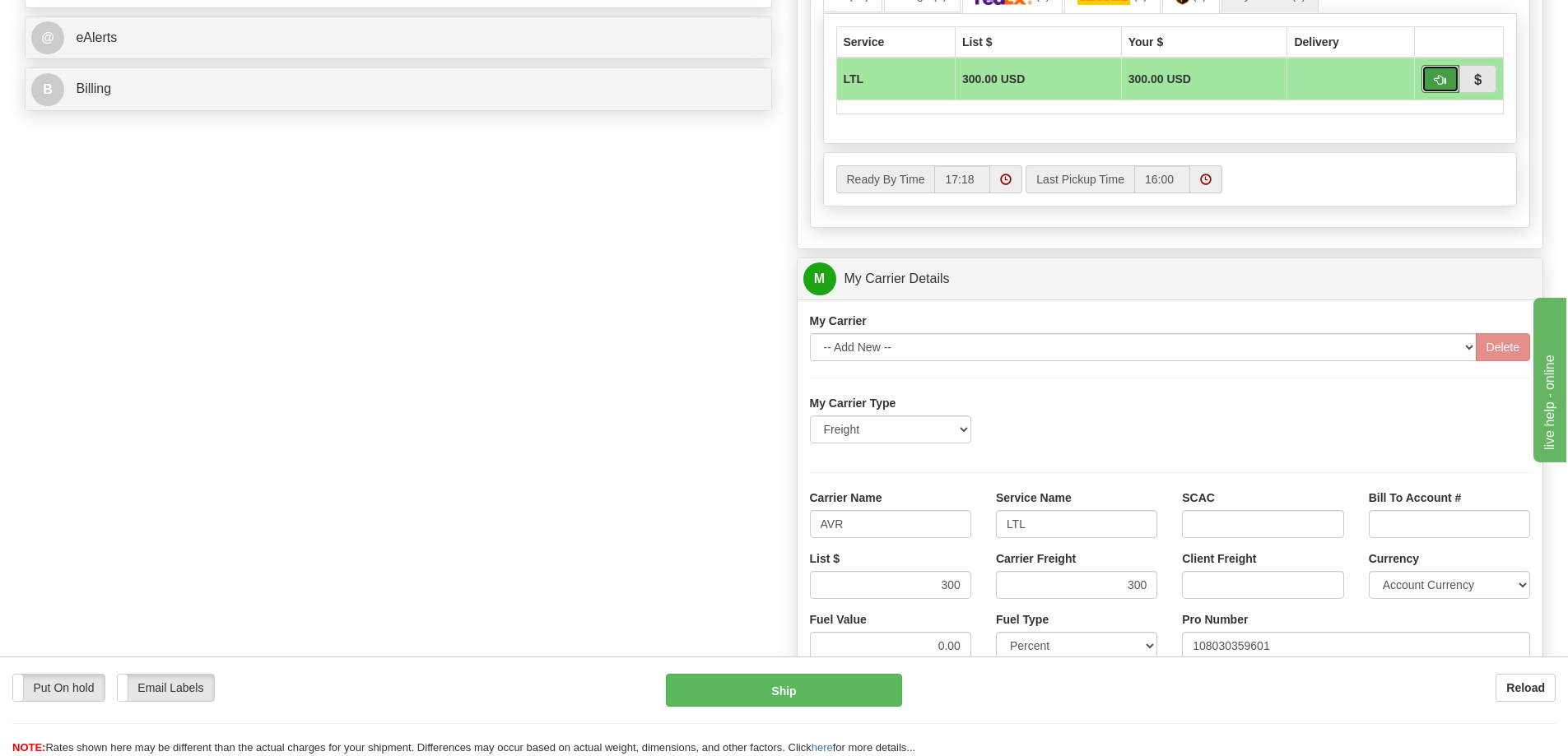
click at [1428, 79] on button "button" at bounding box center [1440, 79] width 38 height 28
type input "00"
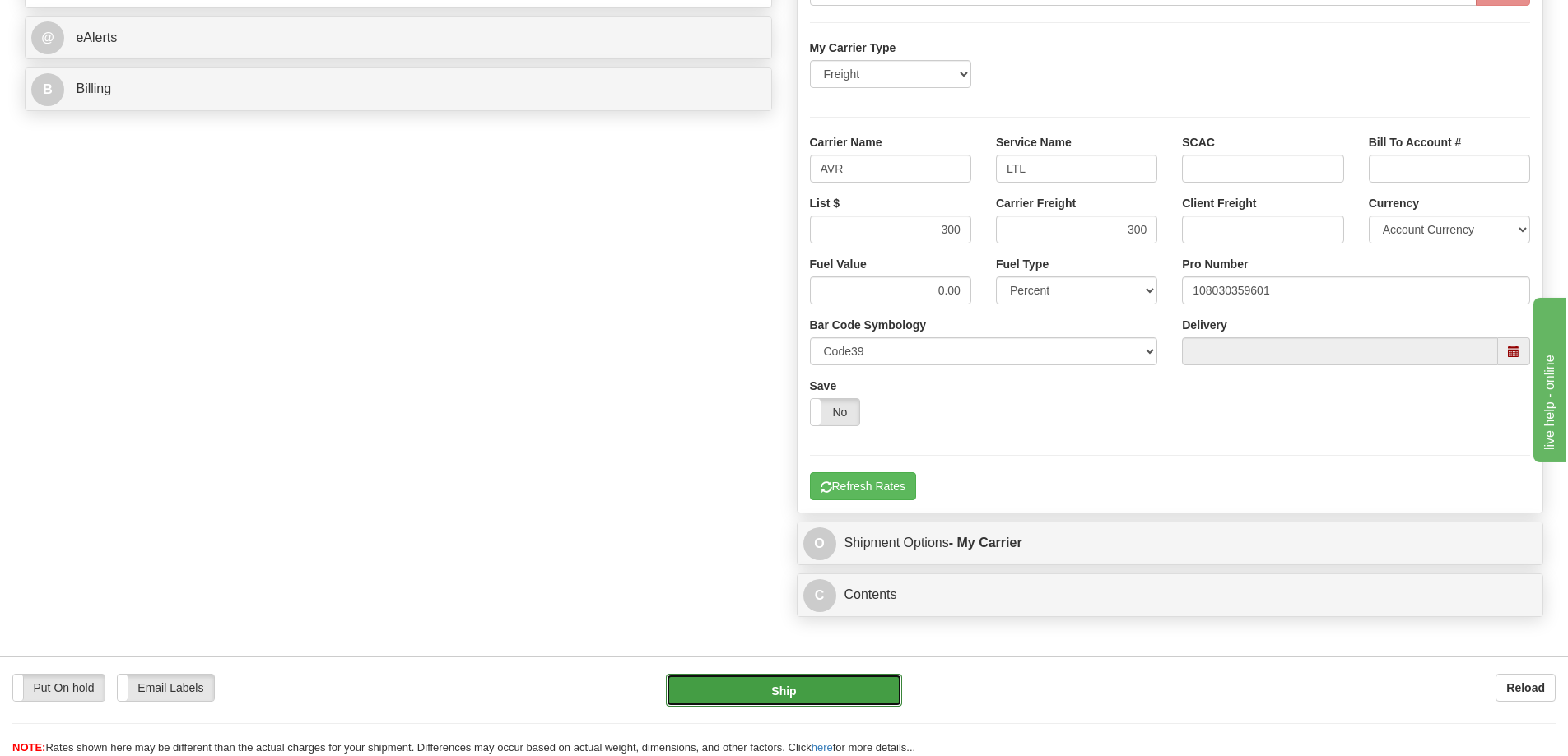
click at [826, 685] on button "Ship" at bounding box center [784, 690] width 236 height 33
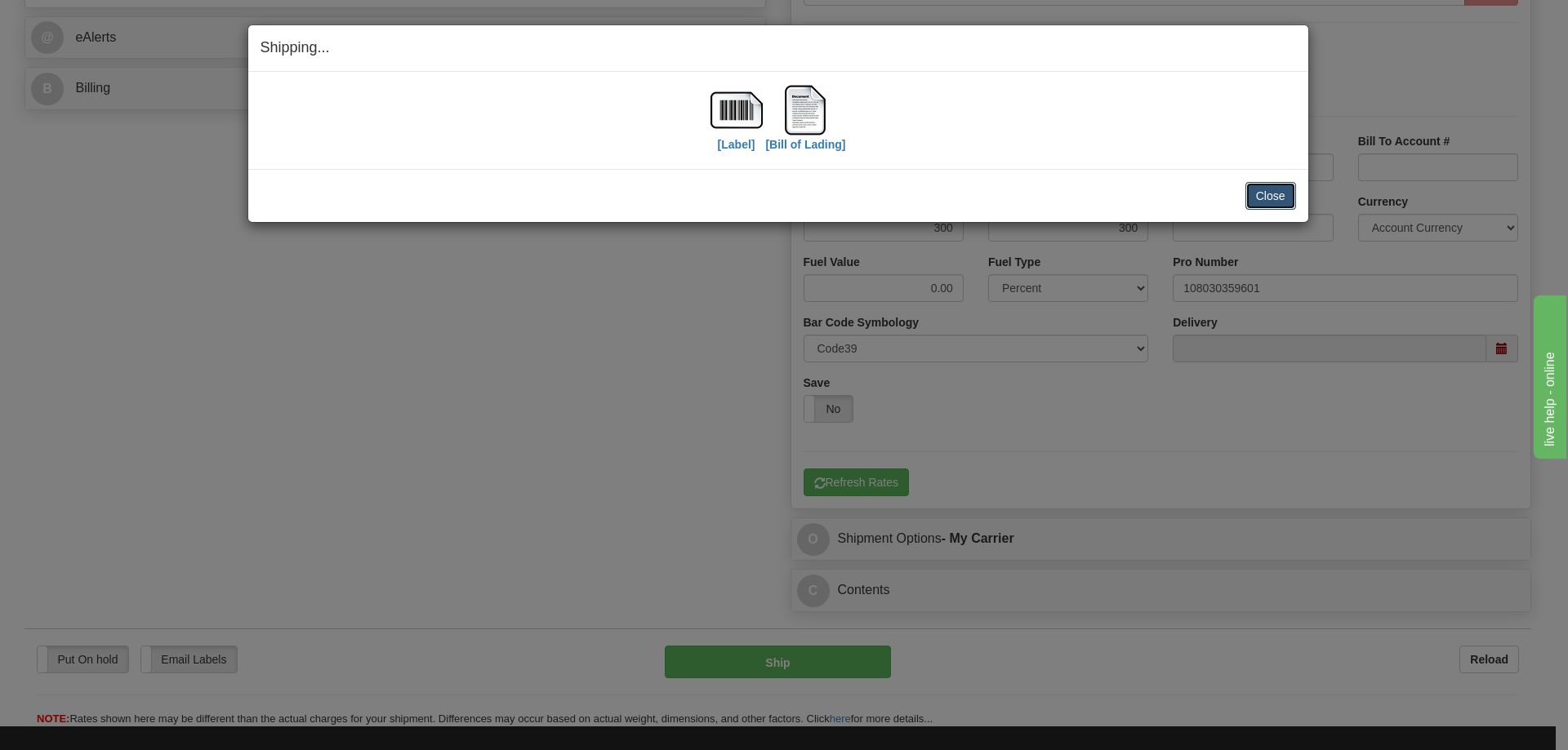
click at [1291, 200] on button "Close" at bounding box center [1271, 195] width 51 height 28
